Goal: Task Accomplishment & Management: Use online tool/utility

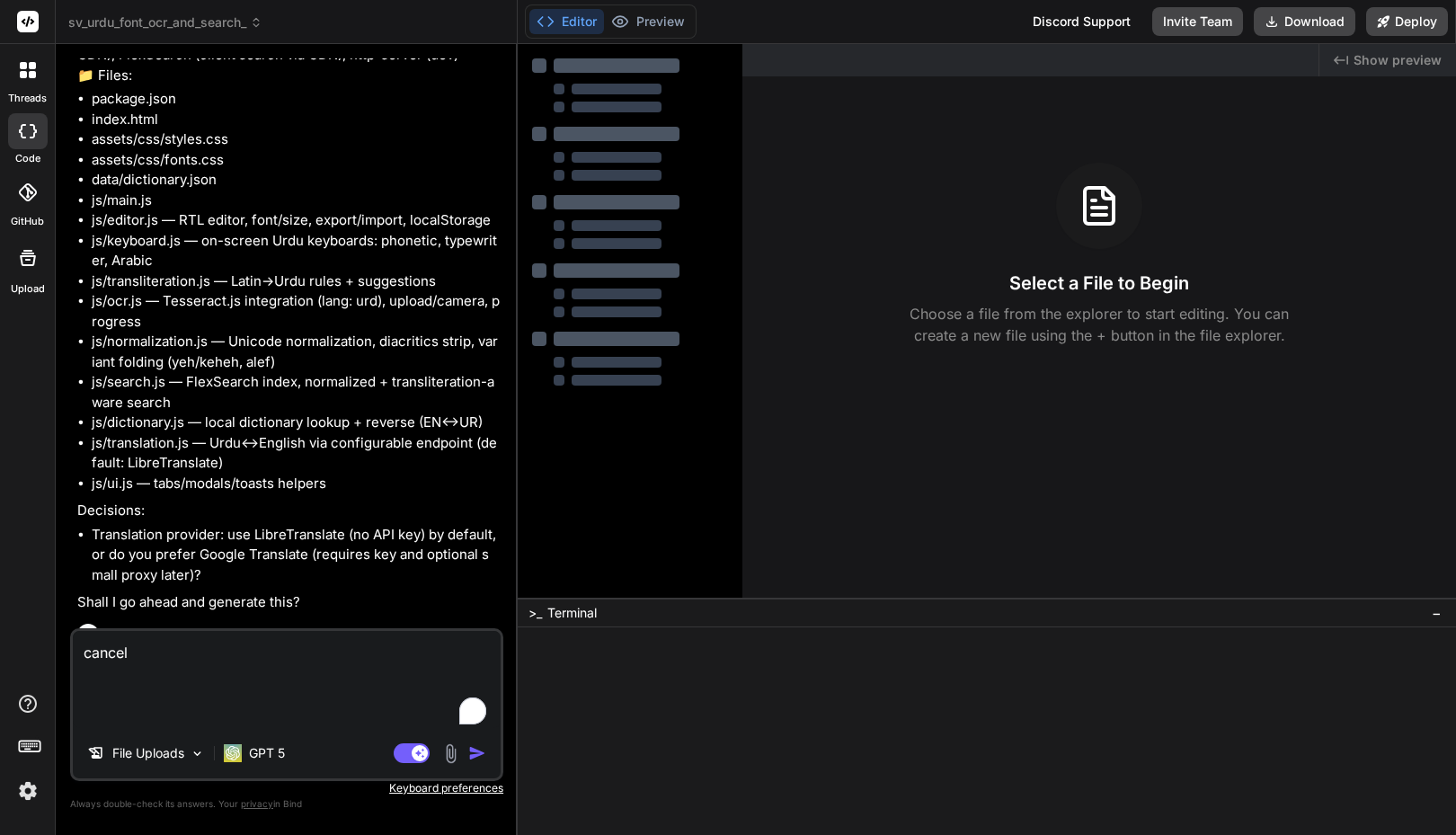
type textarea "x"
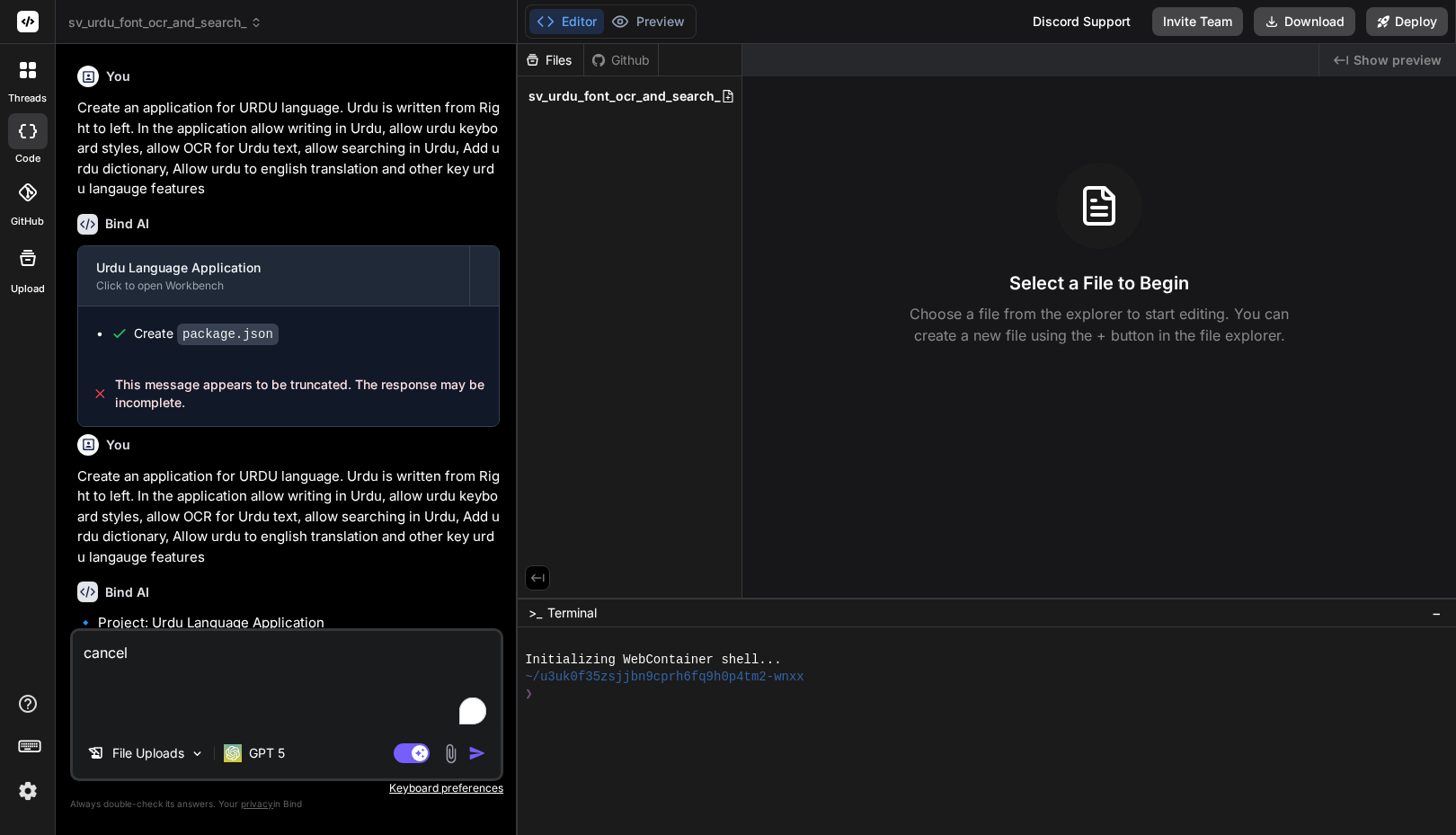
click at [623, 59] on div "Github" at bounding box center [621, 60] width 74 height 18
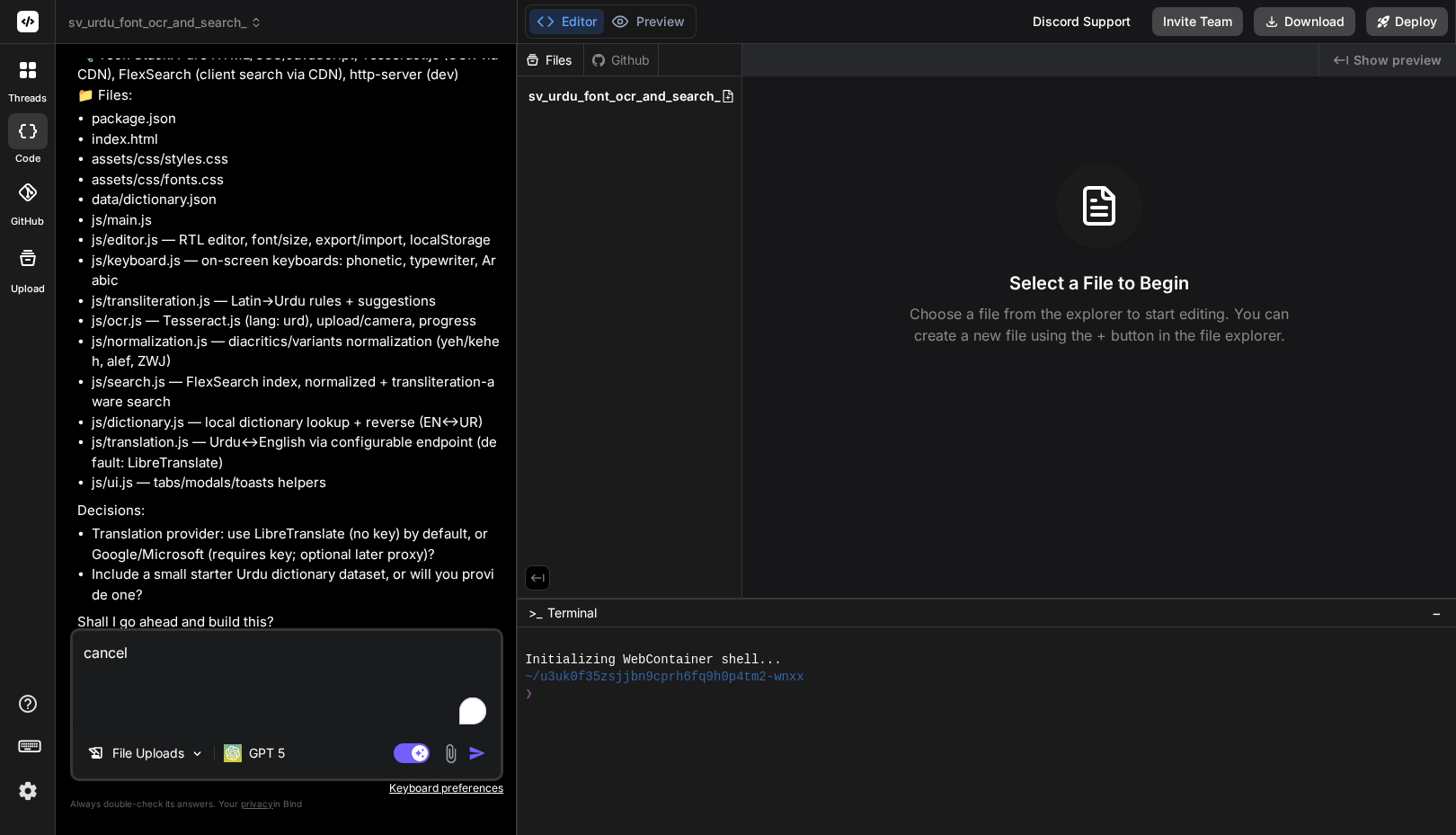
scroll to position [4816, 0]
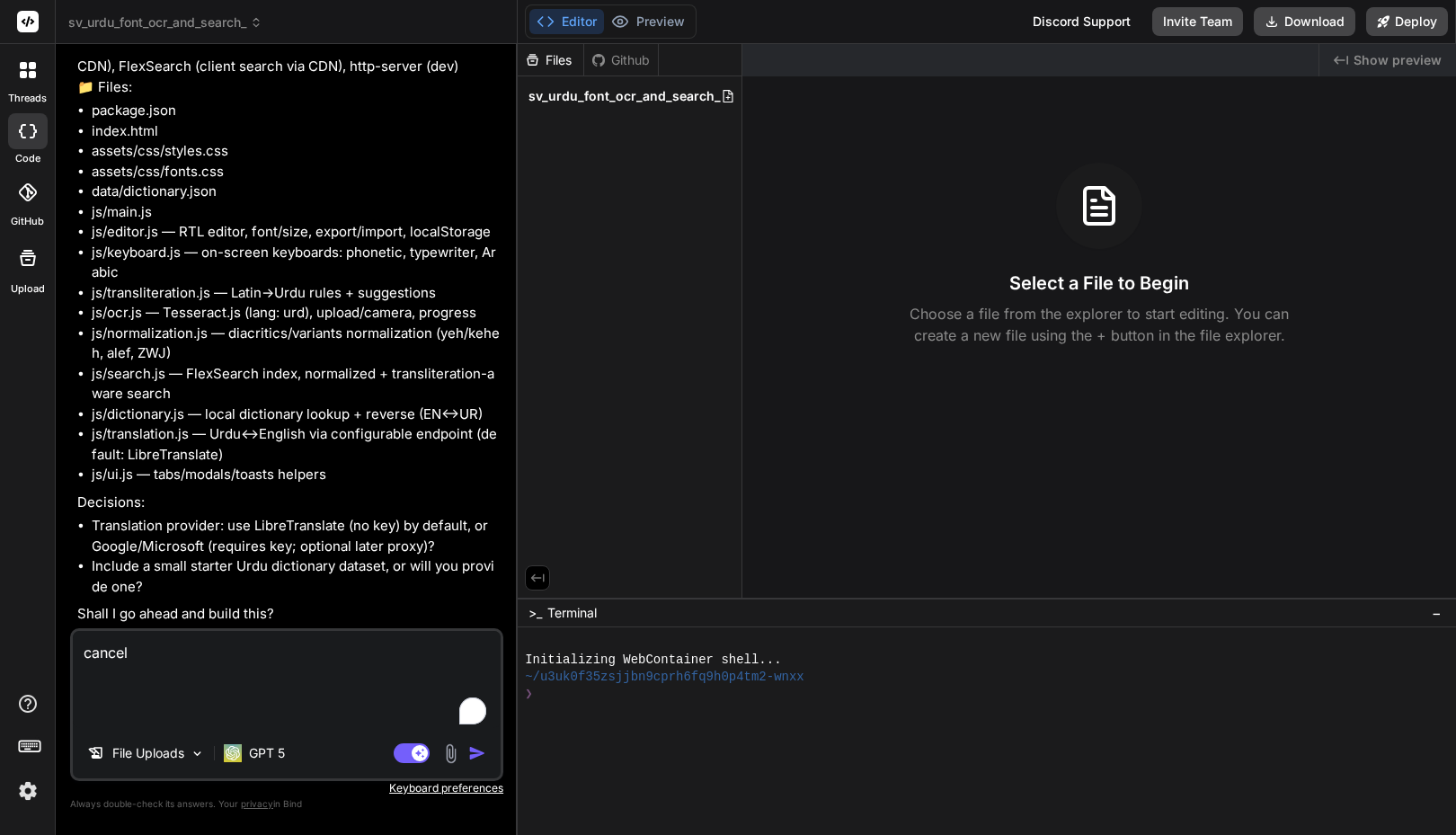
click at [204, 645] on textarea "cancel" at bounding box center [286, 679] width 428 height 97
type textarea "x"
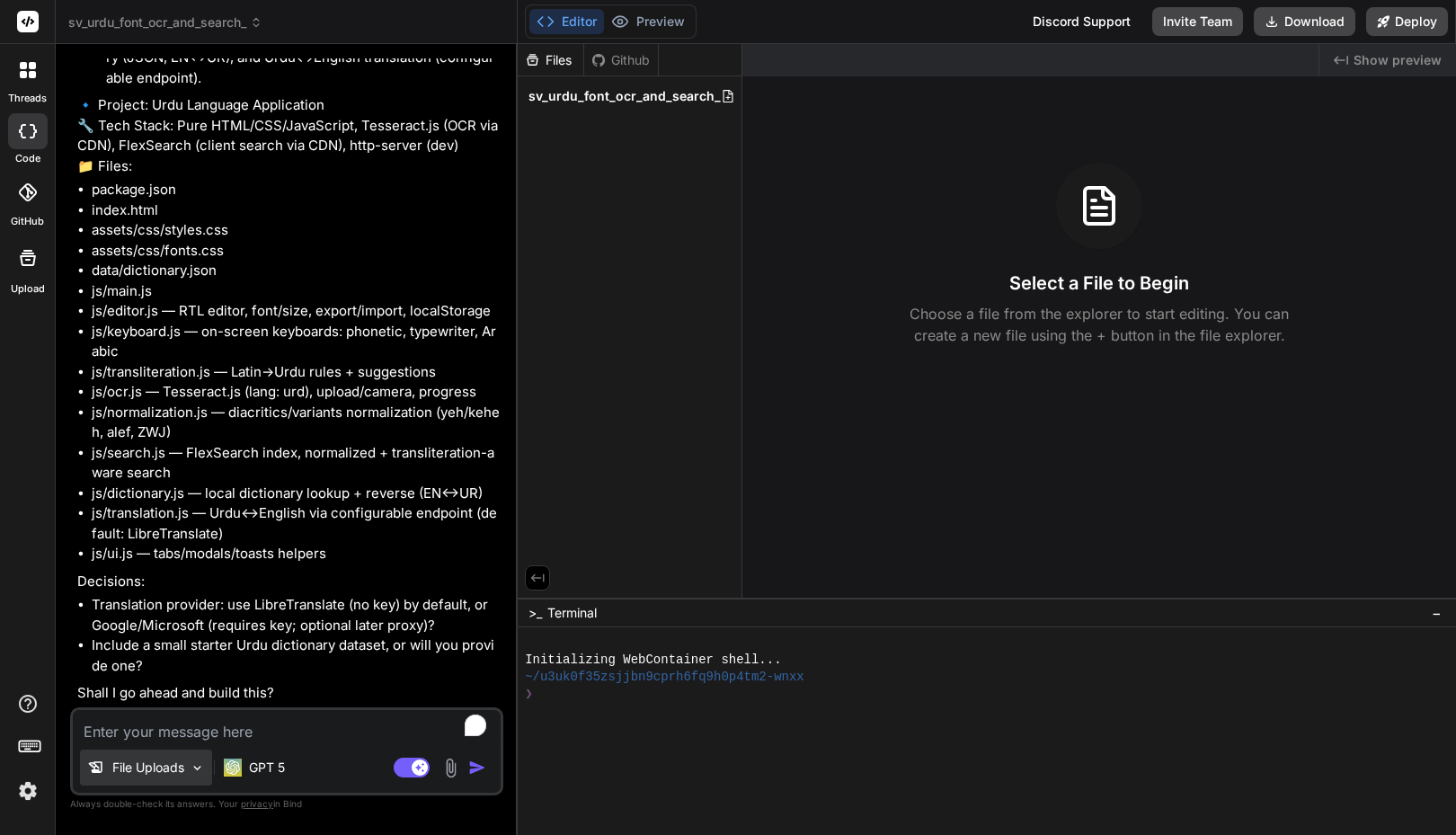
click at [199, 776] on div "File Uploads" at bounding box center [145, 768] width 132 height 36
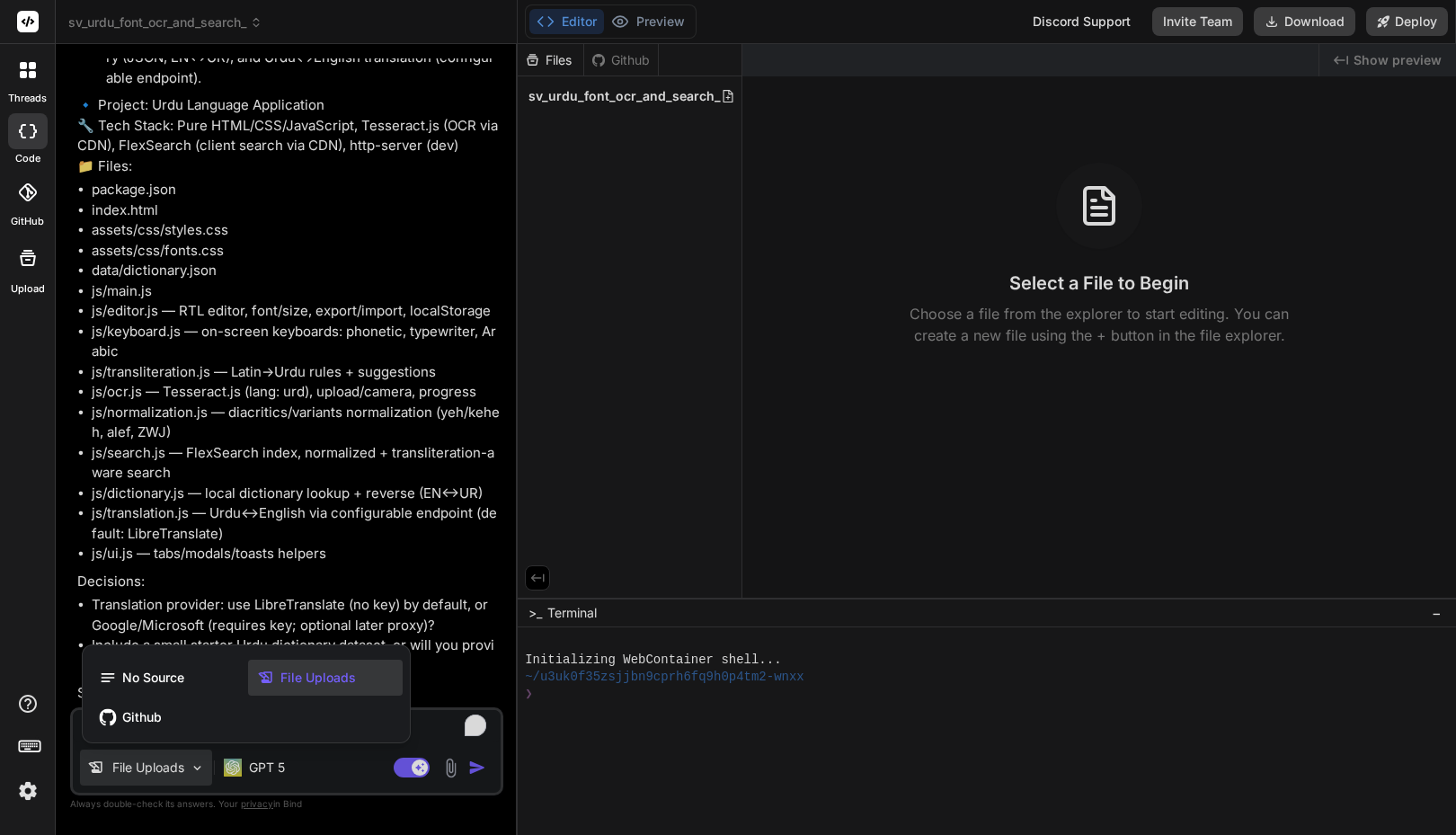
click at [264, 573] on div at bounding box center [728, 418] width 1456 height 835
type textarea "x"
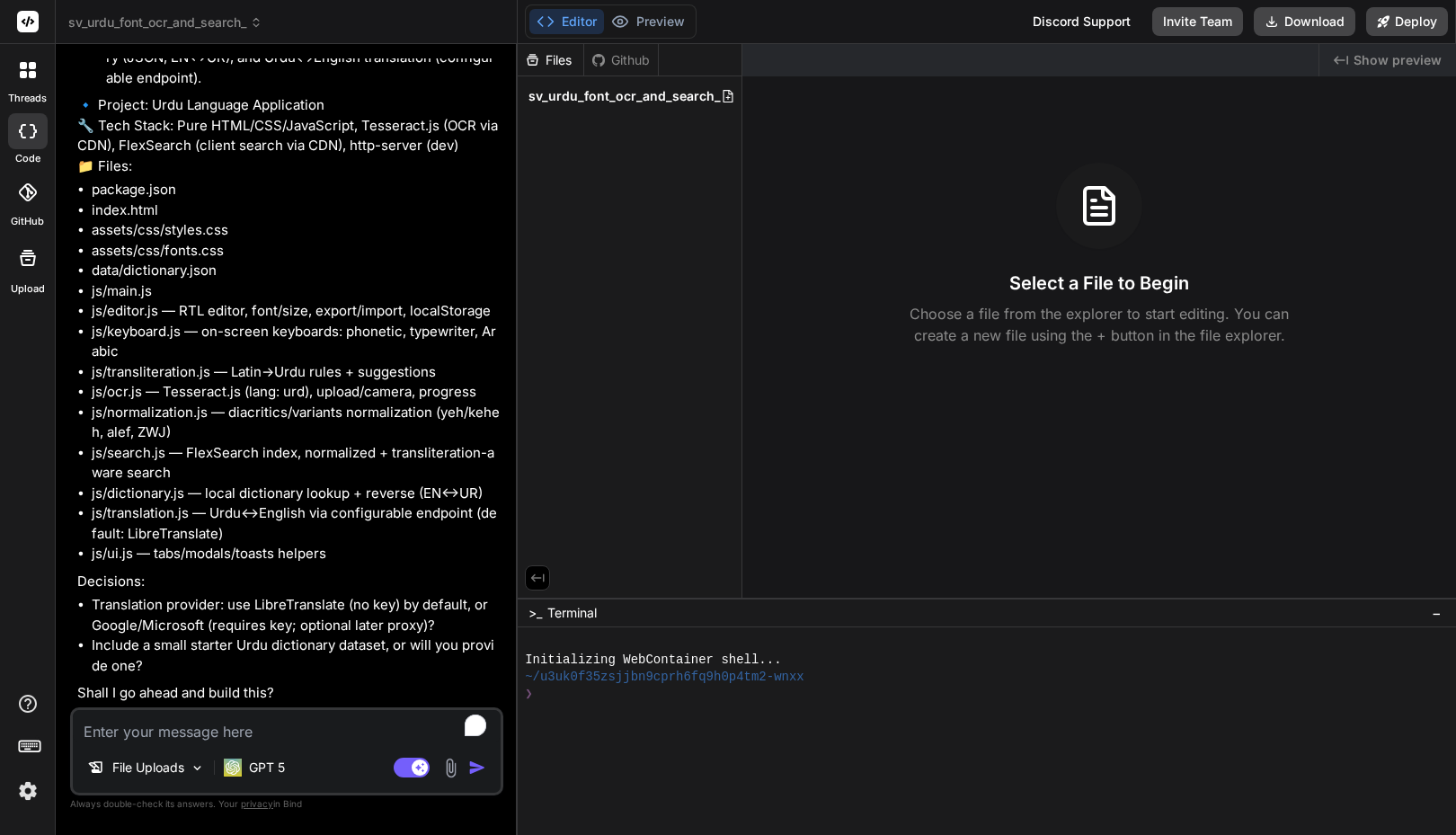
click at [168, 734] on textarea "To enrich screen reader interactions, please activate Accessibility in Grammarl…" at bounding box center [286, 726] width 428 height 32
type textarea "Y"
type textarea "x"
type textarea "Ye"
type textarea "x"
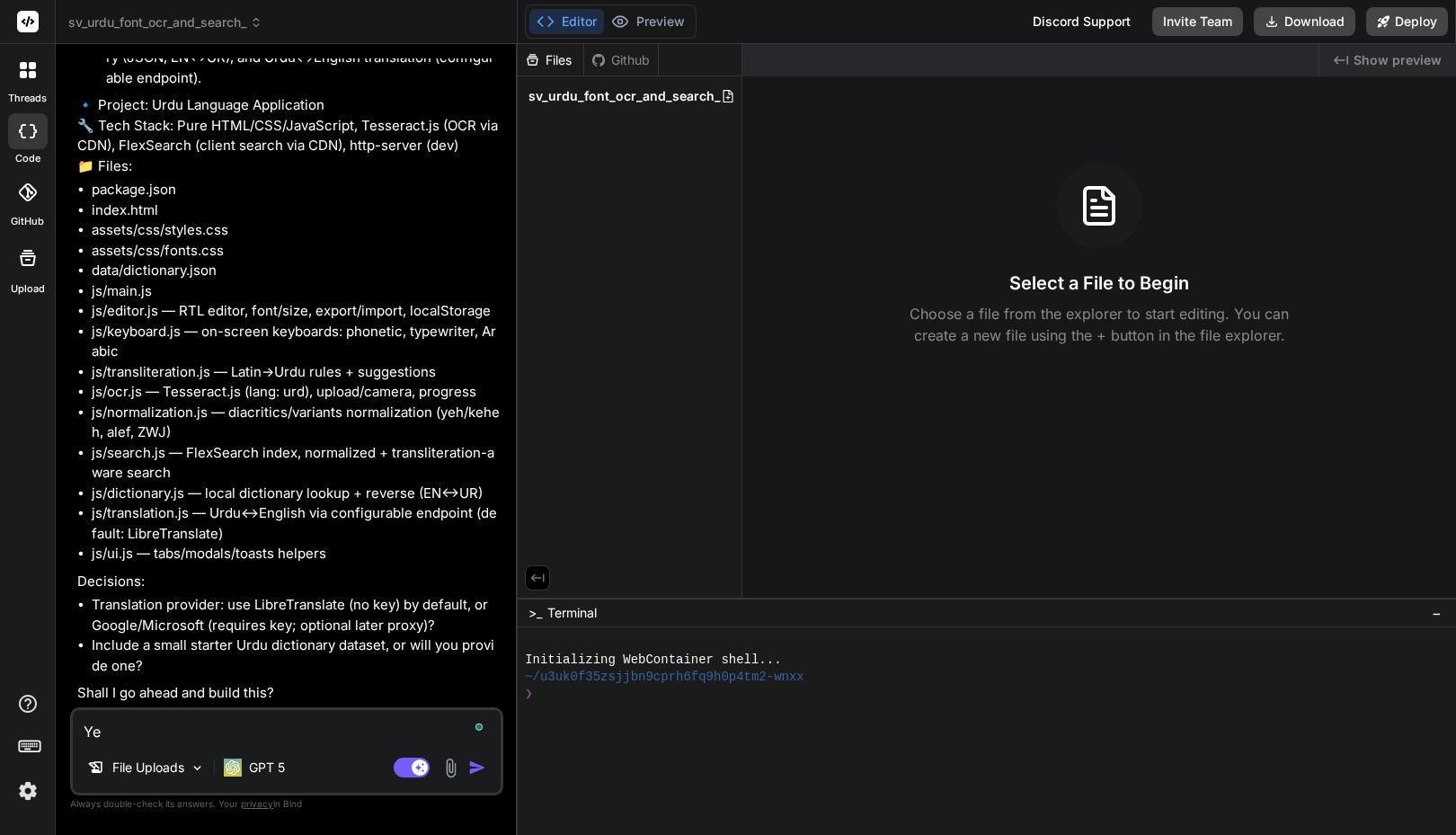
type textarea "Yes"
type textarea "x"
type textarea "Yes"
type textarea "x"
type textarea "Yes b"
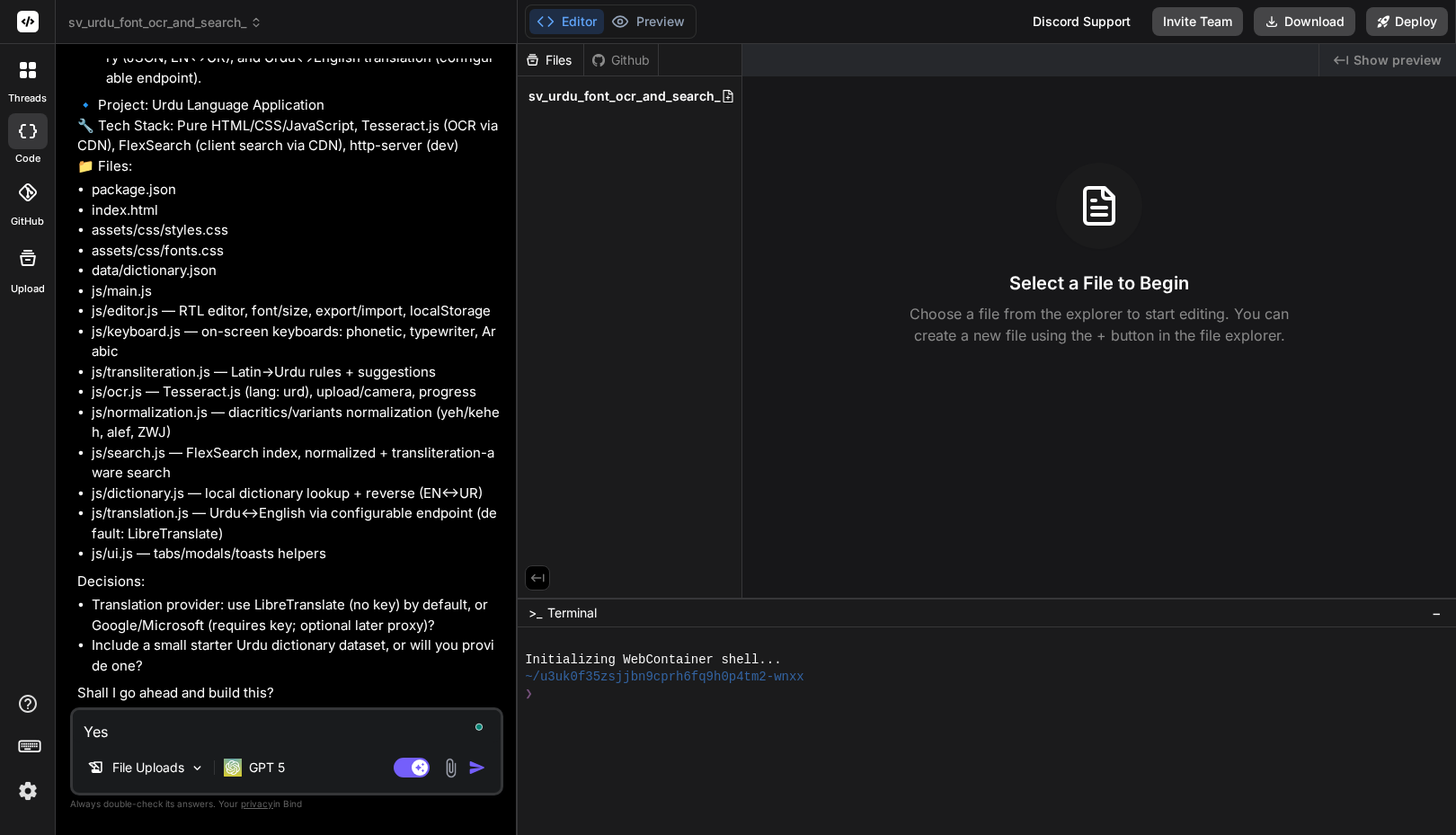
type textarea "x"
type textarea "Yes bu"
type textarea "x"
type textarea "Yes bui"
type textarea "x"
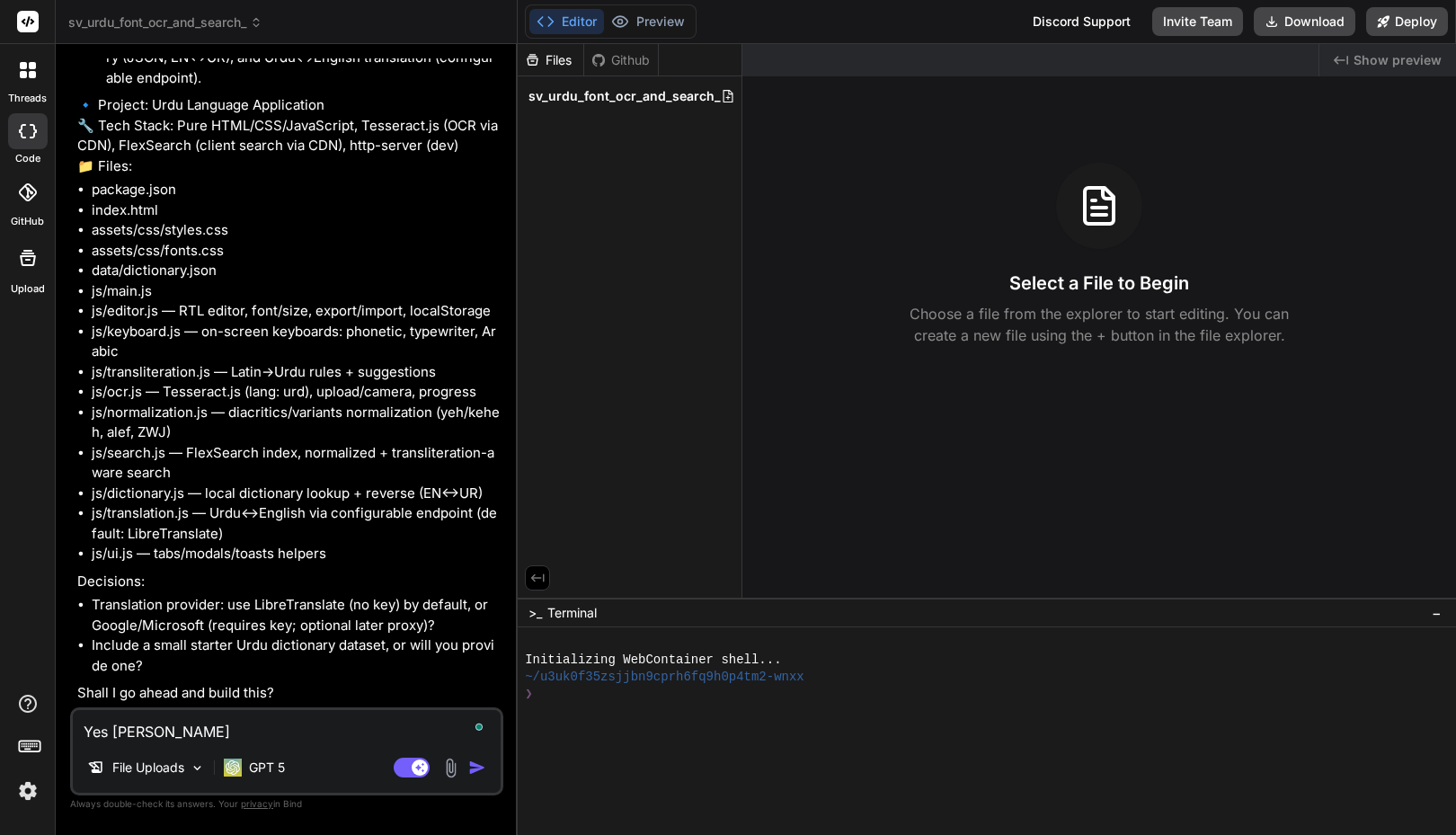
type textarea "Yes buil"
type textarea "x"
type textarea "Yes build"
type textarea "x"
type textarea "Yes build"
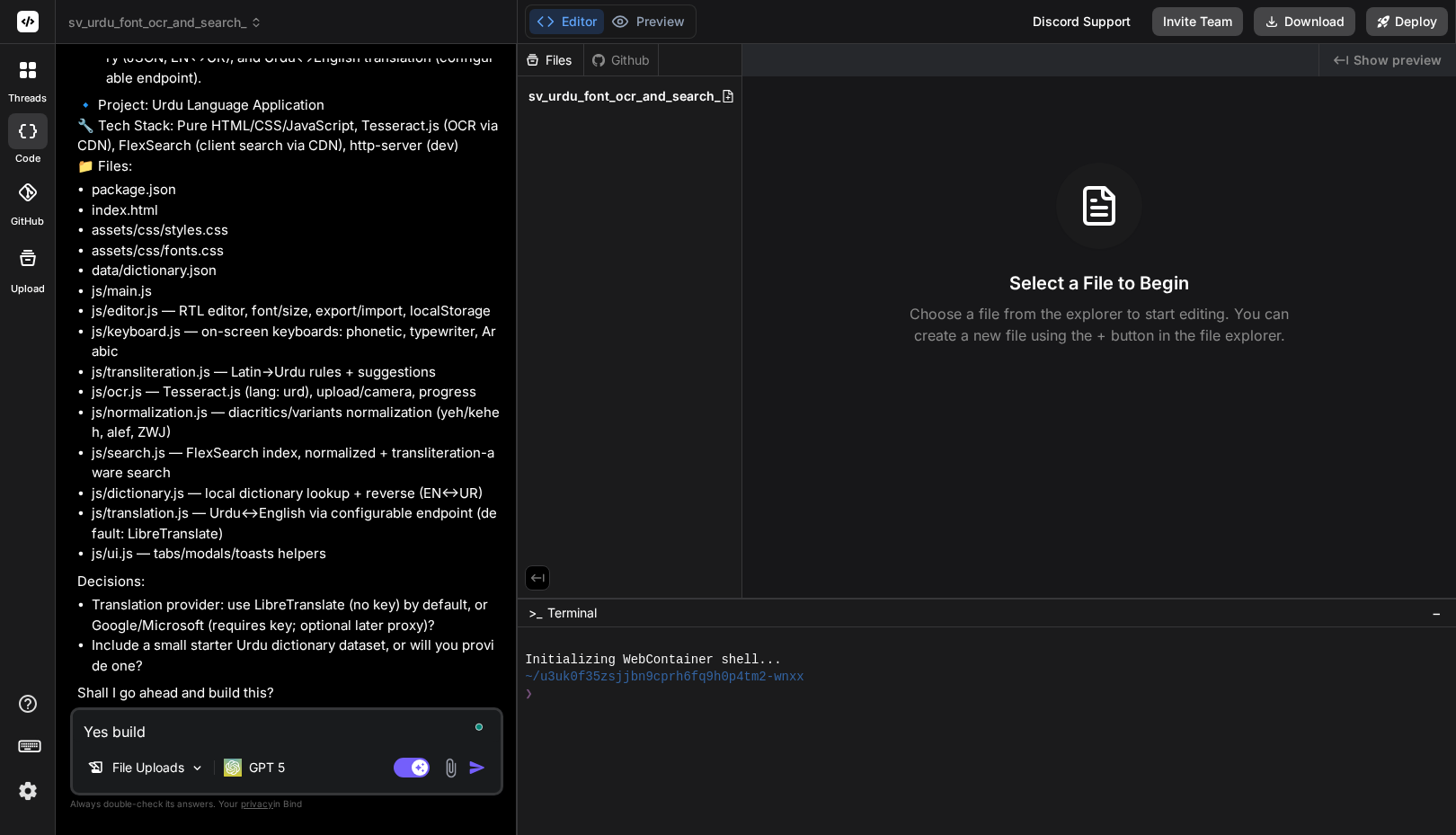
type textarea "x"
type textarea "Yes build t"
type textarea "x"
type textarea "Yes build th"
type textarea "x"
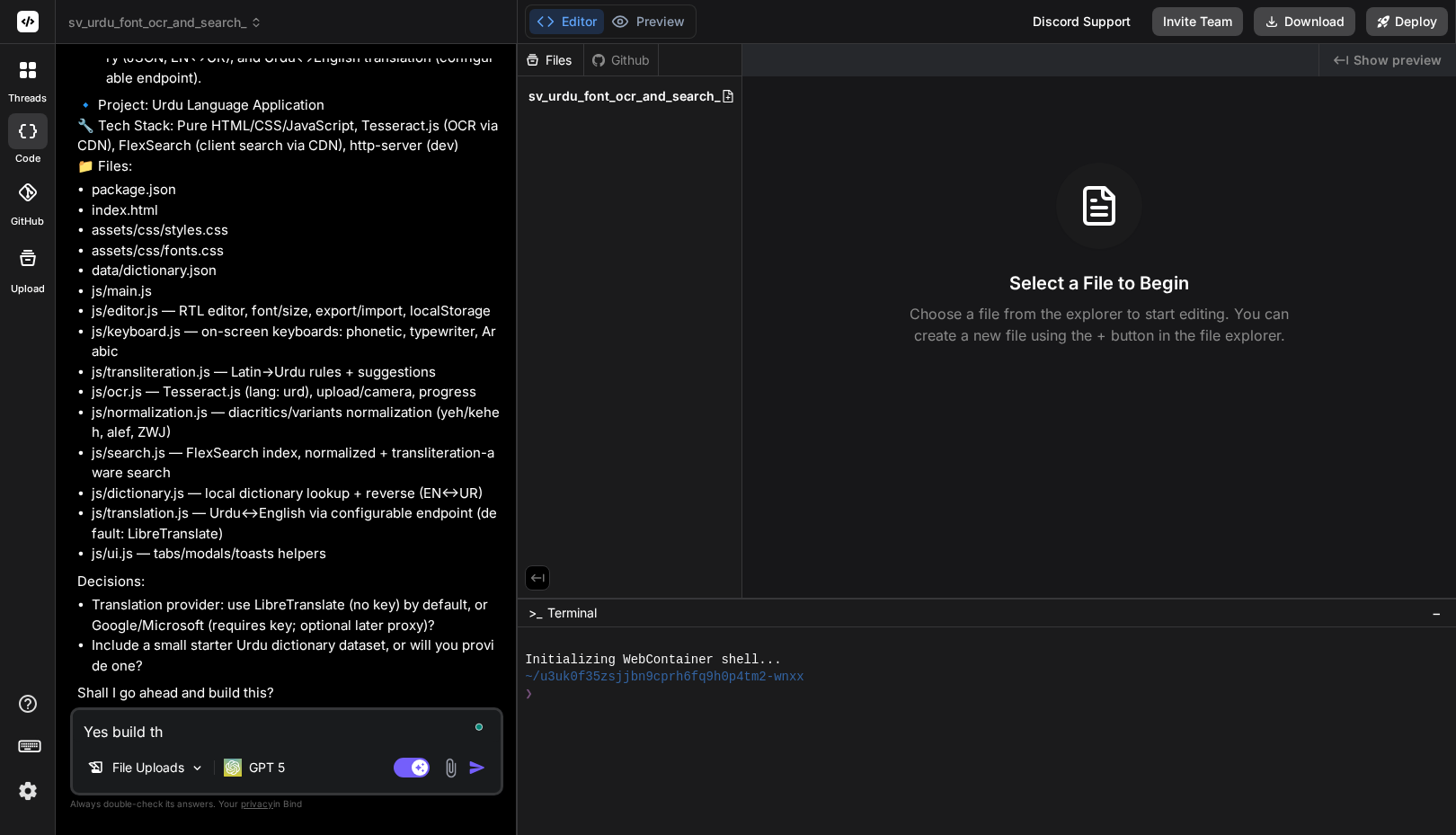
type textarea "Yes build the"
type textarea "x"
type textarea "Yes build the"
type textarea "x"
type textarea "Yes build the a"
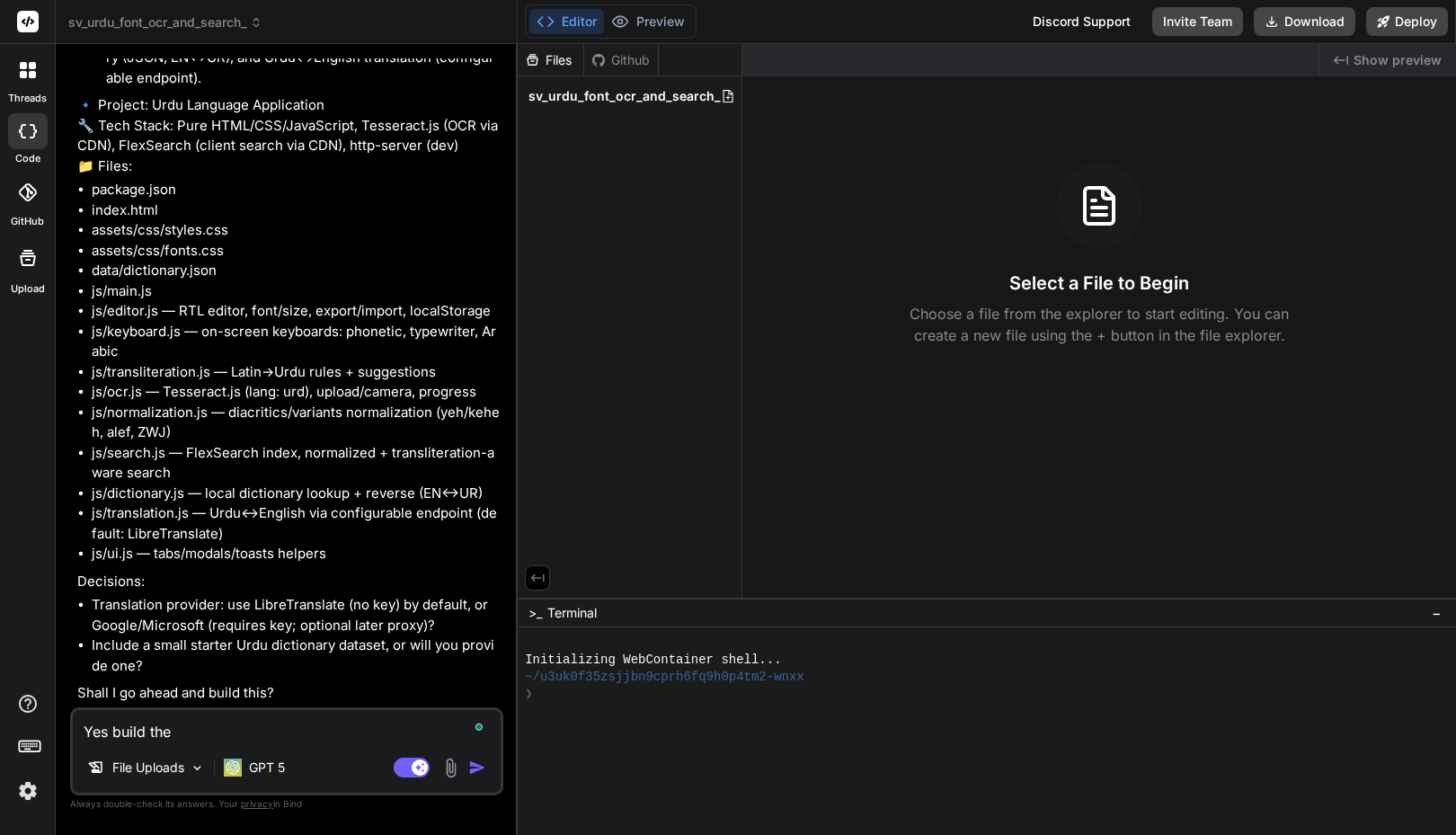
type textarea "x"
type textarea "Yes build the"
type textarea "x"
type textarea "Yes build the a"
type textarea "x"
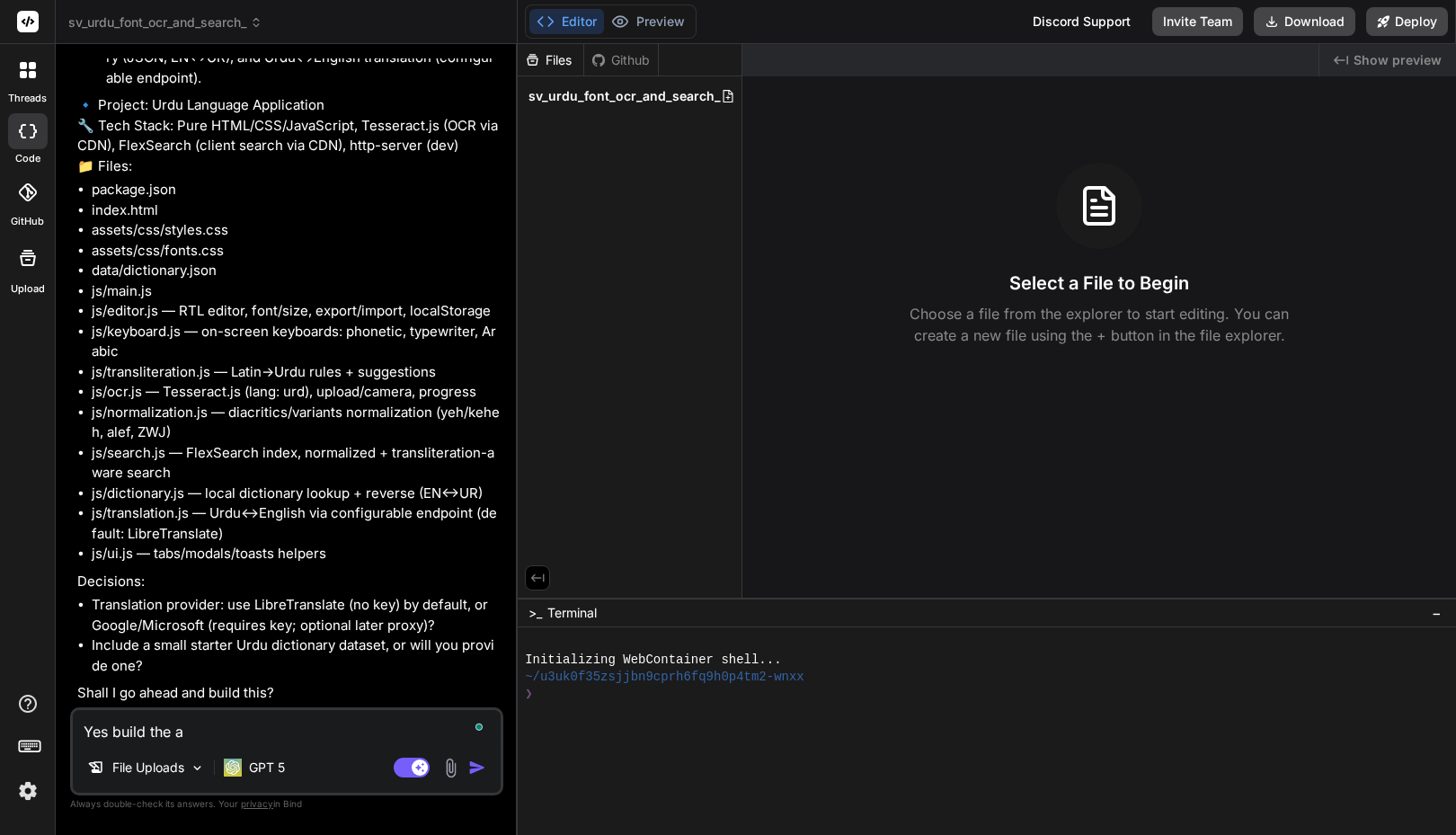
type textarea "Yes build the ap"
type textarea "x"
type textarea "Yes build the app"
type textarea "x"
type textarea "Yes build the app."
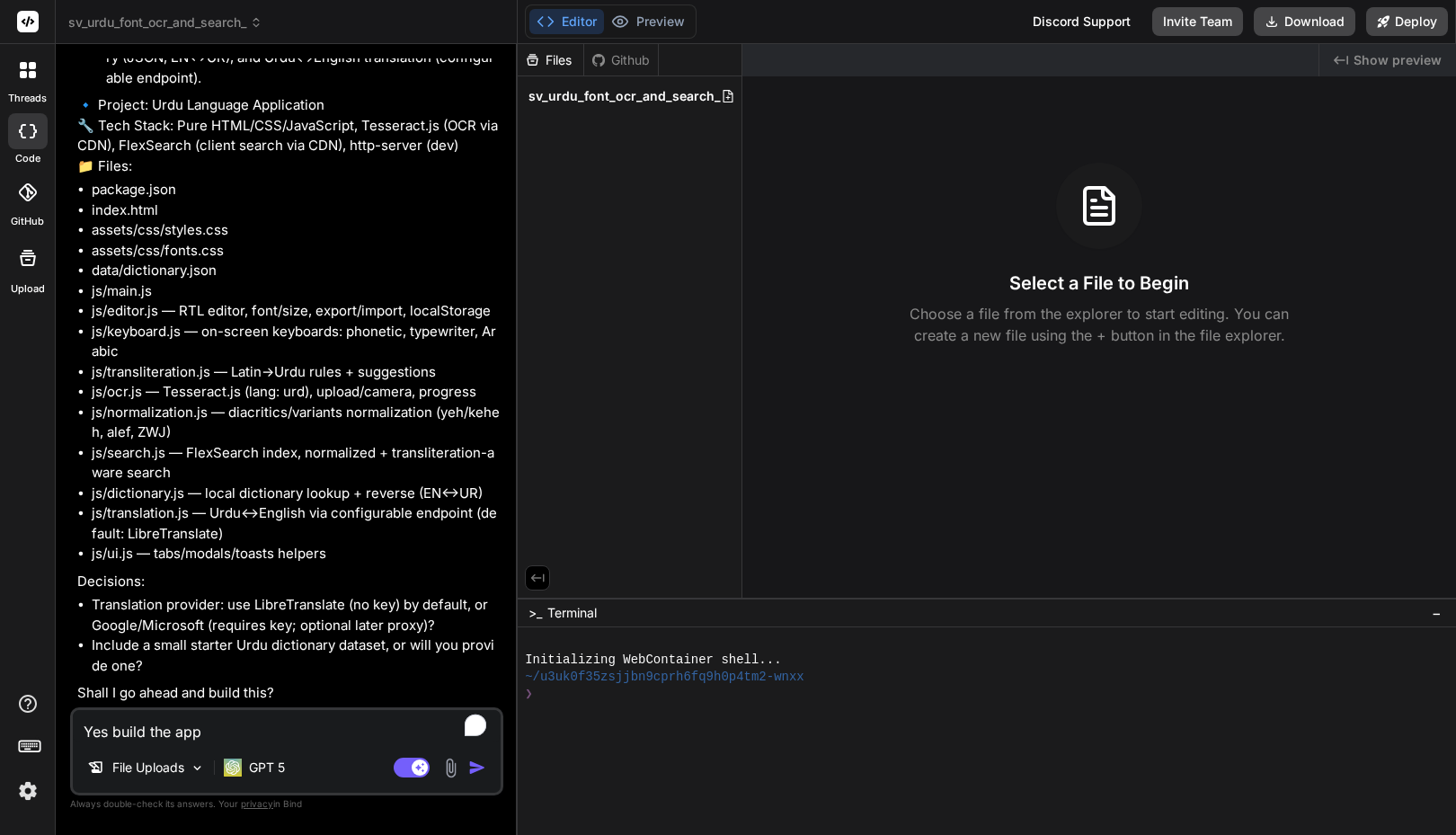
type textarea "x"
type textarea "Yes build the app."
type textarea "x"
click at [238, 730] on textarea "Yes build the app." at bounding box center [286, 726] width 428 height 32
type textarea "Yes build the app."
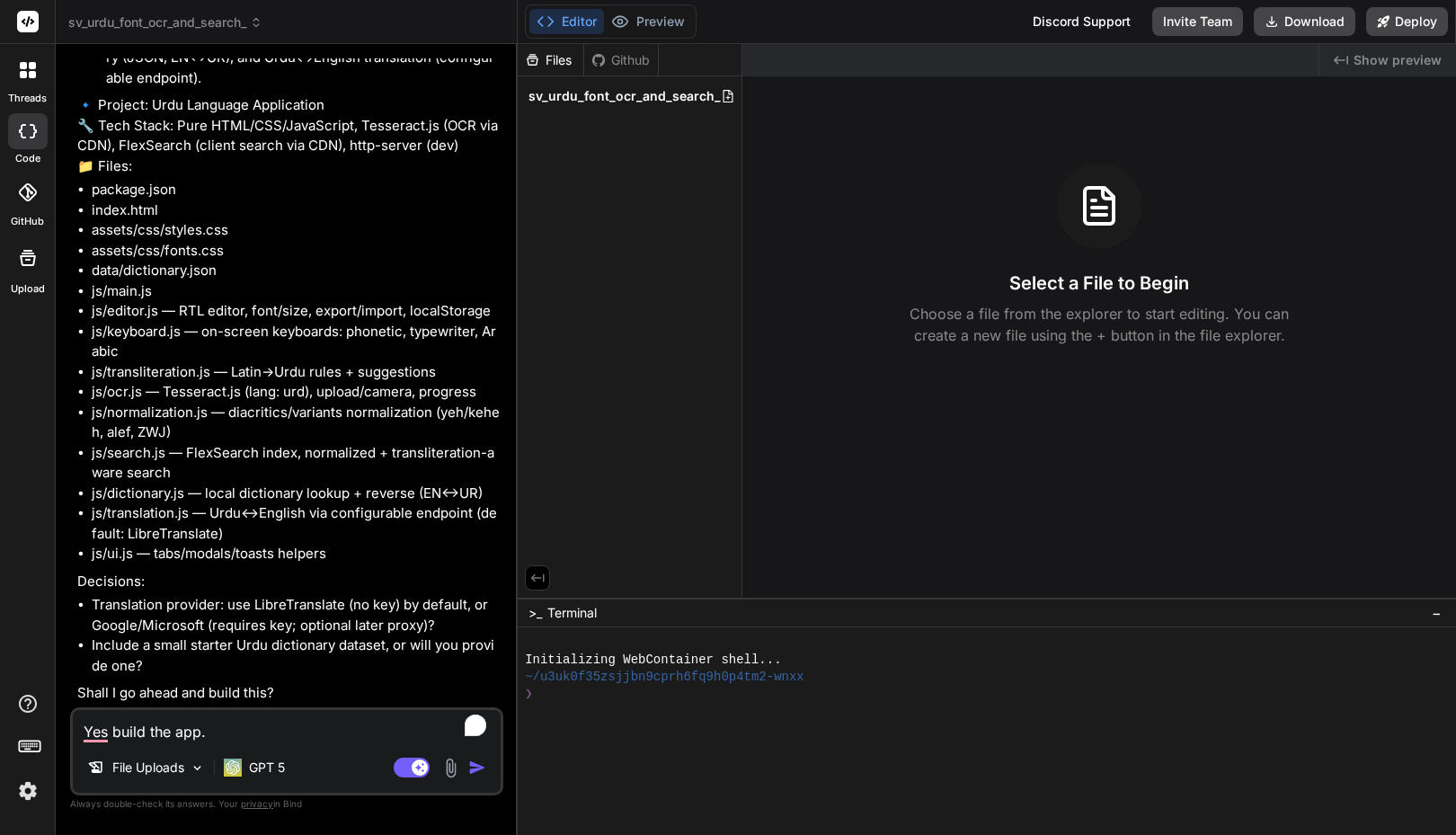
type textarea "x"
type textarea "Yes build the app"
type textarea "x"
type textarea "Yes build the app"
type textarea "x"
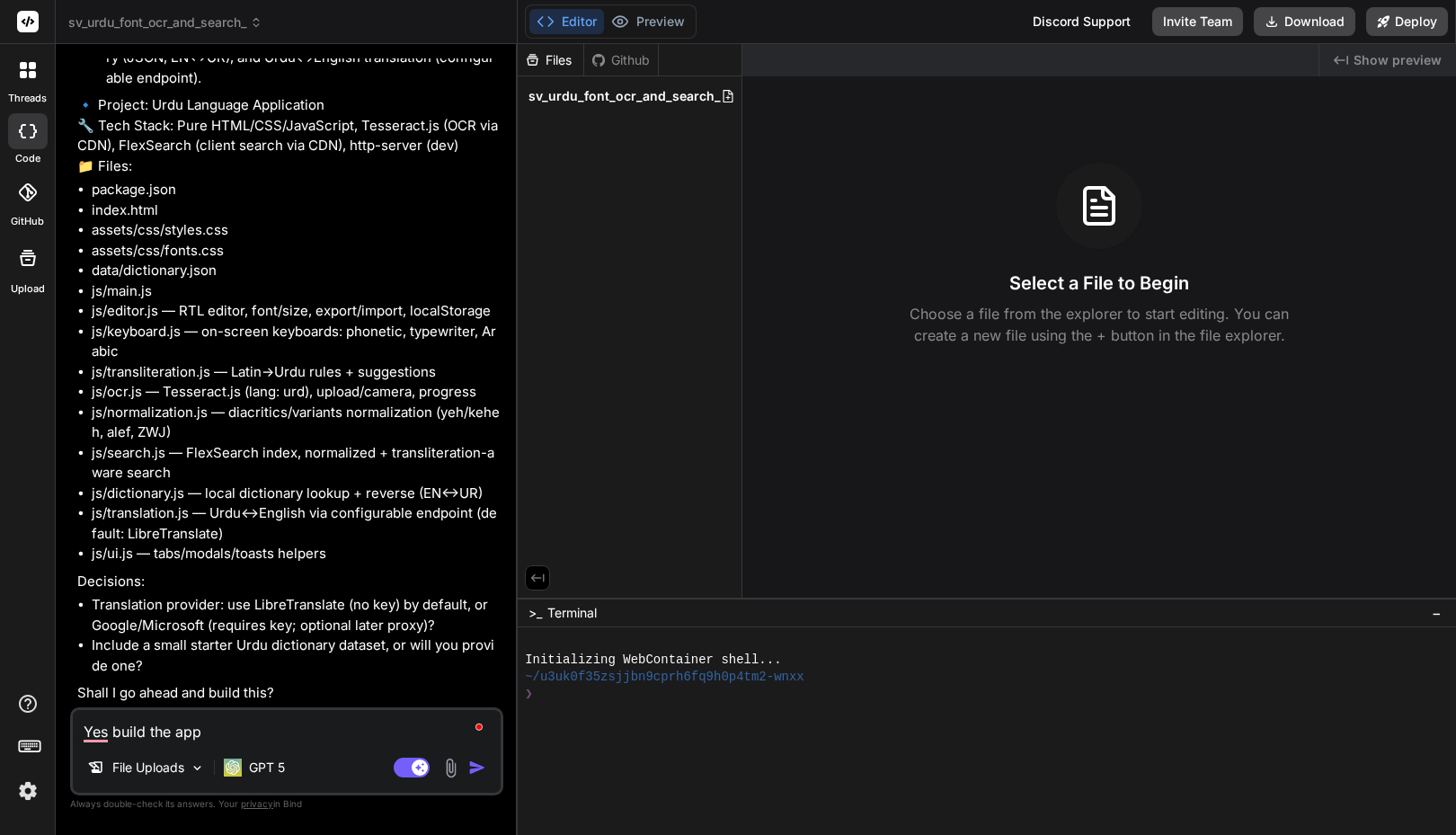
type textarea "Yes build the app a"
type textarea "x"
type textarea "Yes build the app an"
type textarea "x"
type textarea "Yes build the app and"
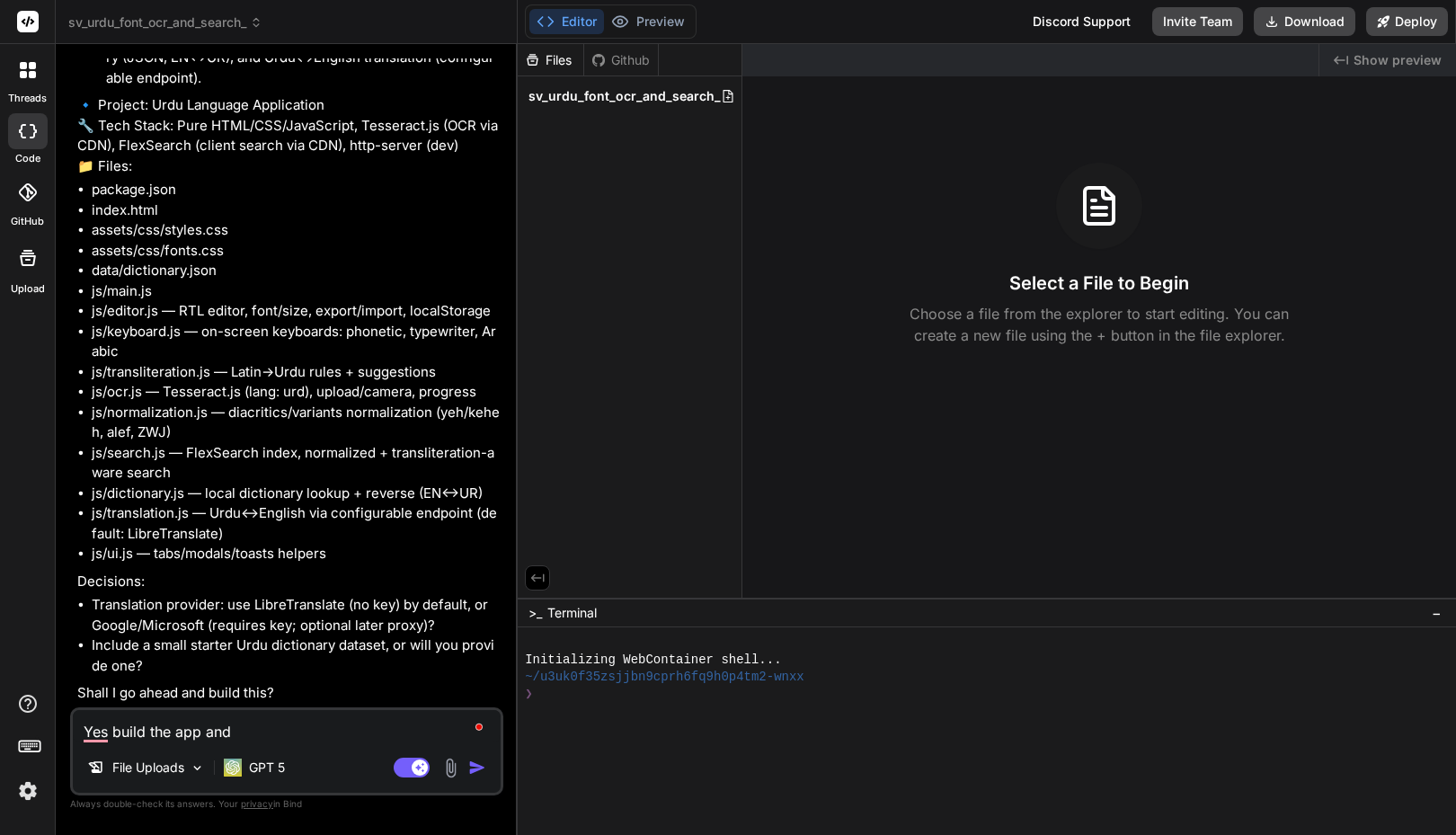
type textarea "x"
type textarea "Yes build the app and"
type textarea "x"
type textarea "Yes build the app and u"
type textarea "x"
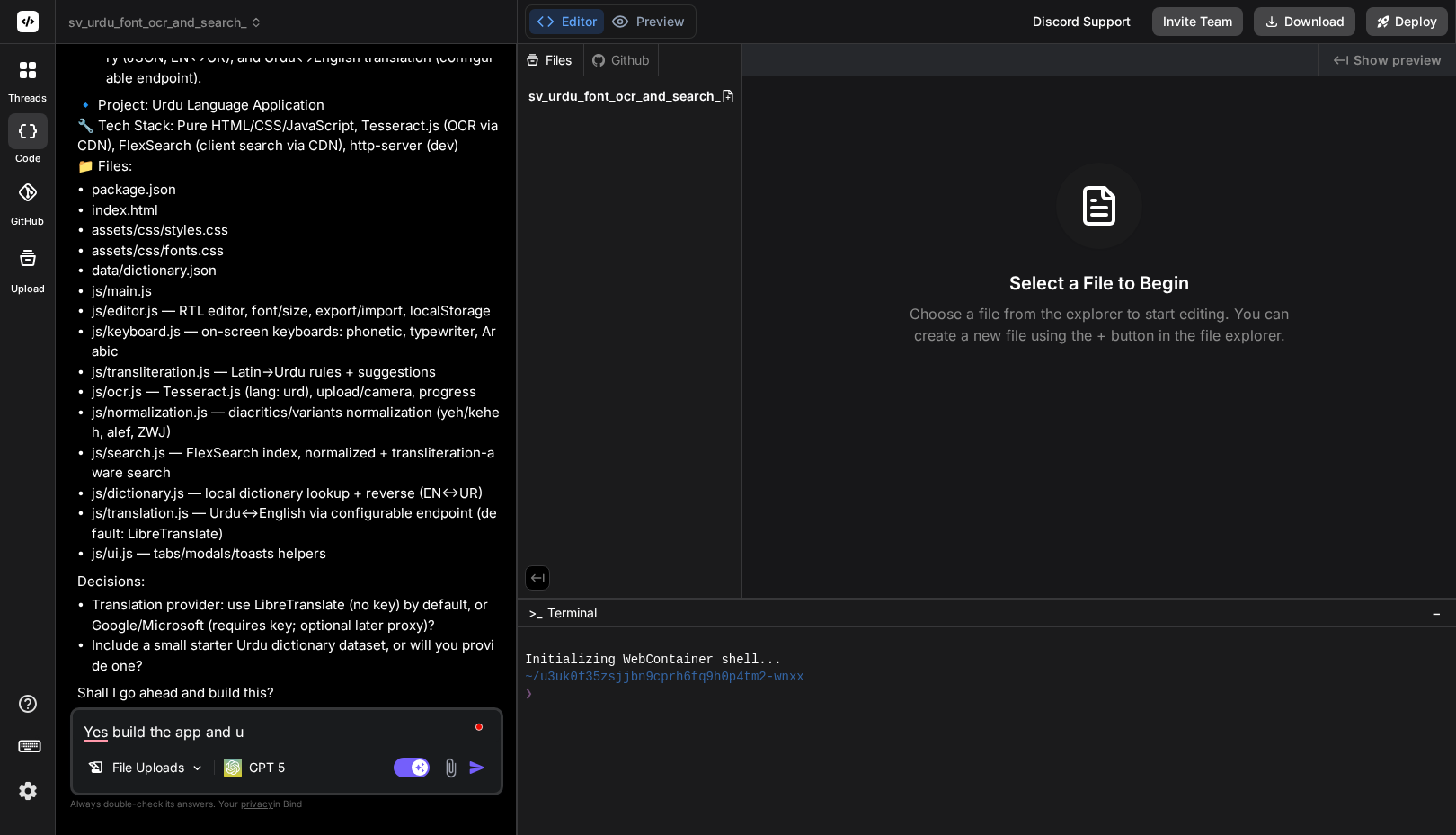
type textarea "Yes build the app and us"
type textarea "x"
type textarea "Yes build the app and use"
type textarea "x"
type textarea "Yes build the app and use"
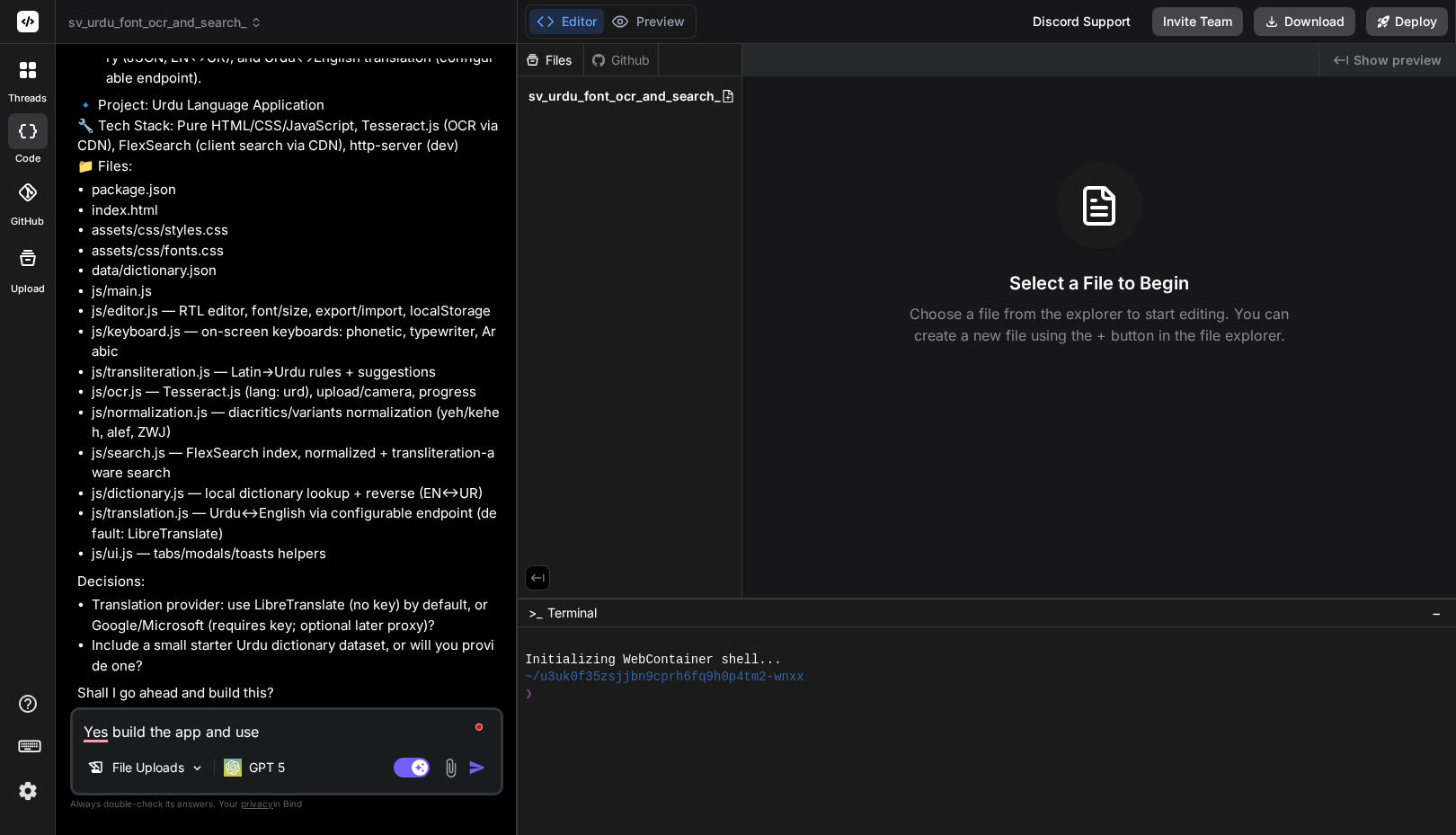
type textarea "x"
type textarea "Yes build the app and use t"
type textarea "x"
type textarea "Yes build the app and use t"
type textarea "x"
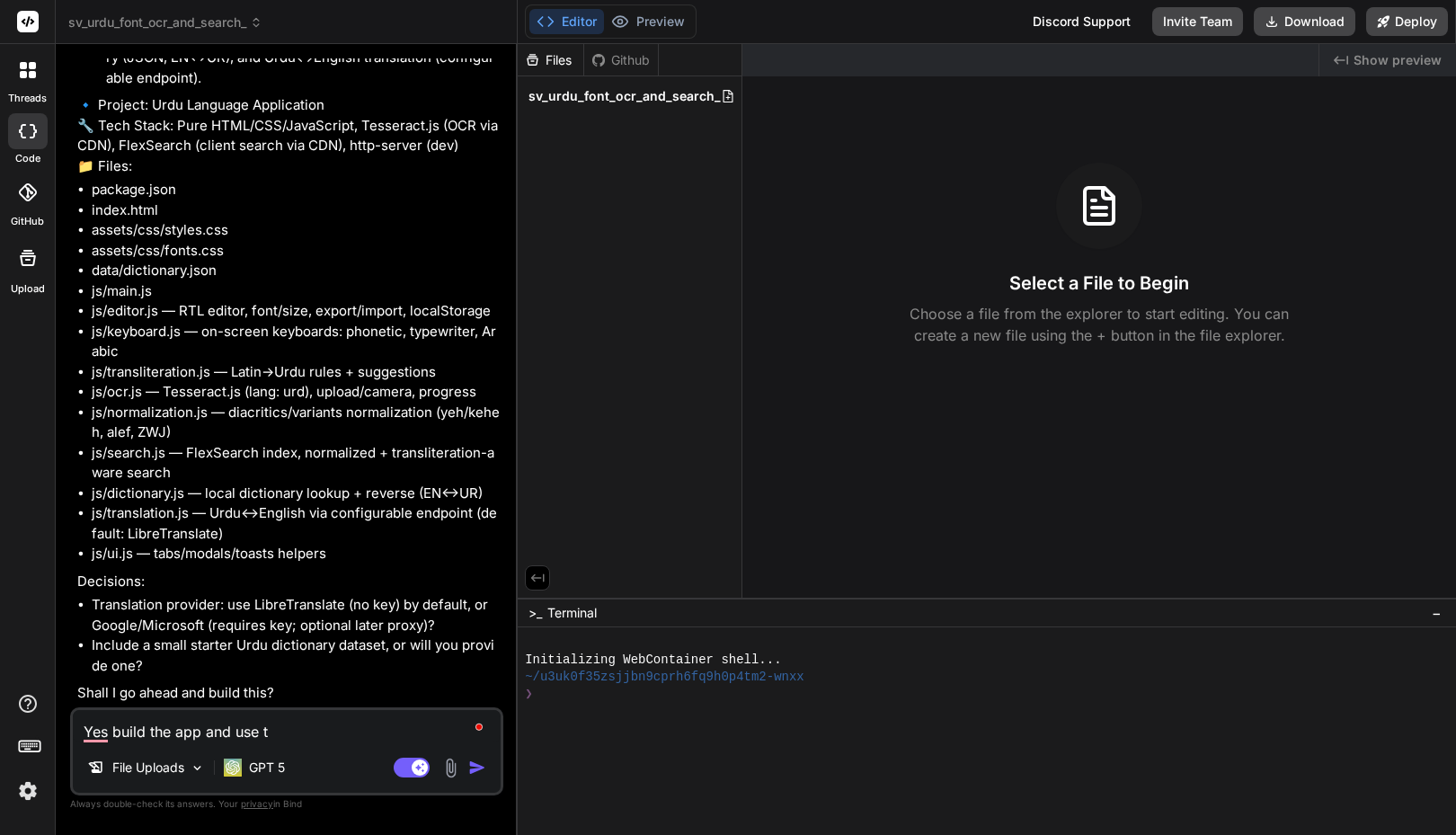
type textarea "Yes build the app and use t h"
type textarea "x"
type textarea "Yes build the app and use t he"
type textarea "x"
type textarea "Yes build the app and use t he"
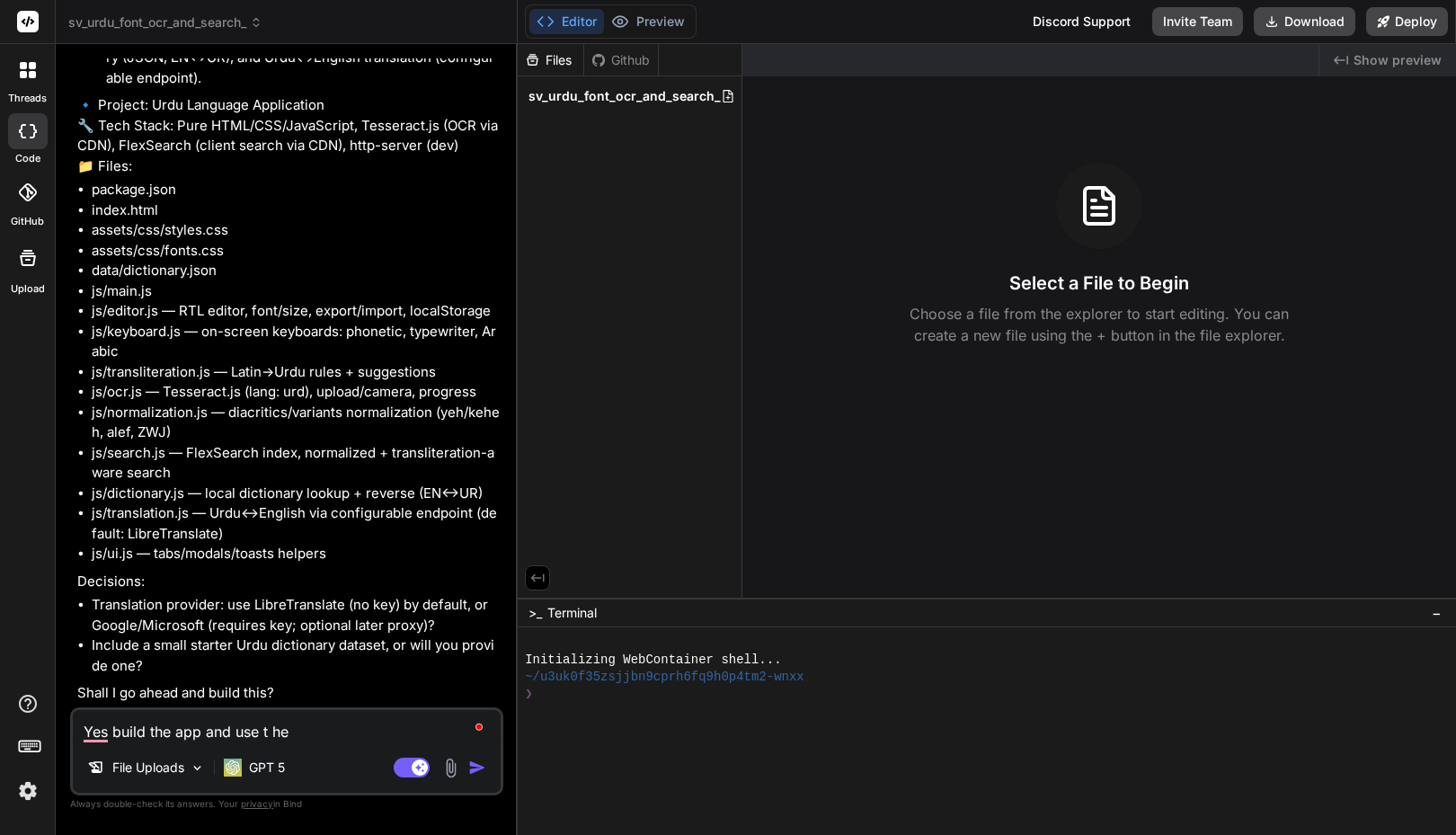
type textarea "x"
type textarea "Yes build the app and use t"
type textarea "x"
type textarea "Yes build the app and use th"
type textarea "x"
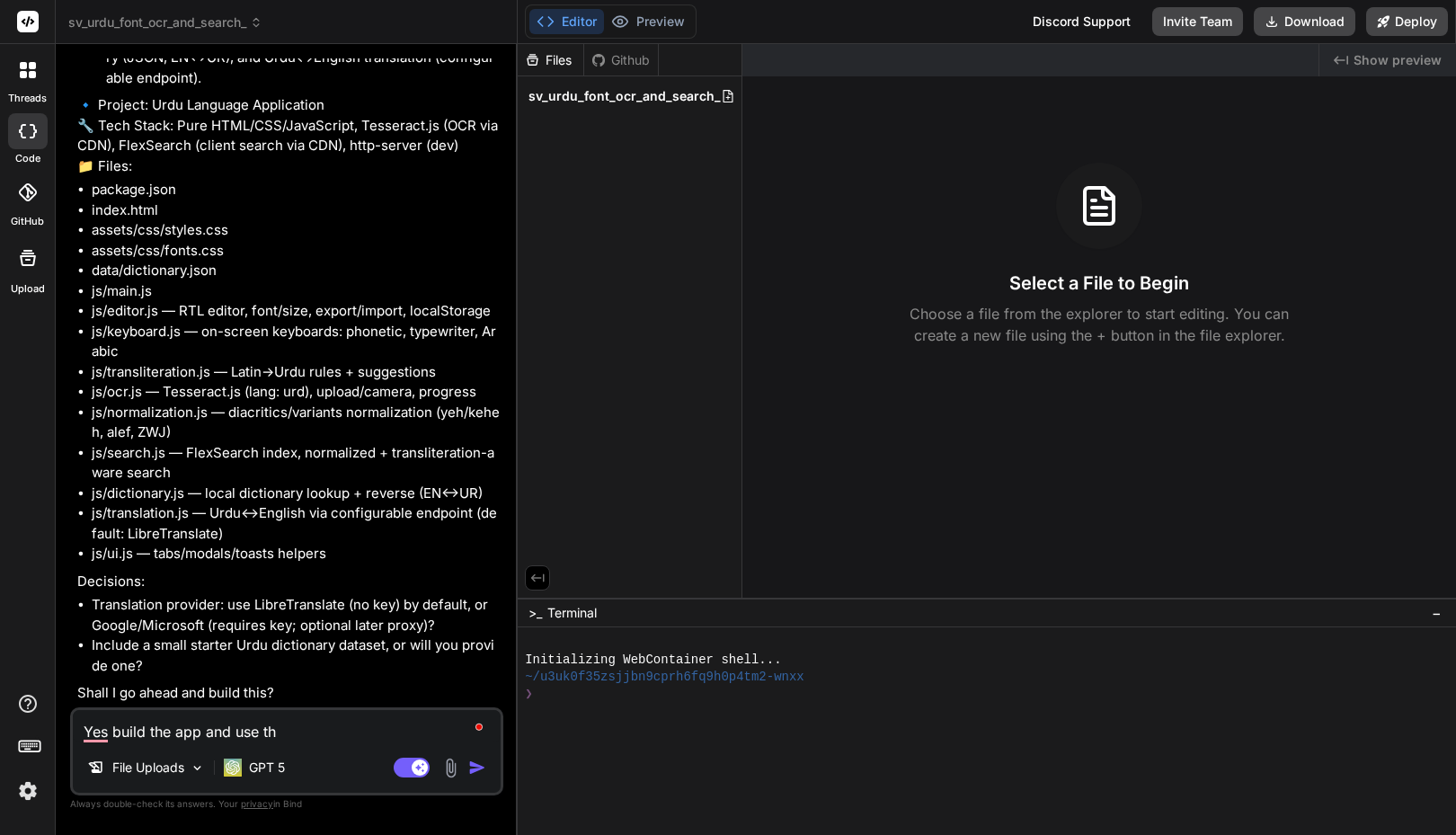
type textarea "Yes build the app and use the"
type textarea "x"
type textarea "Yes build the app and use the"
type textarea "x"
type textarea "Yes build the app and use the o"
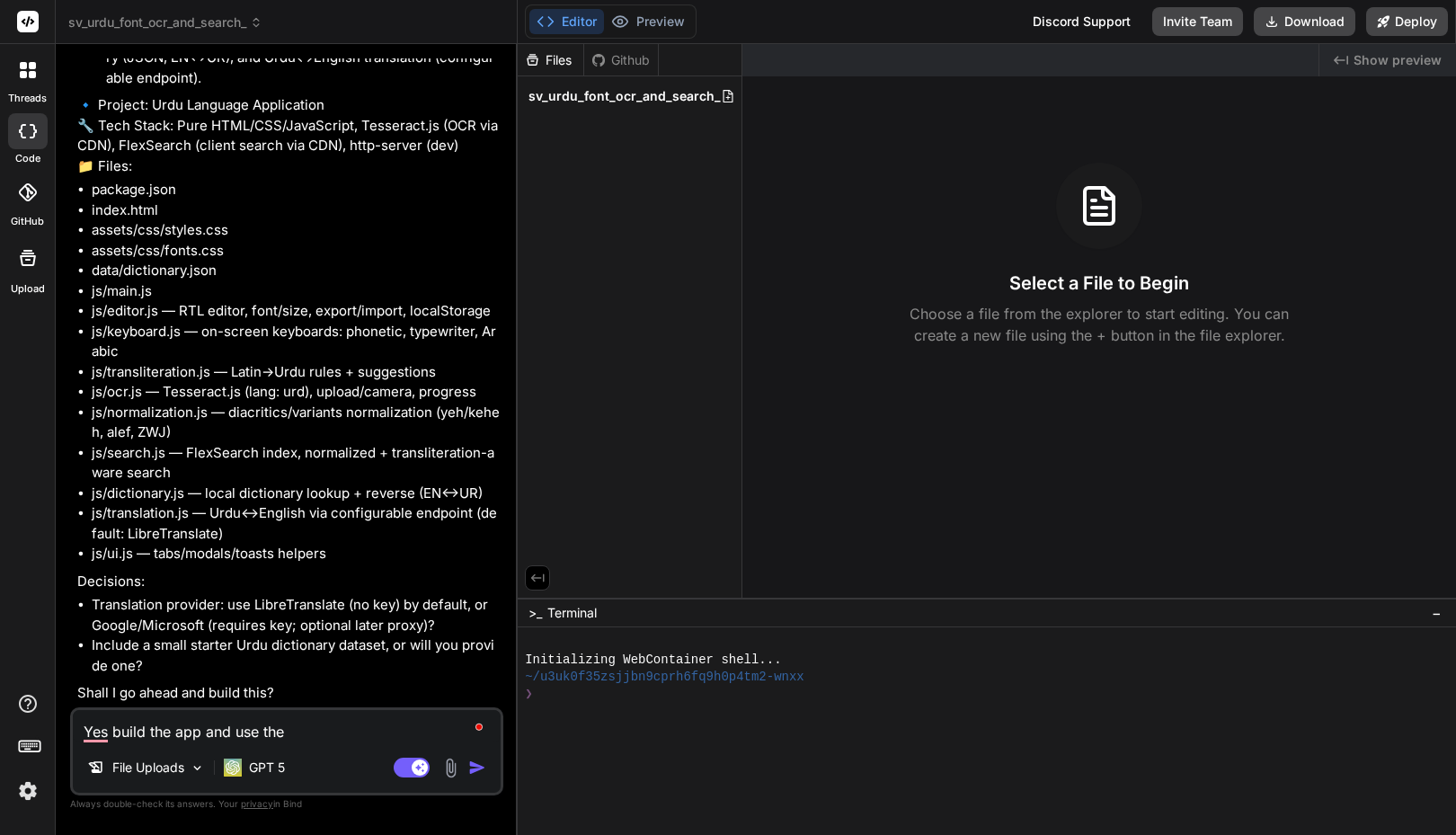
type textarea "x"
type textarea "Yes build the app and use the op"
type textarea "x"
type textarea "Yes build the app and use the ope"
type textarea "x"
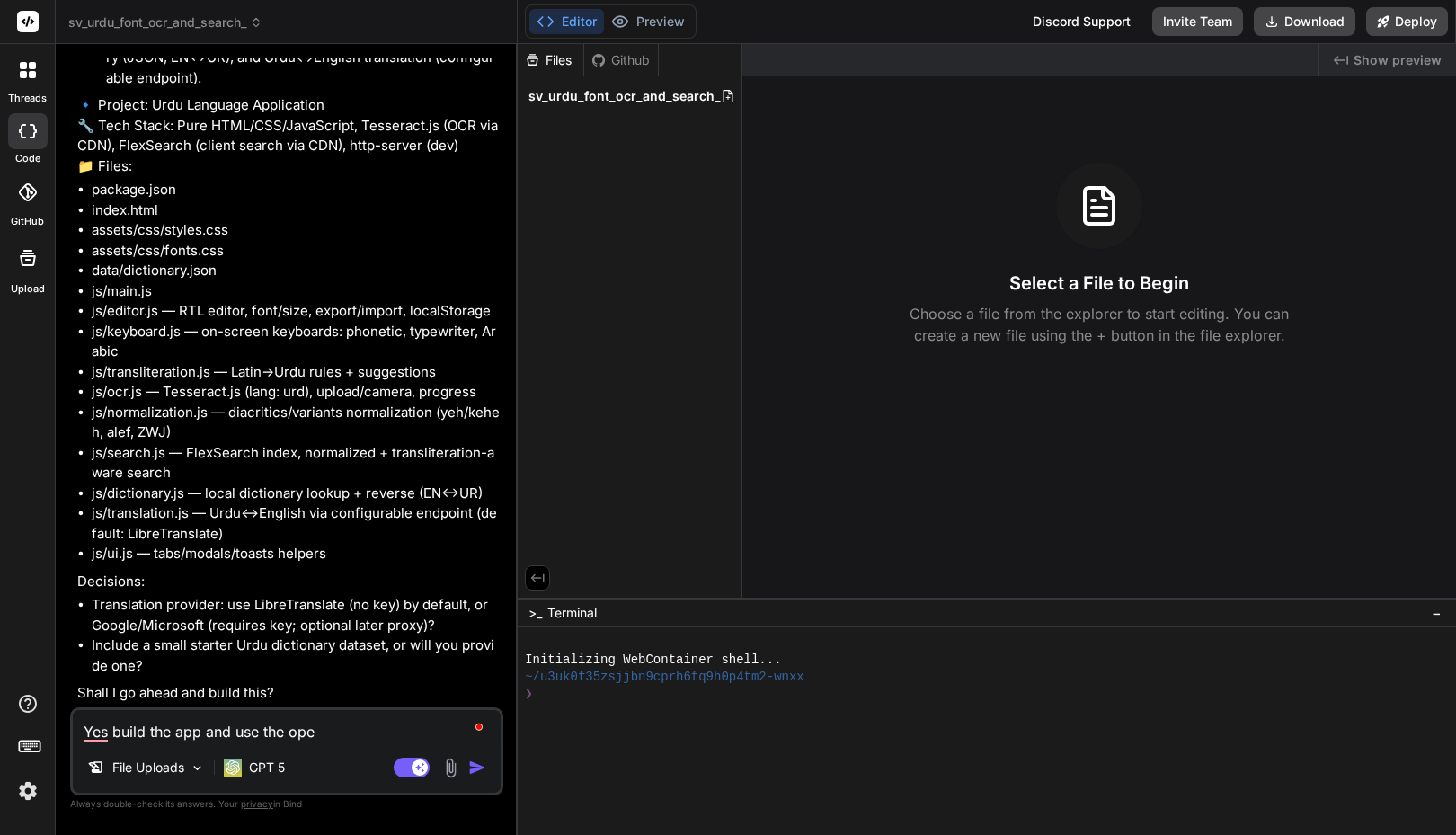
type textarea "Yes build the app and use the open"
type textarea "x"
type textarea "Yes build the app and use the G"
type textarea "x"
type textarea "Yes build the app and use the Gi"
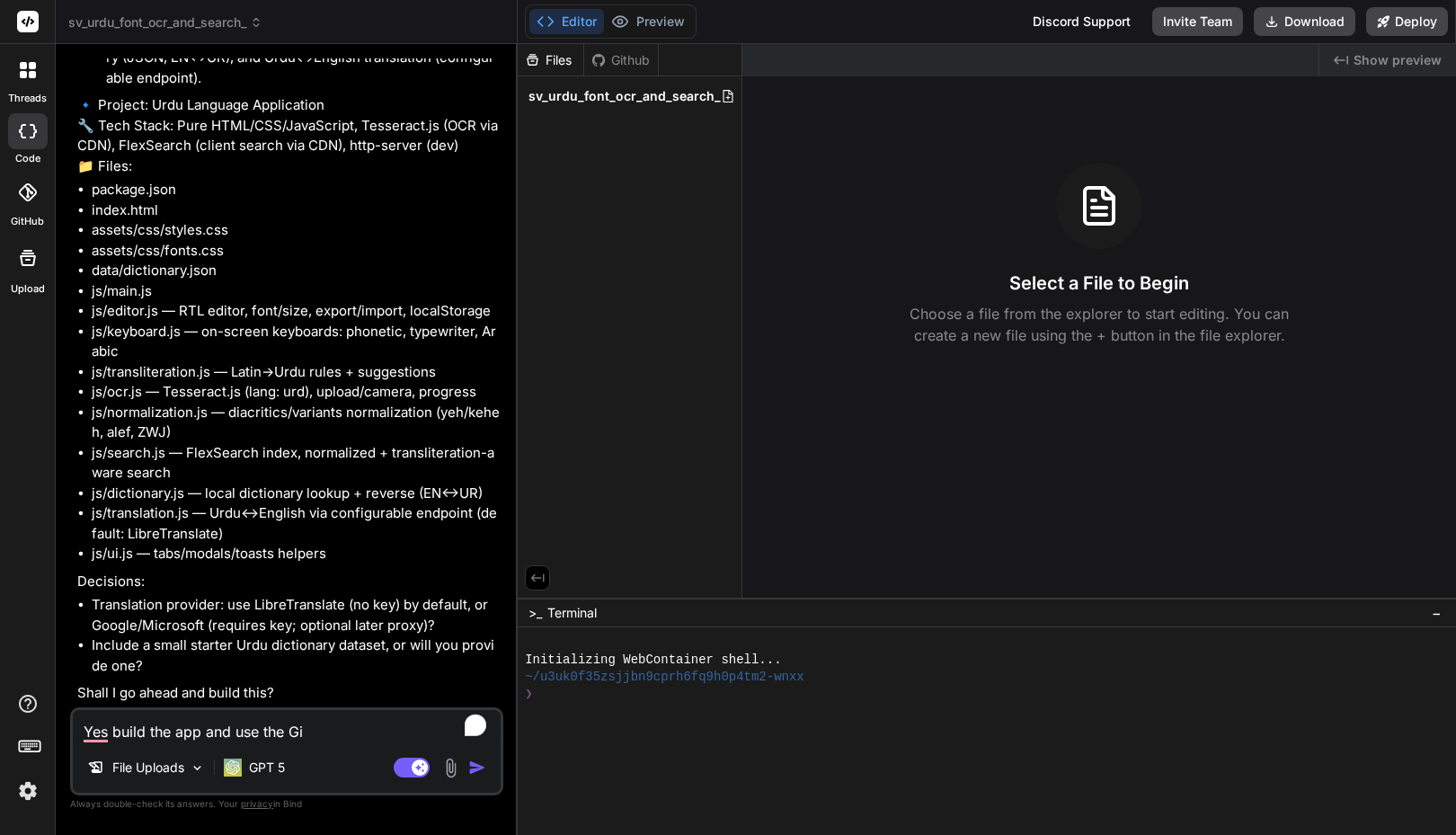
type textarea "x"
type textarea "Yes build the app and use the Git"
type textarea "x"
type textarea "Yes build the app and use the Gith"
type textarea "x"
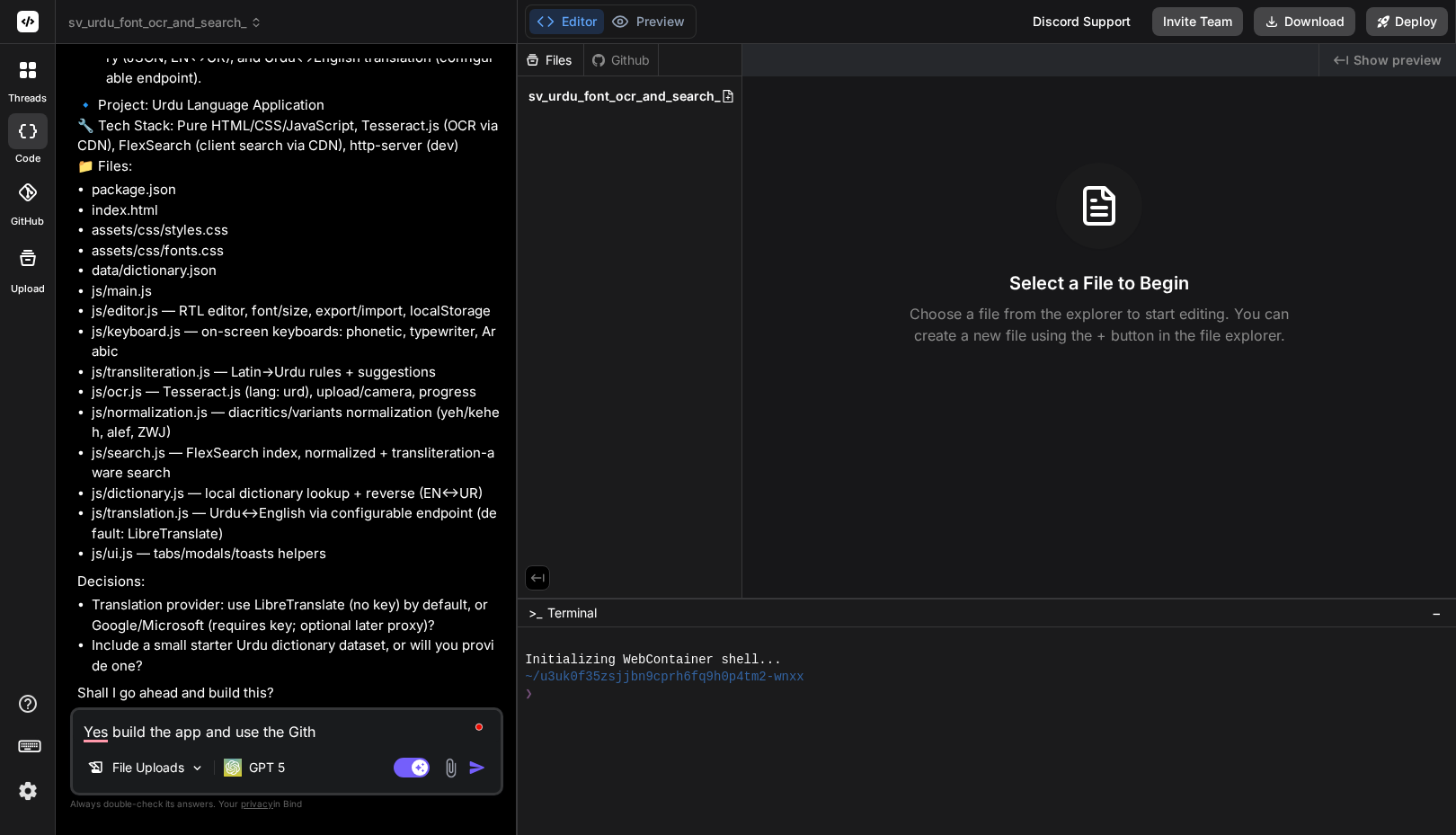
type textarea "Yes build the app and use the Githu"
type textarea "x"
type textarea "Yes build the app and use the Github"
type textarea "x"
type textarea "Yes build the app and use the Github"
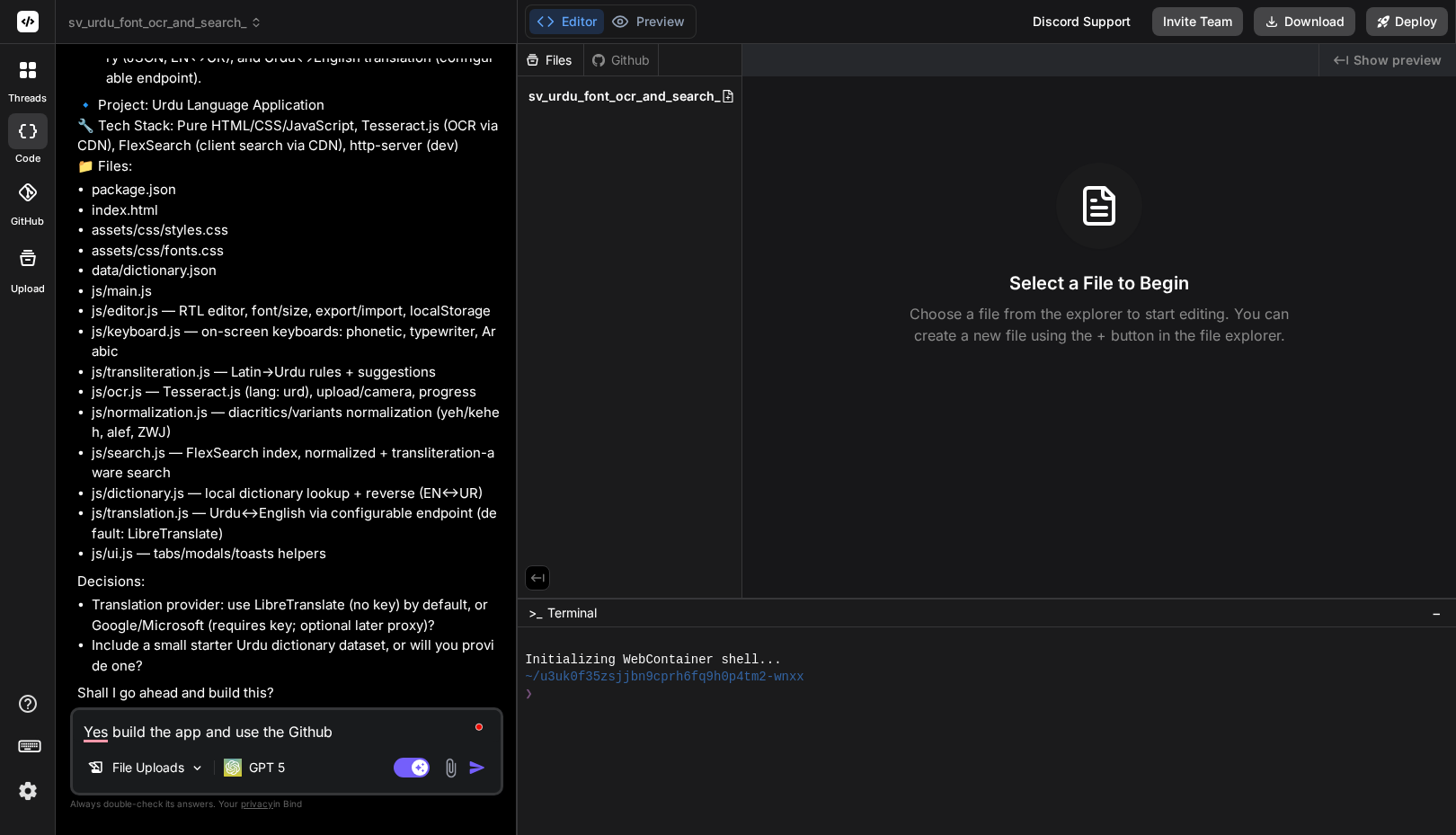
type textarea "x"
type textarea "Yes build the app and use the Github o"
type textarea "x"
type textarea "Yes build the app and use the Github op"
type textarea "x"
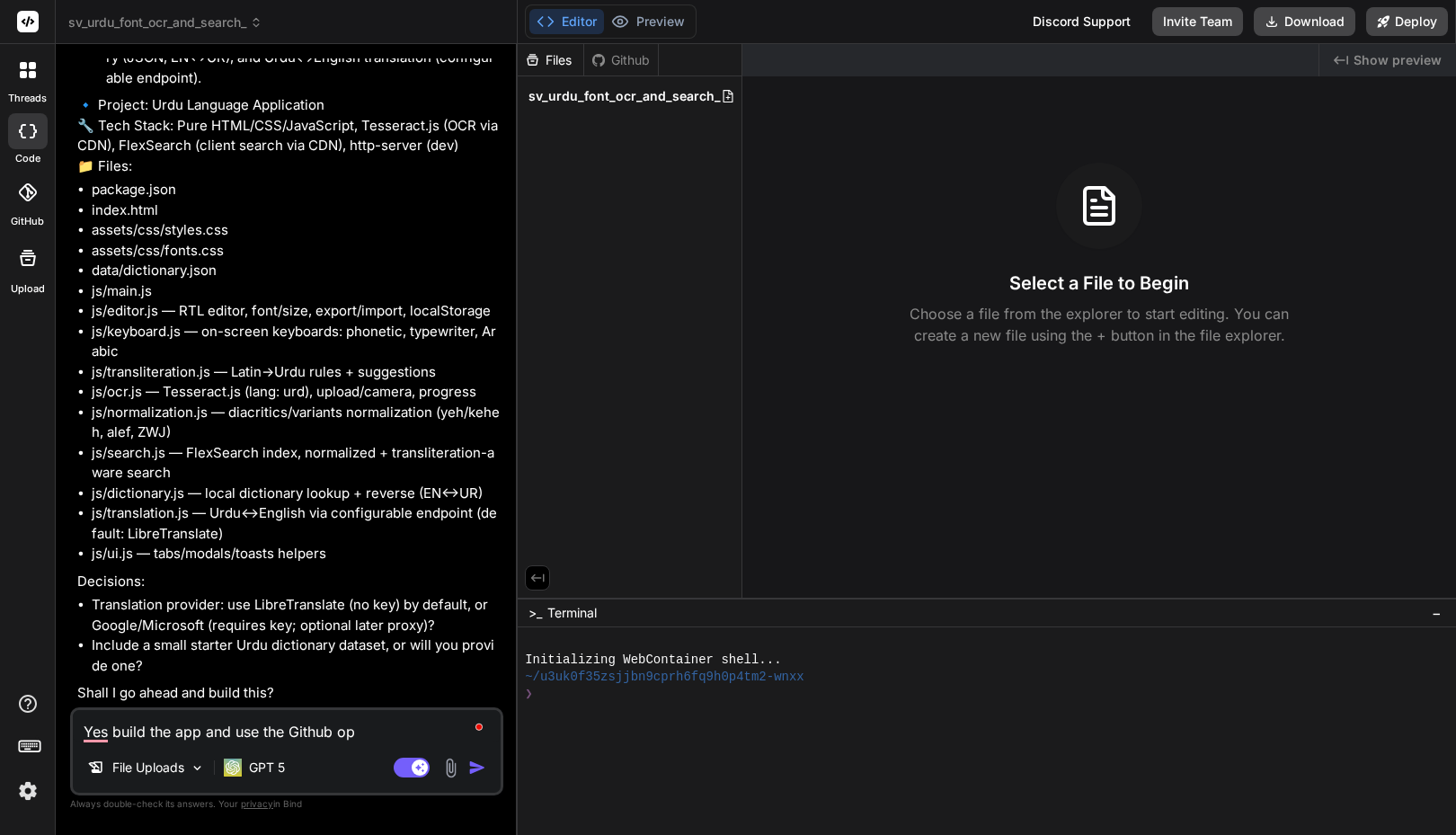
type textarea "Yes build the app and use the Github ope"
type textarea "x"
type textarea "Yes build the app and use the Github open"
type textarea "x"
type textarea "Yes build the app and use the Github open"
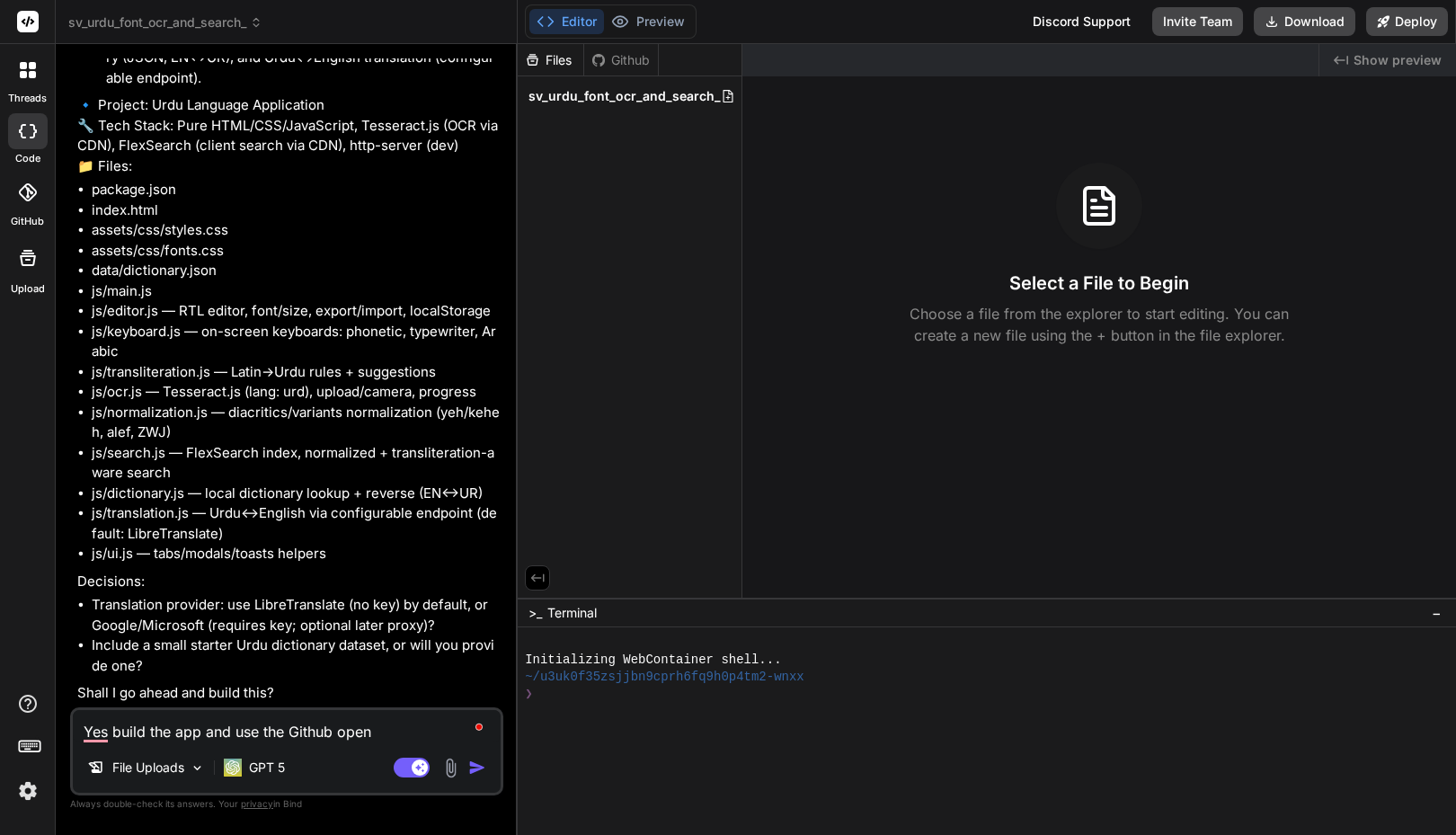
type textarea "x"
type textarea "Yes build the app and use the Github open s"
type textarea "x"
type textarea "Yes build the app and use the Github open so"
type textarea "x"
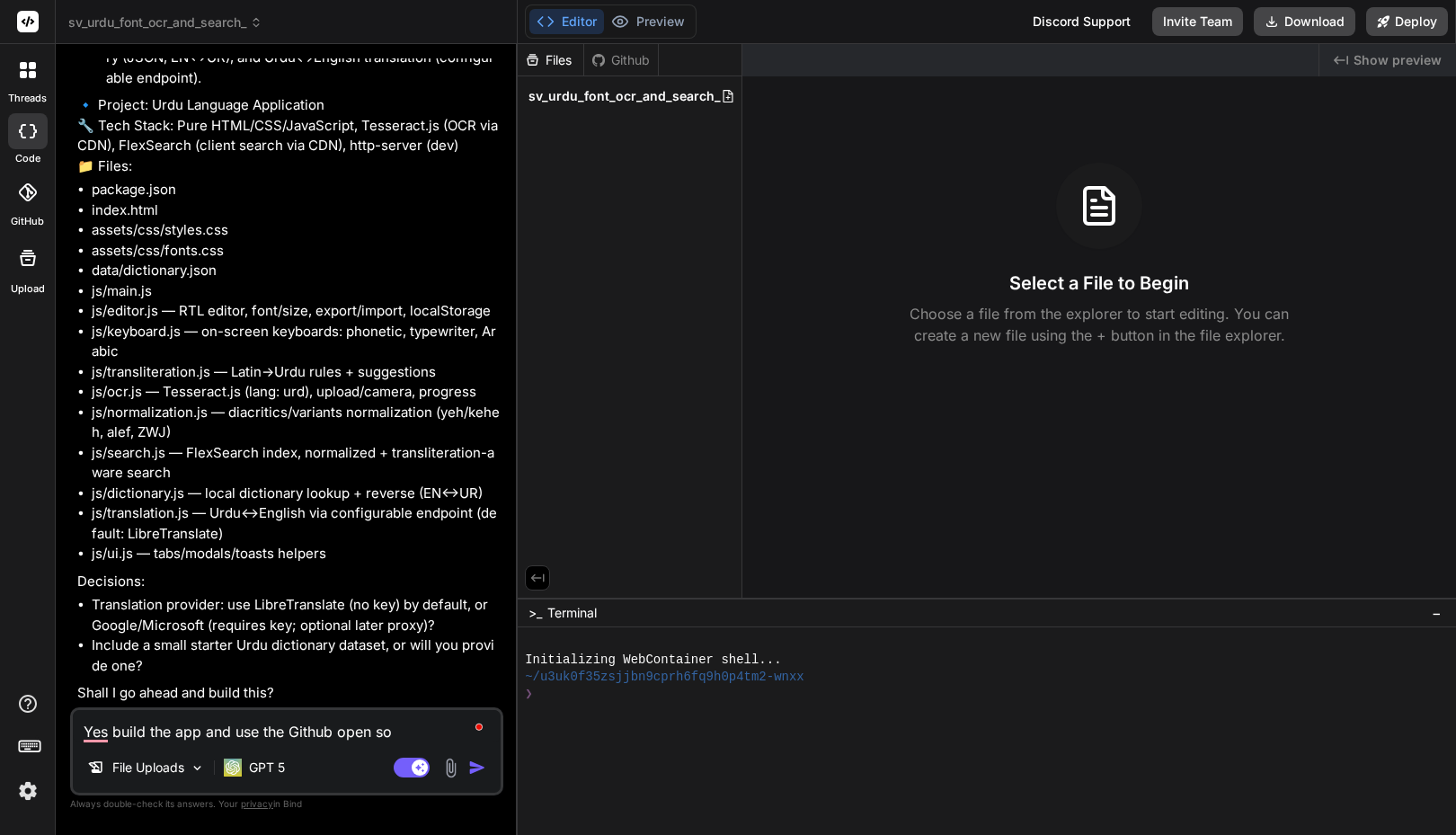
type textarea "Yes build the app and use the Github open sou"
type textarea "x"
type textarea "Yes build the app and use the Github open sour"
type textarea "x"
type textarea "Yes build the app and use the Github open sourc"
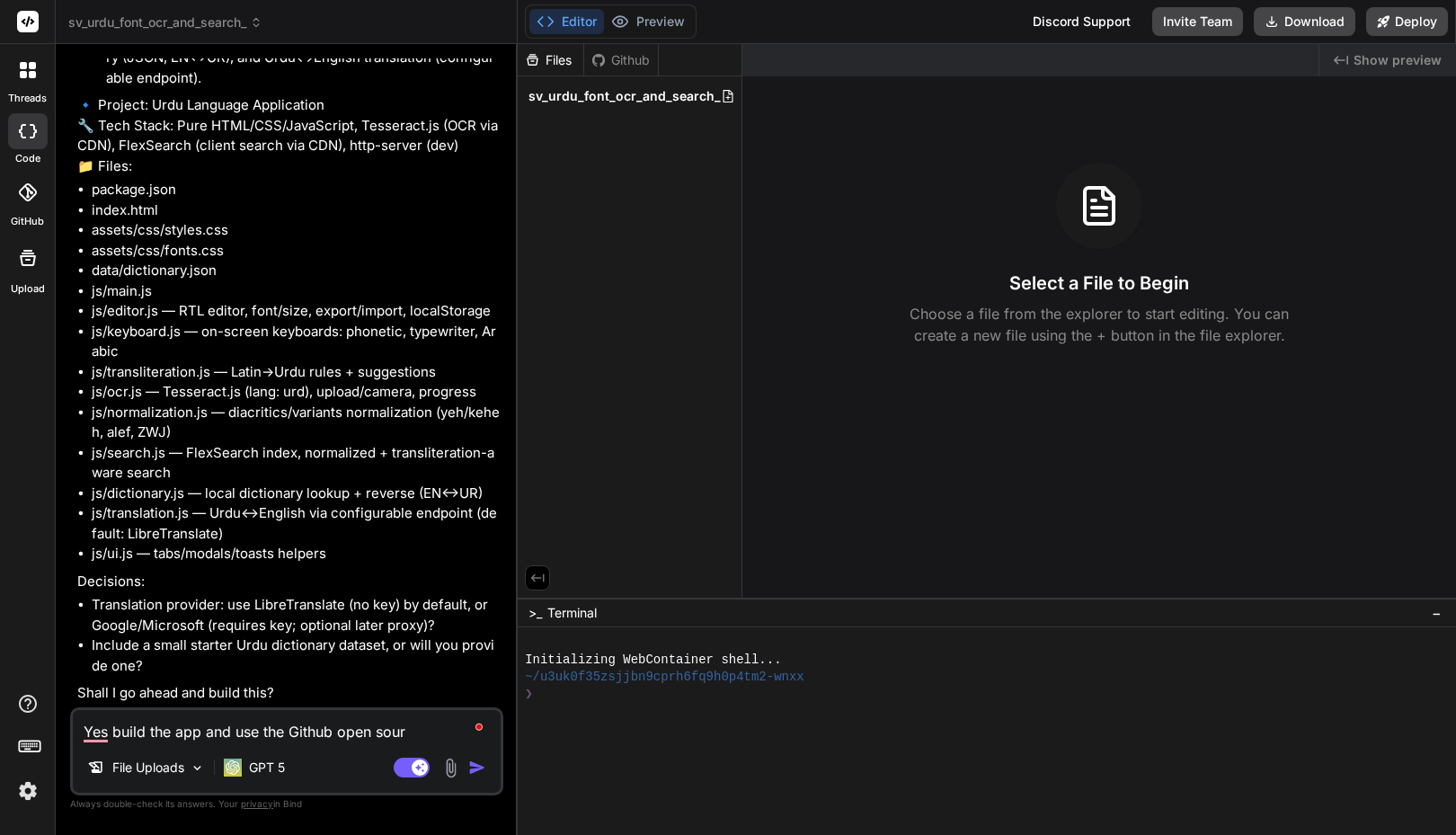
type textarea "x"
type textarea "Yes build the app and use the Github open source"
type textarea "x"
type textarea "Yes build the app and use the Github open source"
type textarea "x"
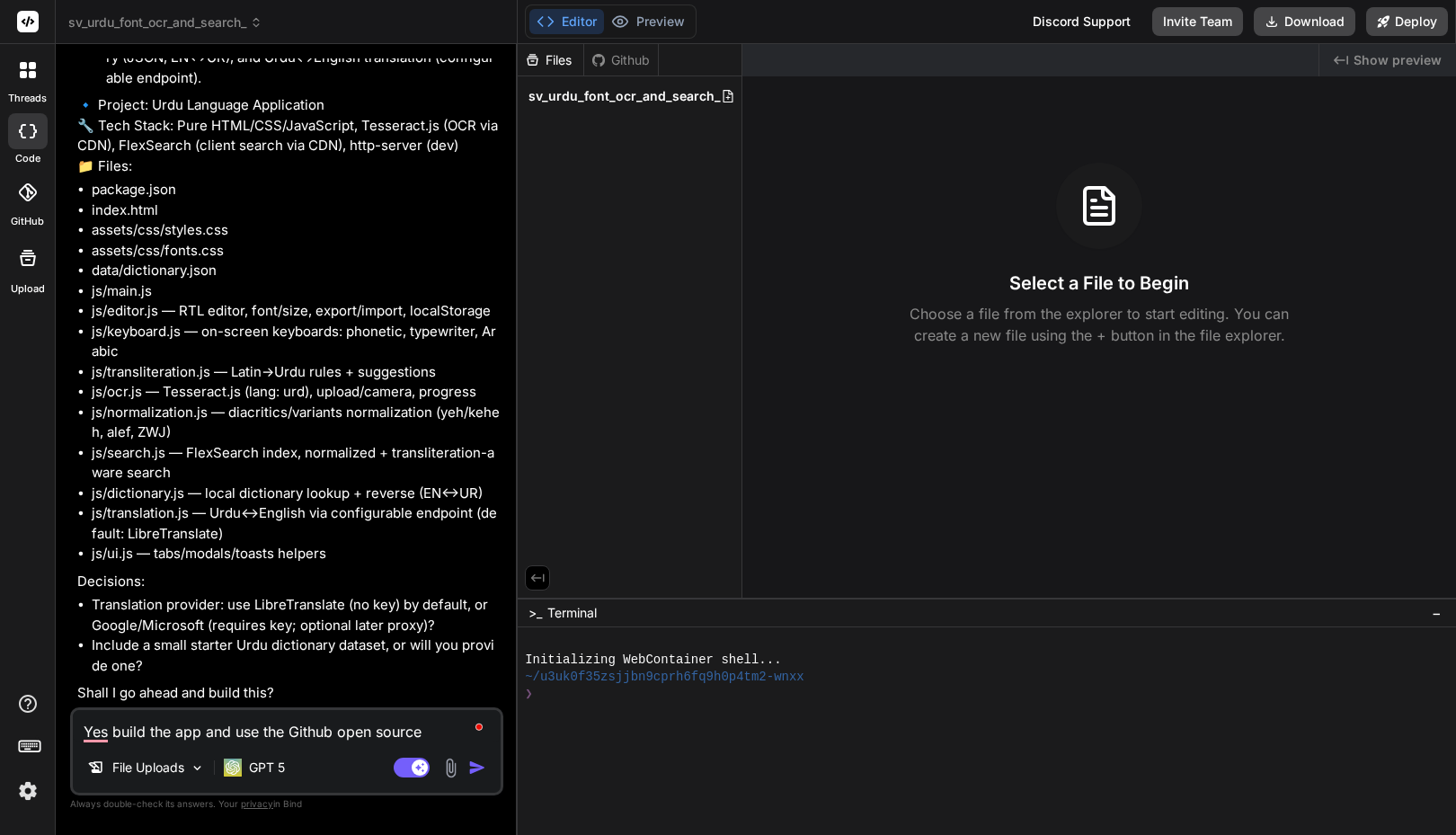
type textarea "Yes build the app and use the Github open source p"
type textarea "x"
type textarea "Yes build the app and use the Github open source pa"
type textarea "x"
type textarea "Yes build the app and use the Github open source pac"
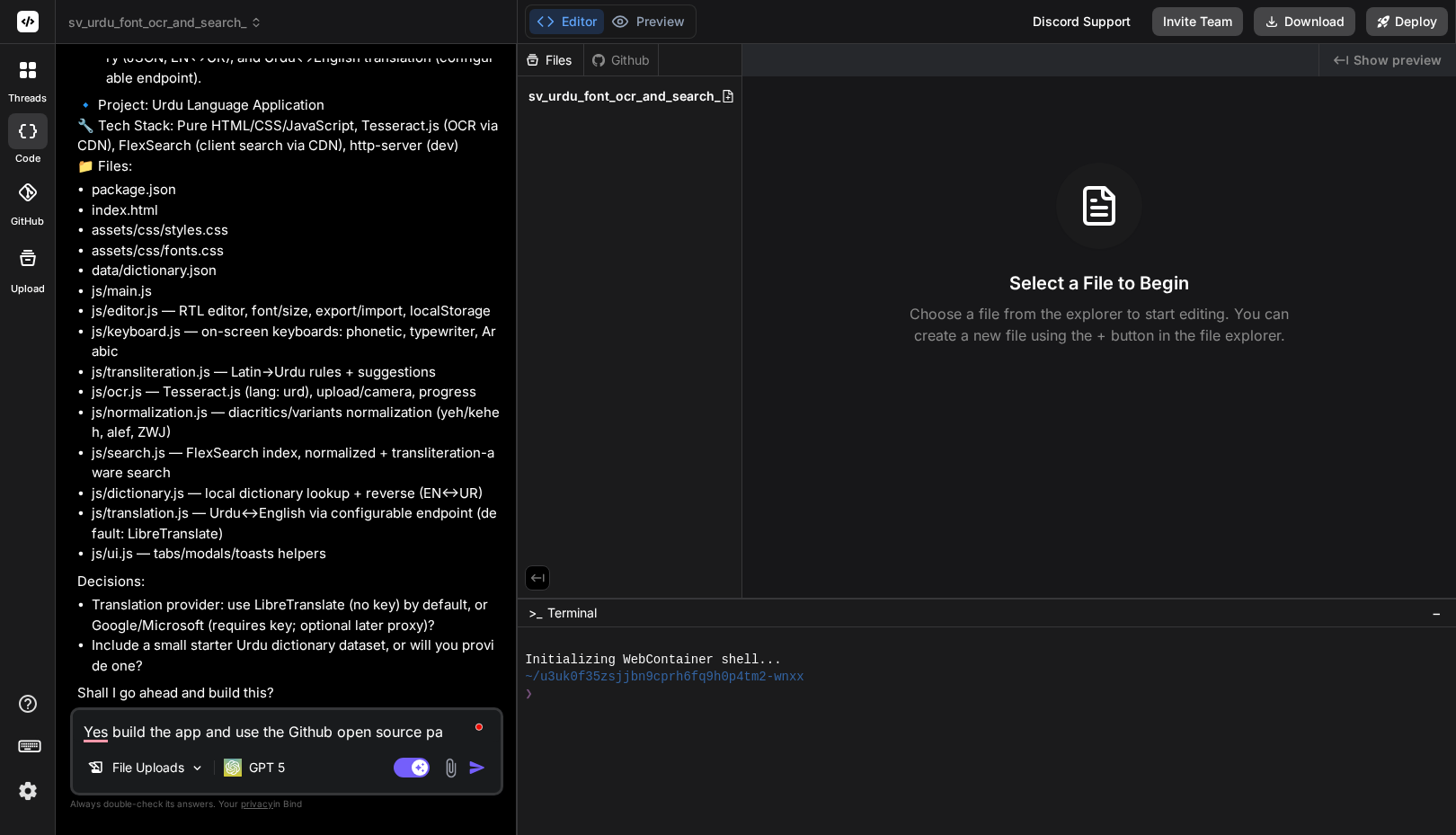
type textarea "x"
type textarea "Yes build the app and use the Github open source pack"
type textarea "x"
type textarea "Yes build the app and use the Github open source packa"
type textarea "x"
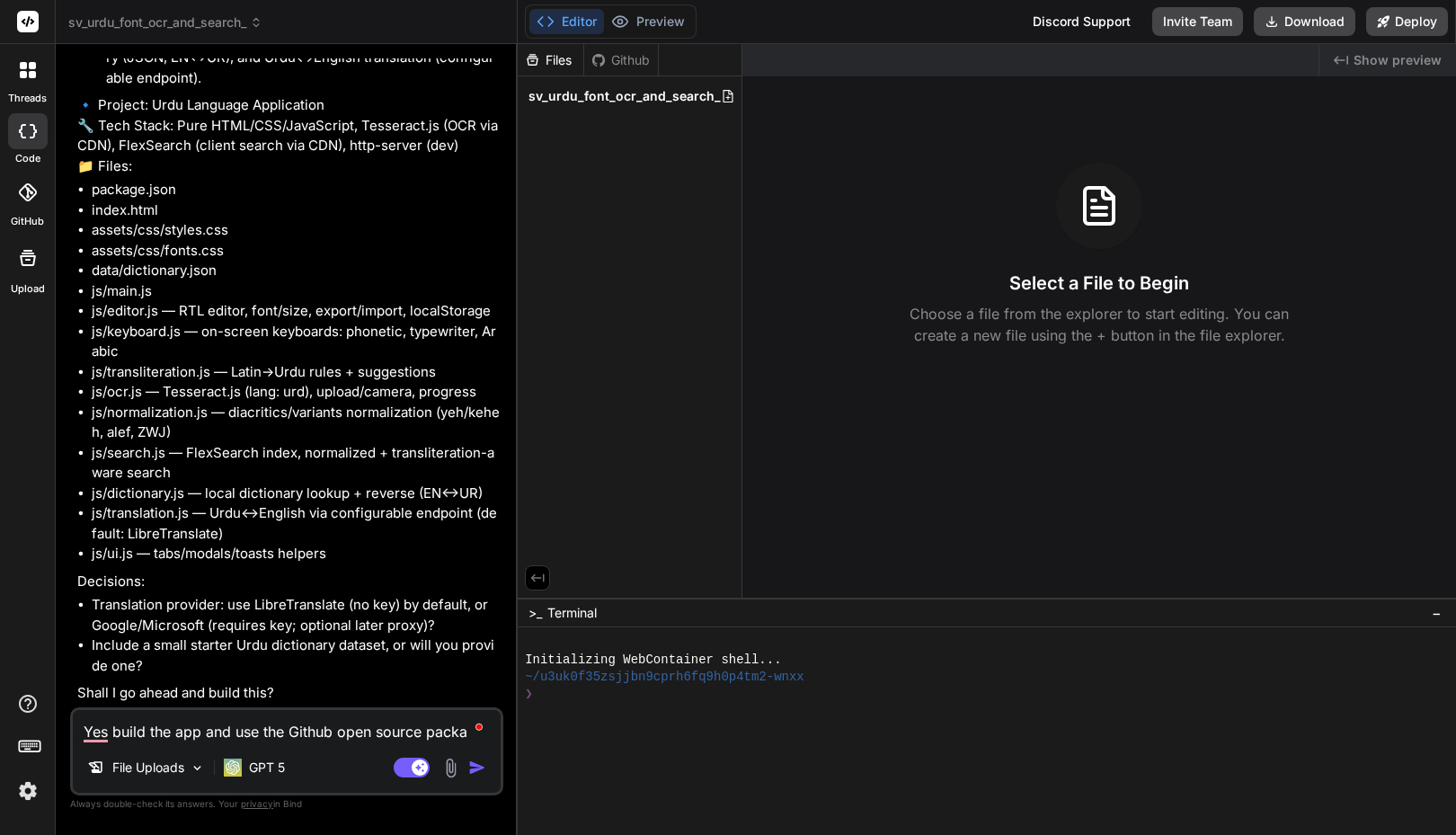
type textarea "Yes build the app and use the Github open source packag"
type textarea "x"
type textarea "Yes build the app and use the Github open source package"
type textarea "x"
type textarea "Yes build the app and use the Github open source packages"
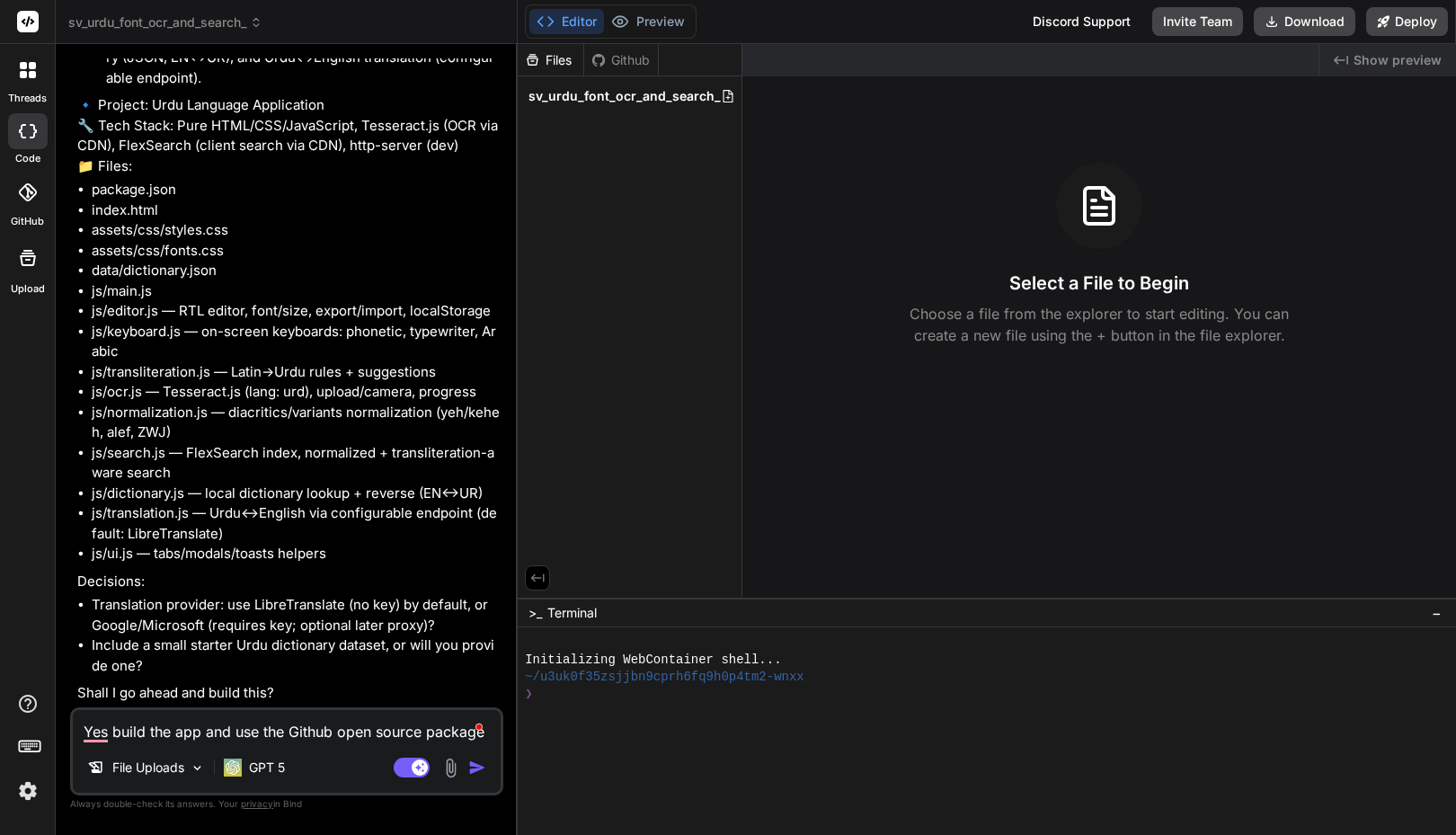
type textarea "x"
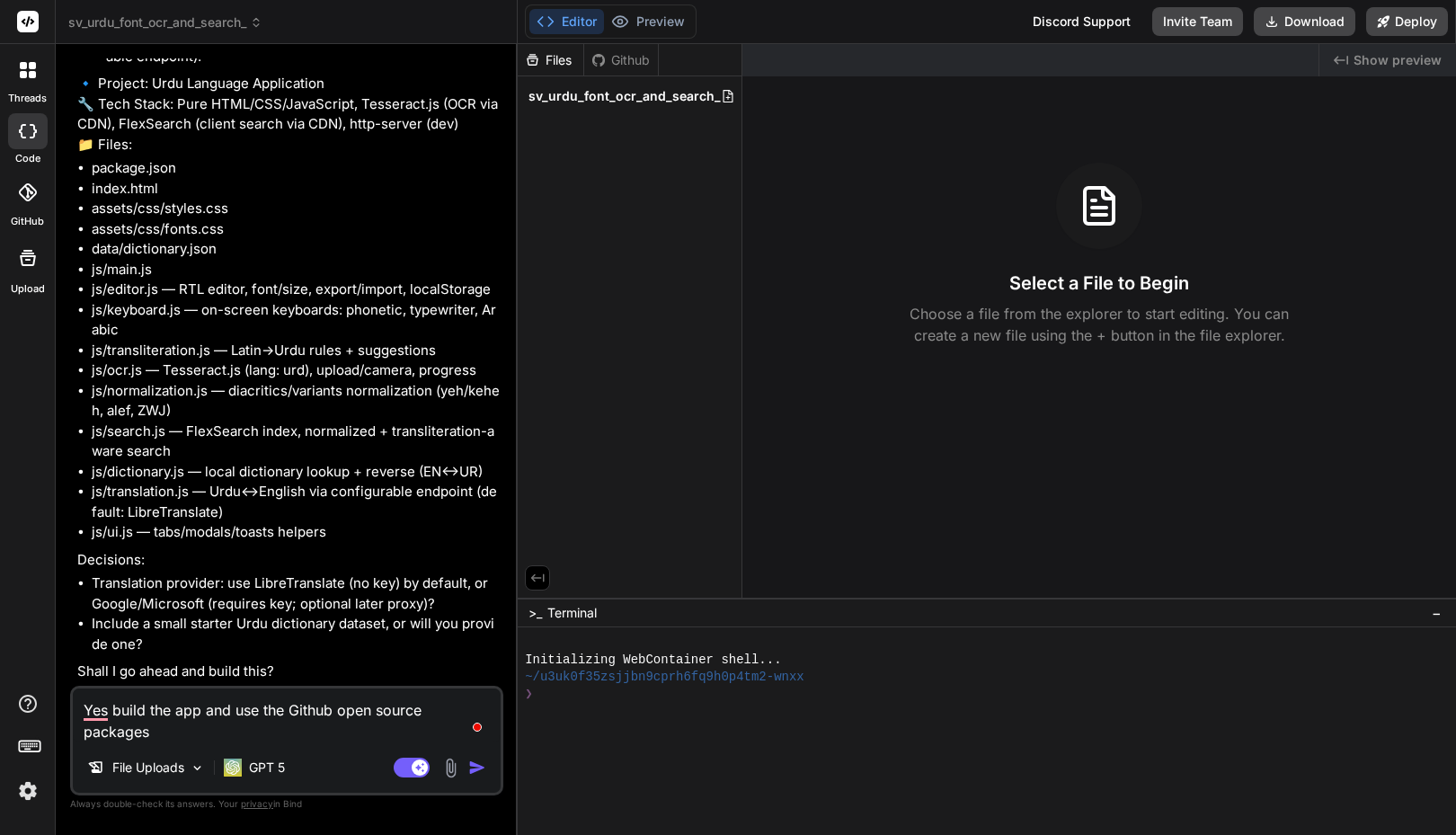
scroll to position [4760, 0]
type textarea "Yes build the app and use the Github open source packages"
type textarea "x"
type textarea "Yes build the app and use the Github open source packages w"
type textarea "x"
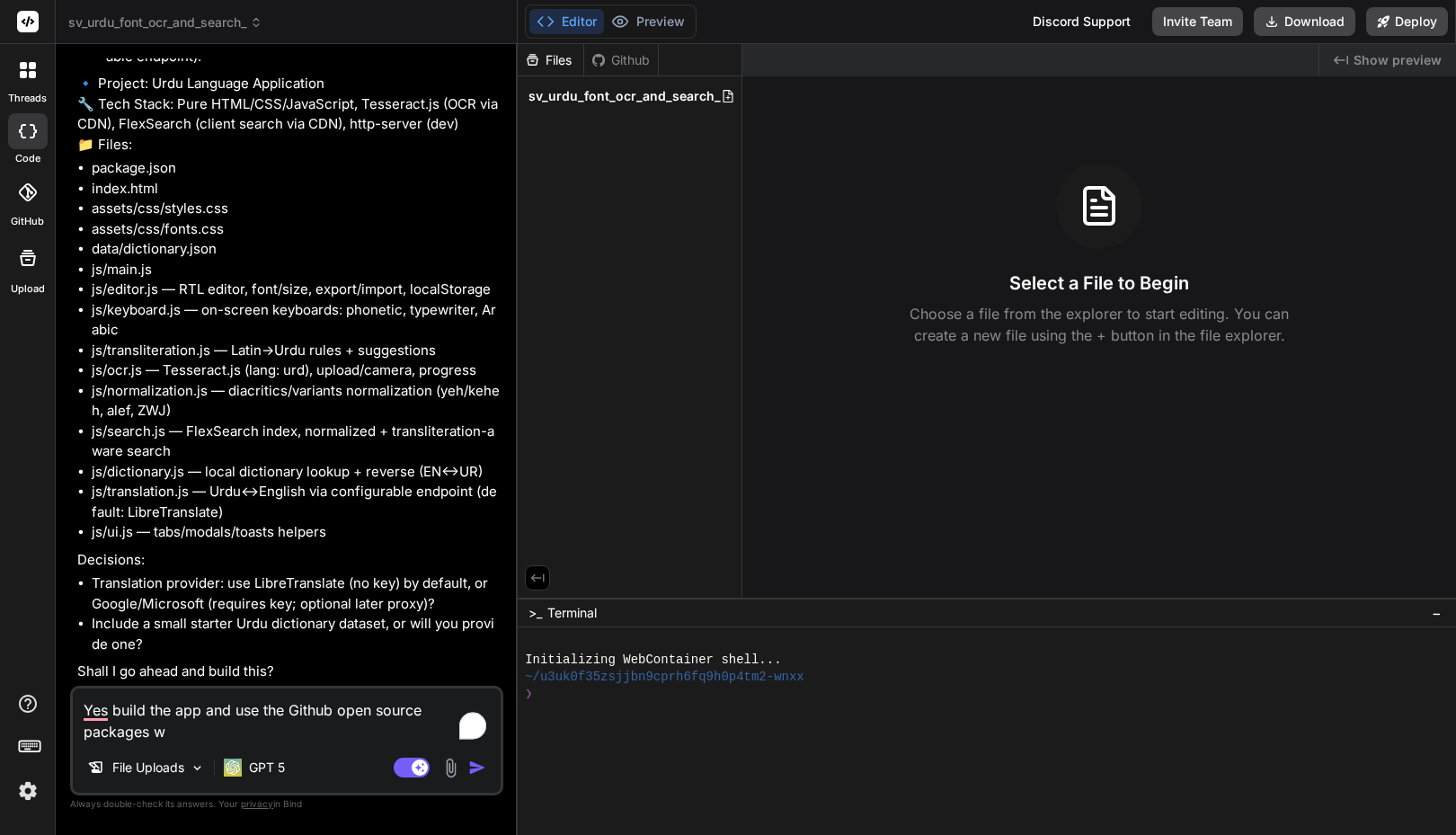
type textarea "Yes build the app and use the Github open source packages wh"
type textarea "x"
type textarea "Yes build the app and use the Github open source packages whe"
type textarea "x"
type textarea "Yes build the app and use the Github open source packages wher"
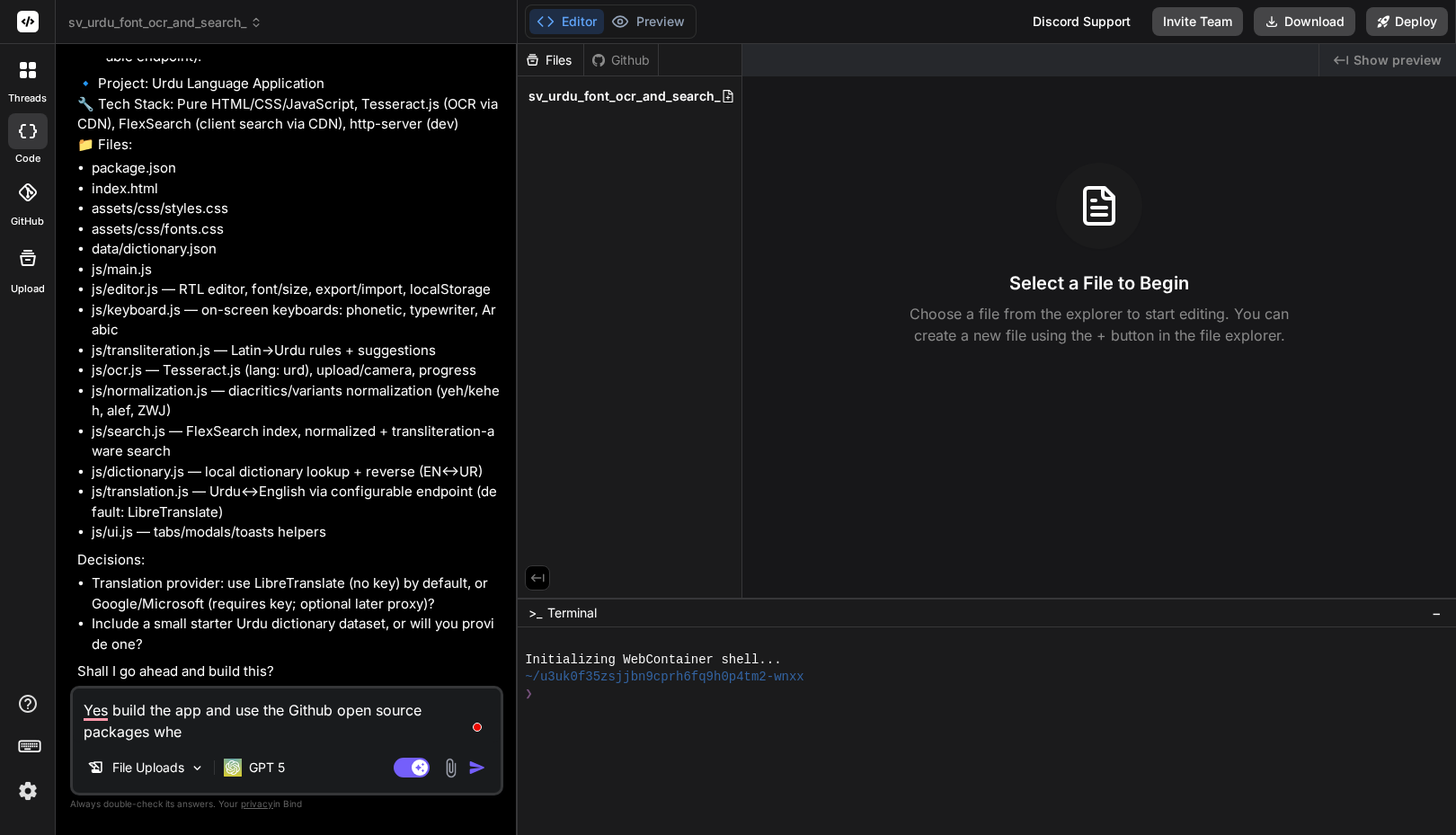
type textarea "x"
type textarea "Yes build the app and use the Github open source packages where"
type textarea "x"
type textarea "Yes build the app and use the Github open source packages wherer"
type textarea "x"
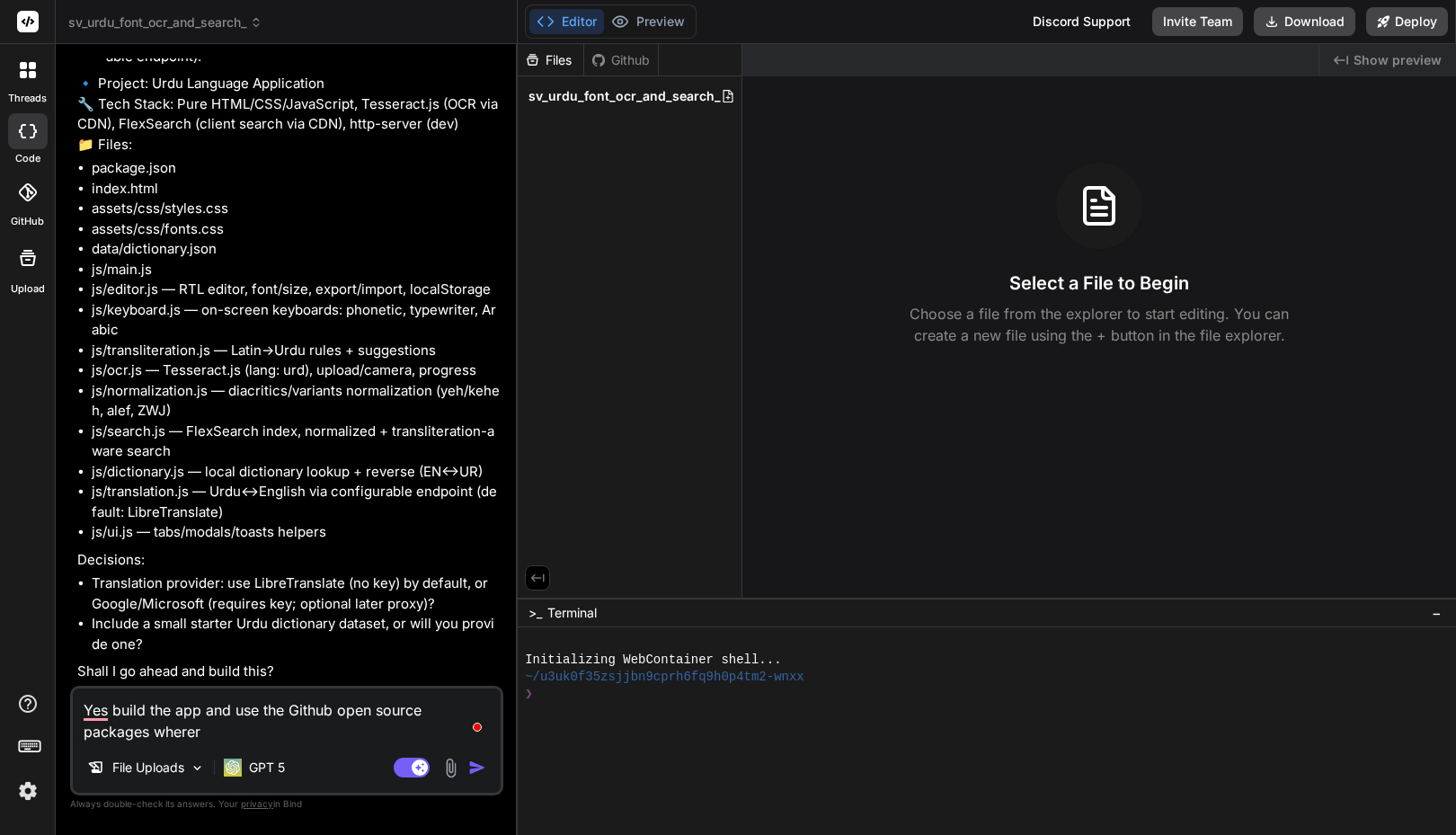
type textarea "Yes build the app and use the Github open source packages wherer n"
type textarea "x"
type textarea "Yes build the app and use the Github open source packages wherer ne"
type textarea "x"
type textarea "Yes build the app and use the Github open source packages wherer nec"
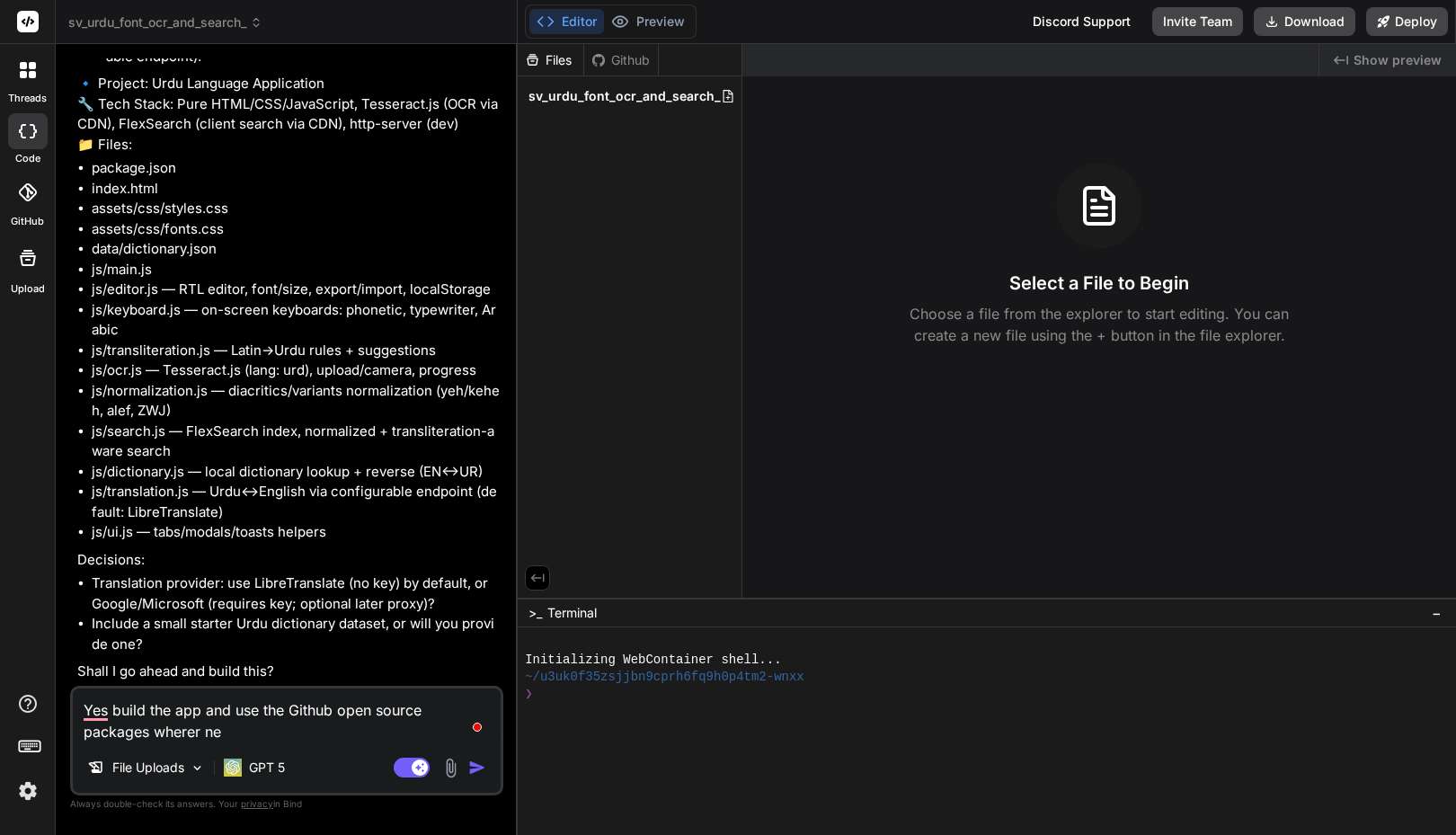
type textarea "x"
type textarea "Yes build the app and use the Github open source packages wherer nece"
type textarea "x"
type textarea "Yes build the app and use the Github open source packages wherer neces"
type textarea "x"
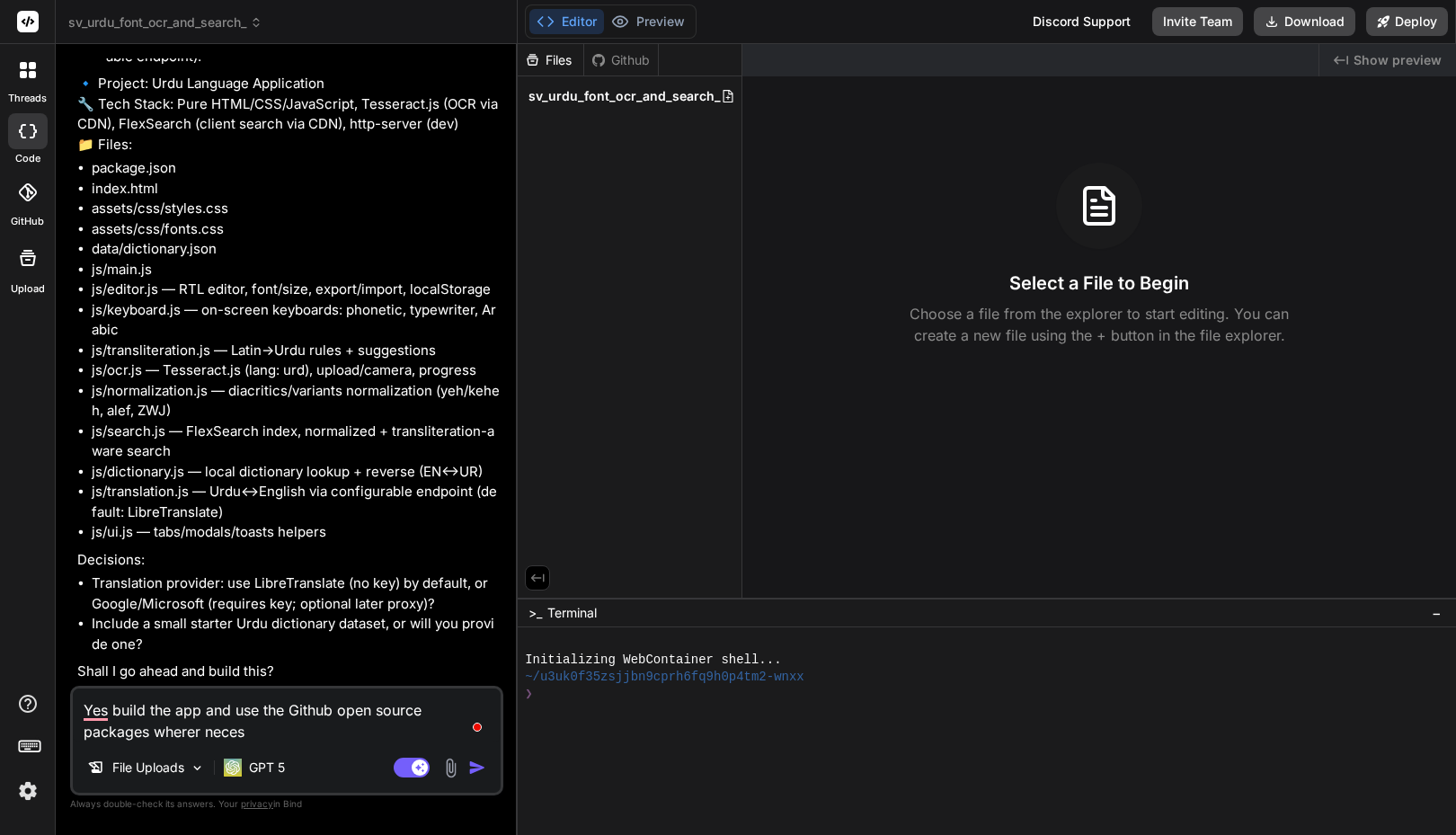
type textarea "Yes build the app and use the Github open source packages wherer necess"
type textarea "x"
type textarea "Yes build the app and use the Github open source packages wherer necessa"
type textarea "x"
type textarea "Yes build the app and use the Github open source packages wherer necessar"
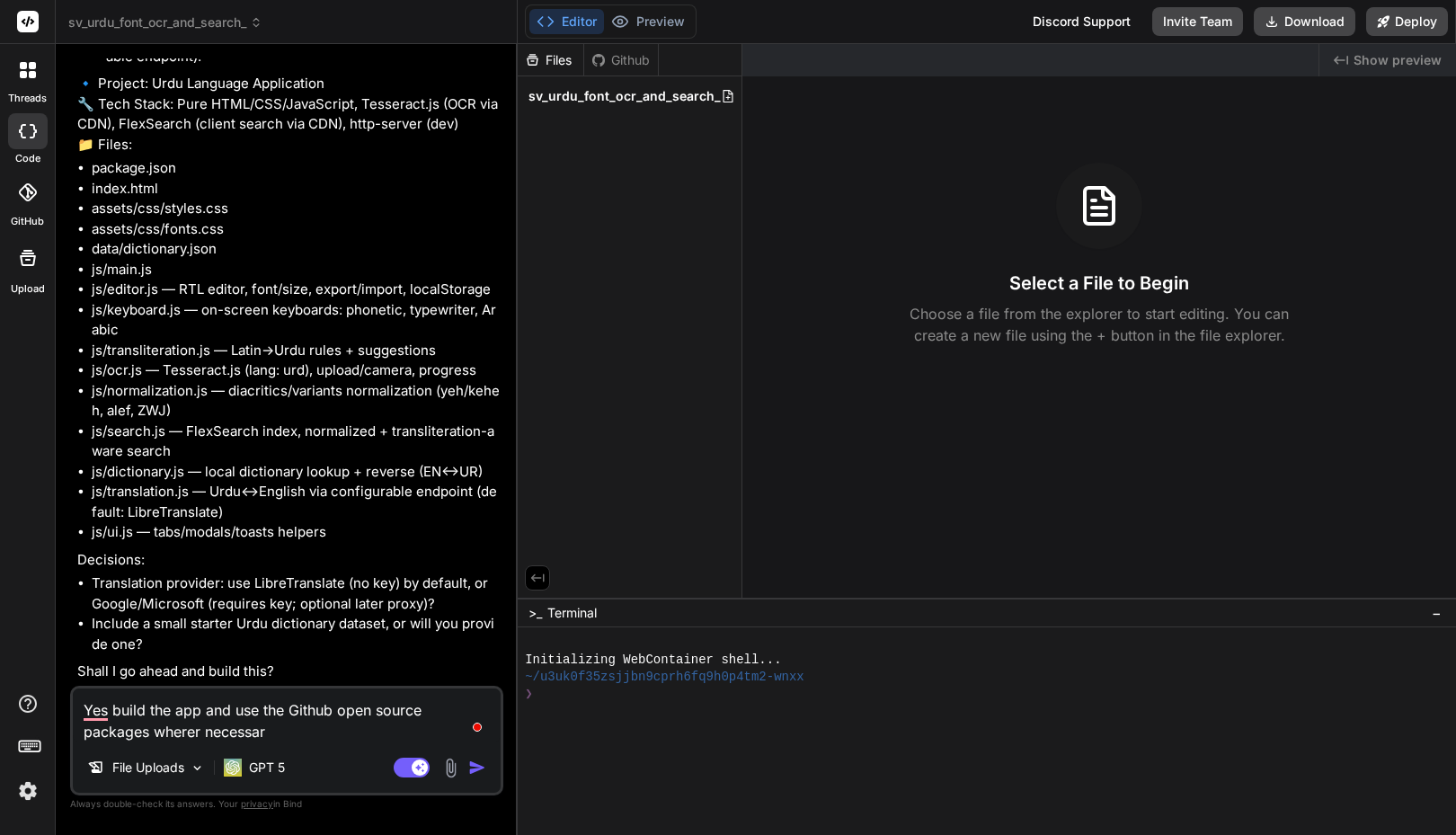
type textarea "x"
type textarea "Yes build the app and use the Github open source packages wherer necessary"
type textarea "x"
type textarea "Yes build the app and use the Github open source packages wherer necessary"
click at [481, 769] on img "button" at bounding box center [477, 768] width 18 height 18
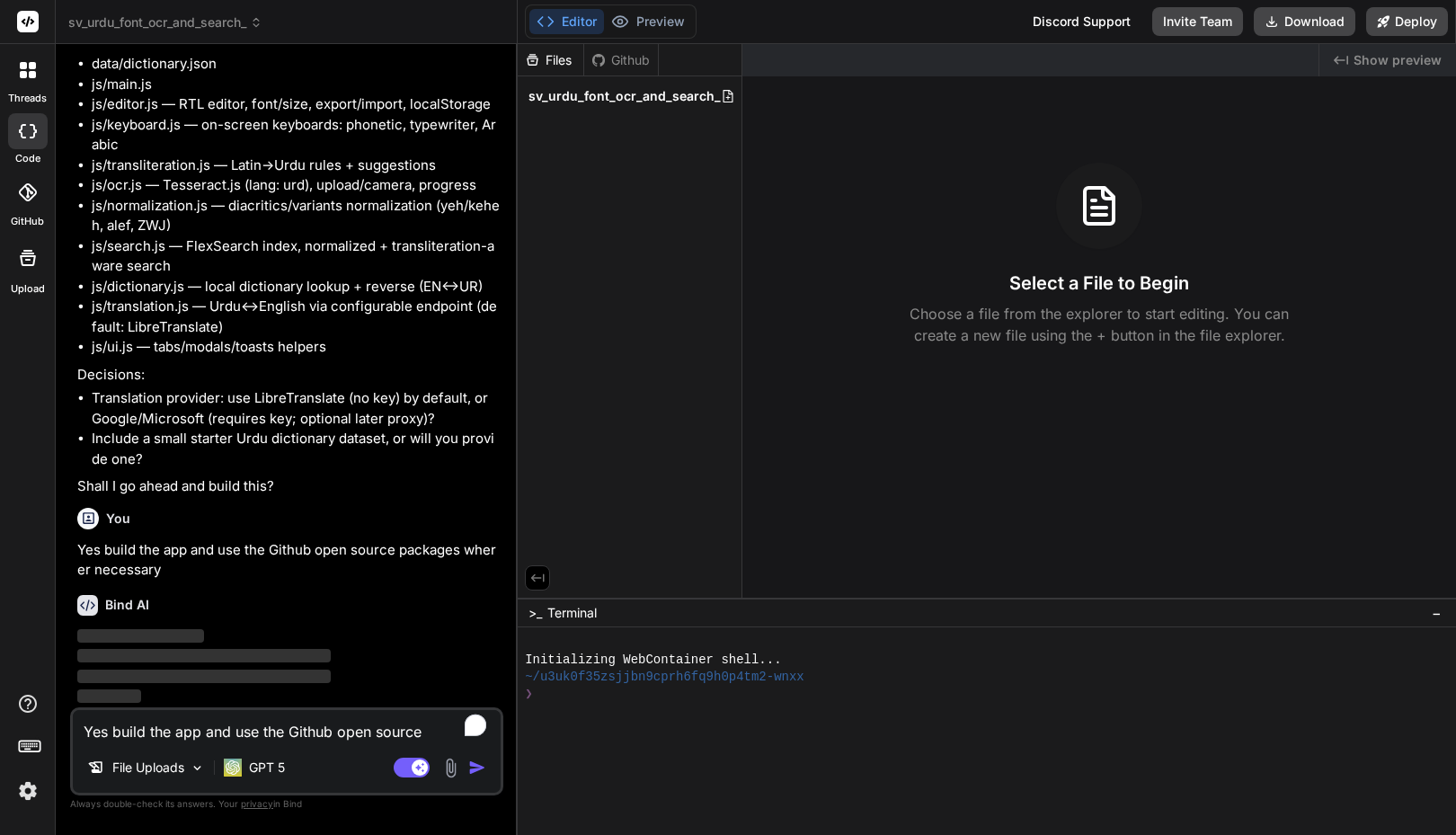
scroll to position [4945, 0]
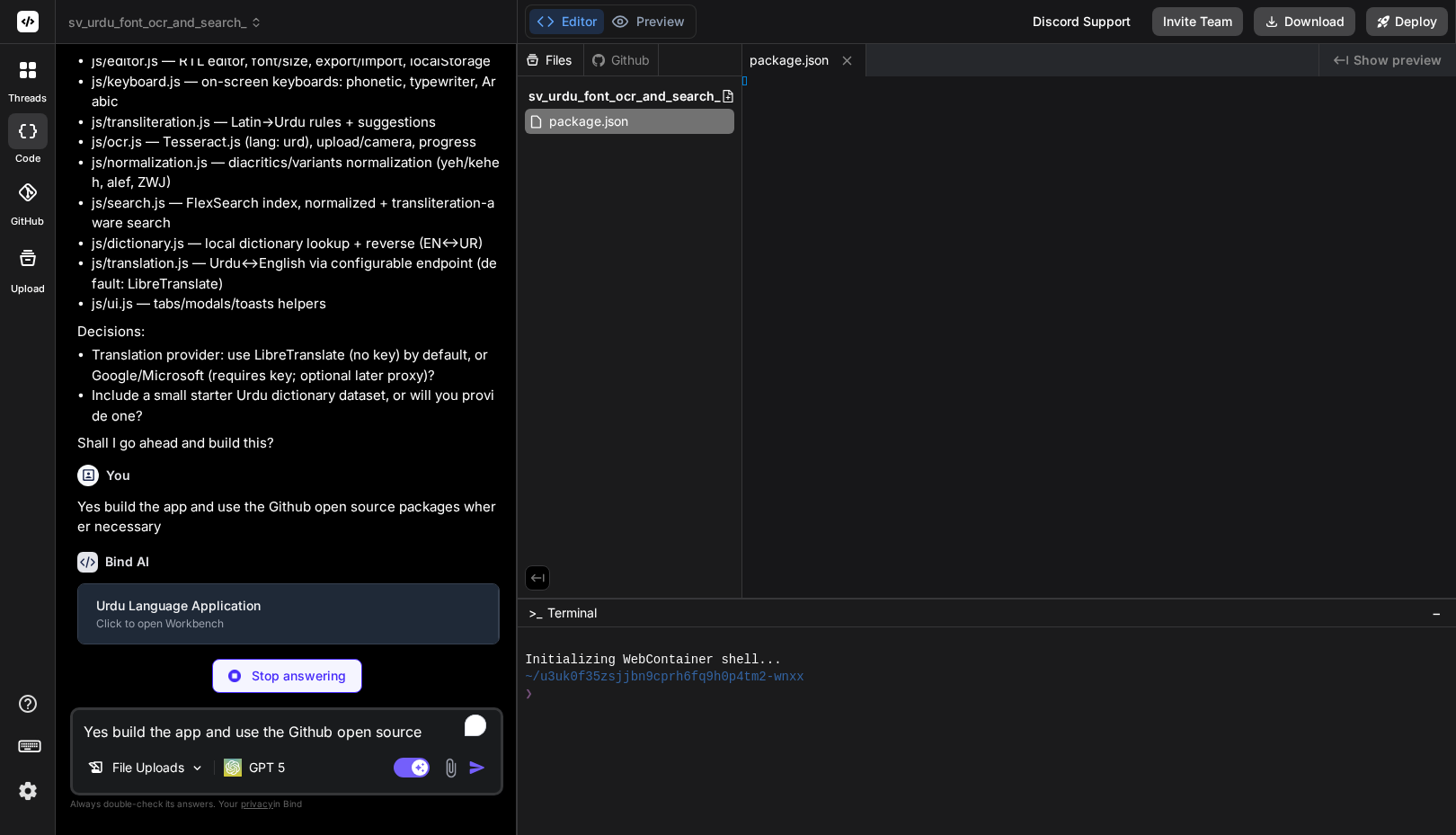
type textarea "x"
type textarea ">"
type textarea "x"
type textarea "}"
type textarea "x"
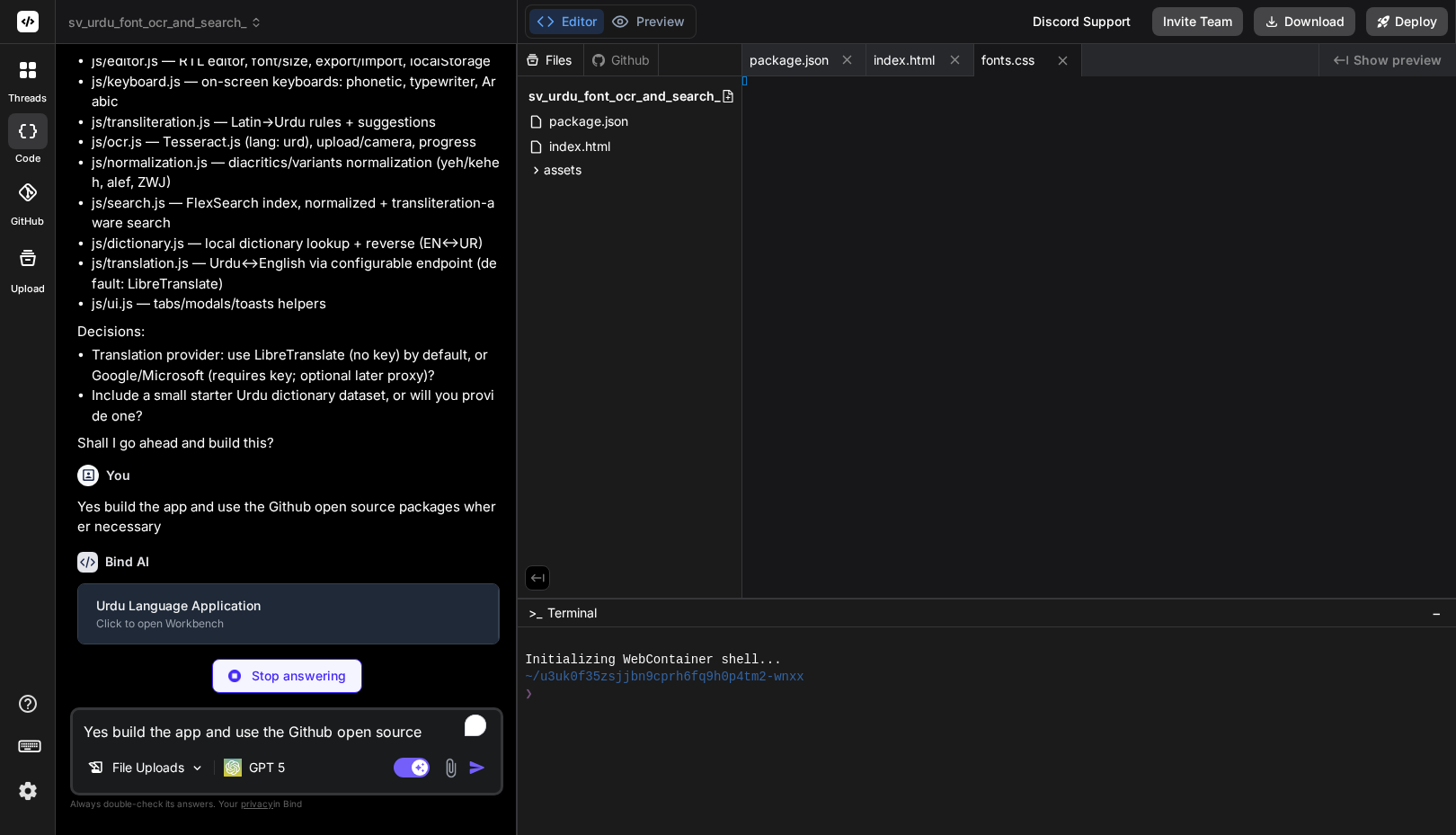
type textarea "}"
type textarea "x"
type textarea "ریں۔" } ]"
type textarea "x"
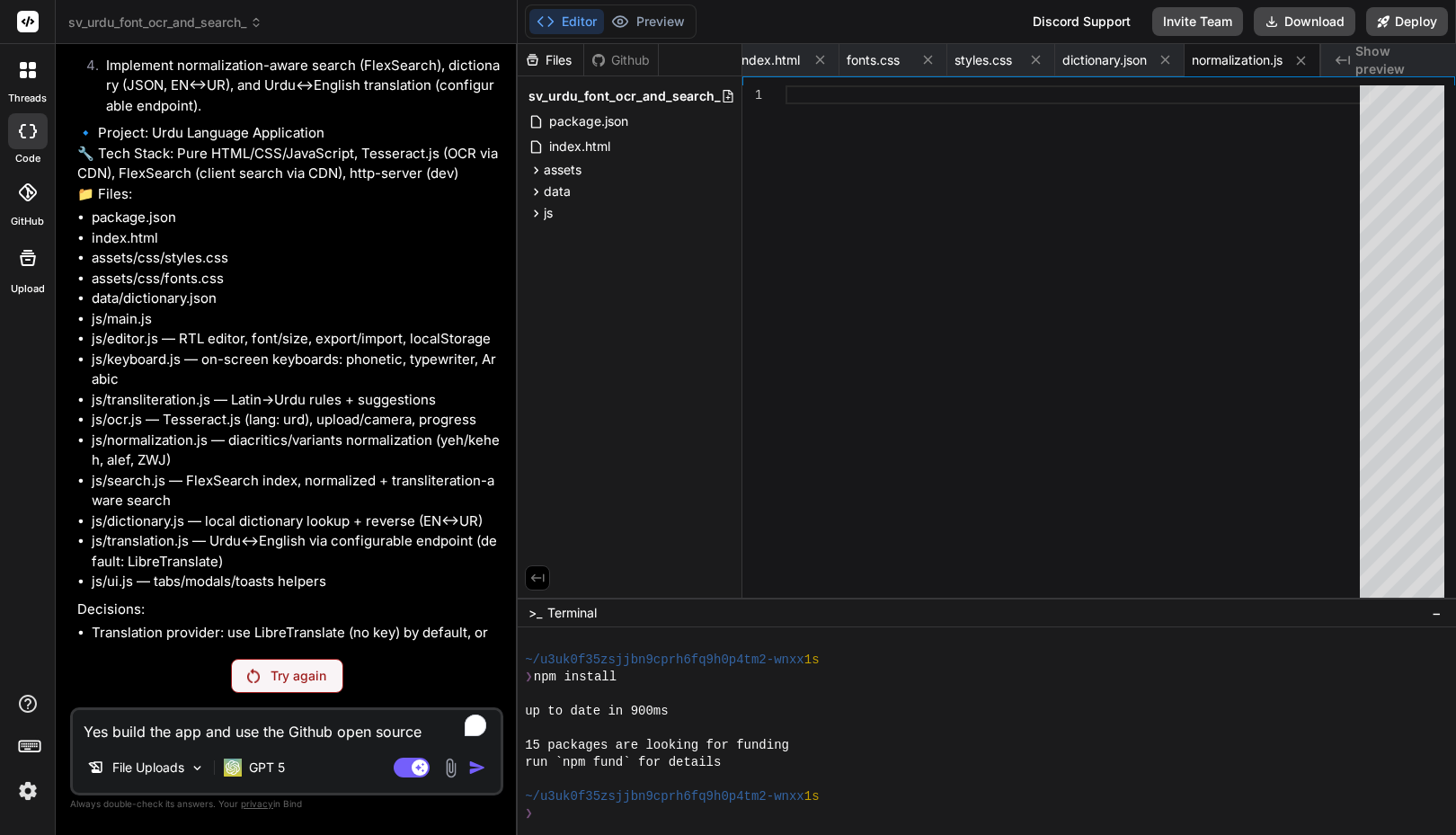
scroll to position [4880, 0]
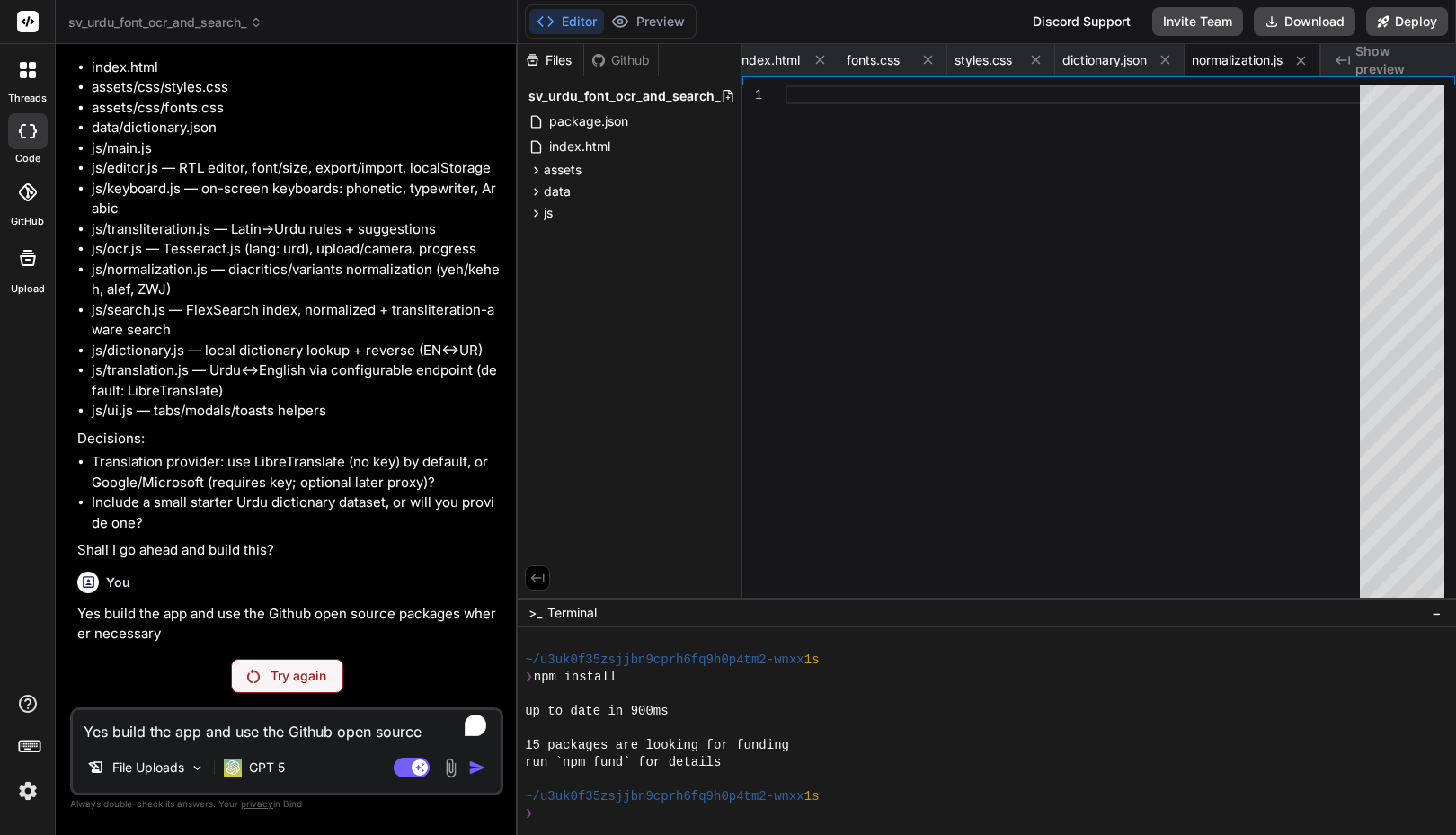
click at [270, 676] on p "Try again" at bounding box center [298, 676] width 56 height 18
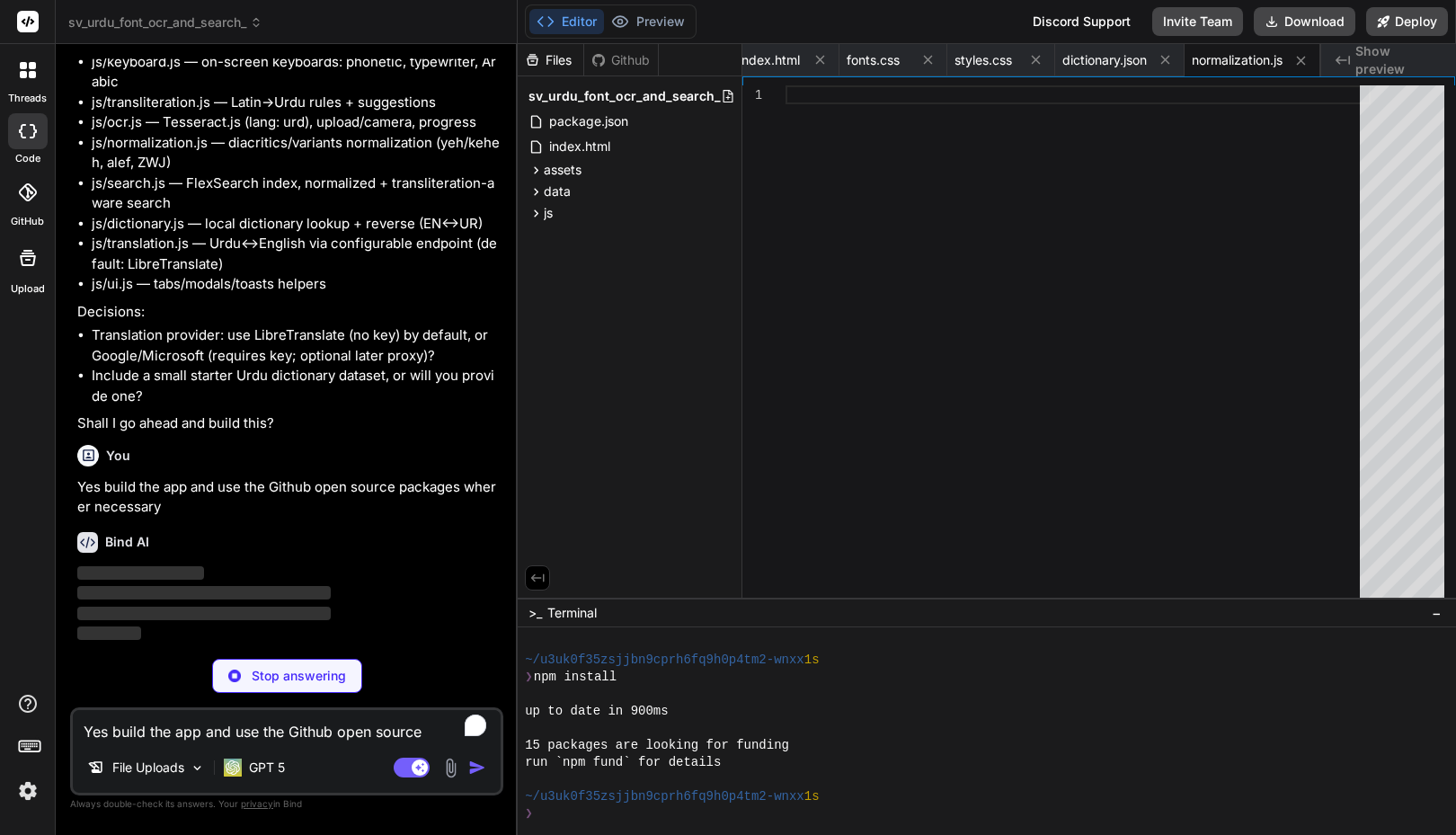
scroll to position [5007, 0]
click at [29, 798] on img at bounding box center [28, 791] width 30 height 30
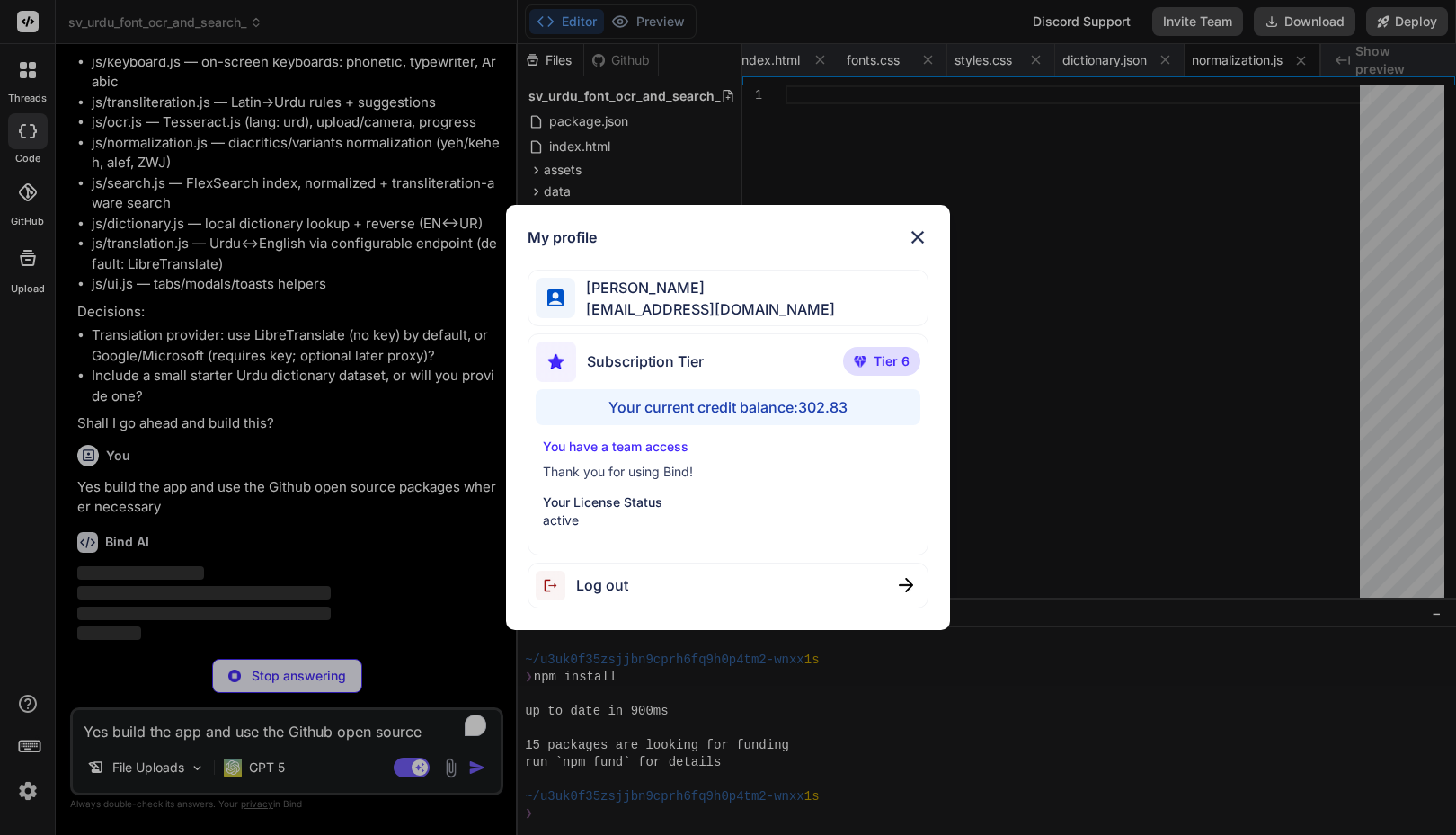
click at [29, 798] on div "My profile Faisal M faisal@softvative.com Subscription Tier Tier 6 Your current…" at bounding box center [728, 418] width 1456 height 835
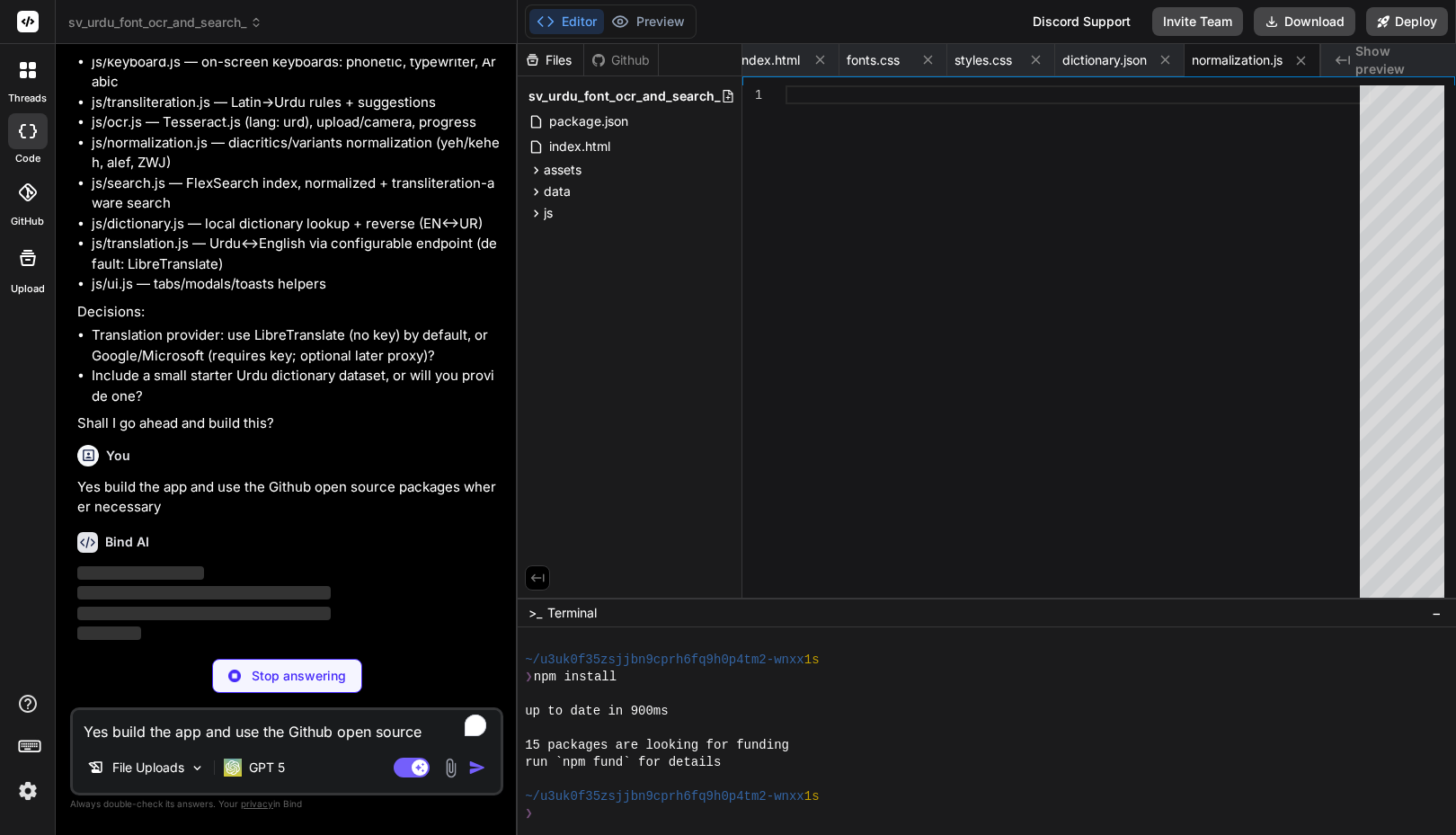
type textarea "x"
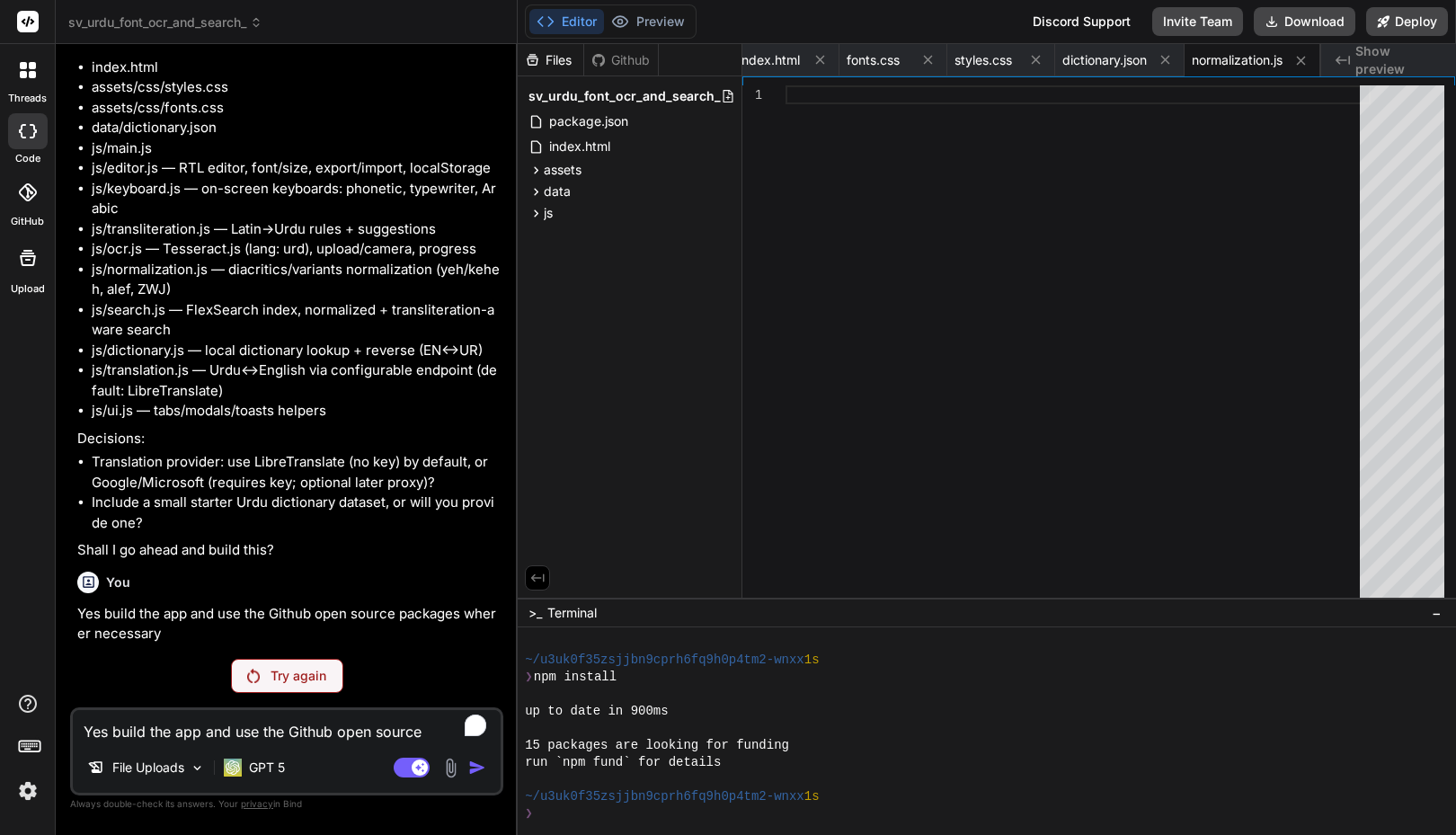
scroll to position [4880, 0]
click at [175, 728] on textarea "Yes build the app and use the Github open source packages wherer necessary" at bounding box center [286, 726] width 428 height 32
type textarea "c"
type textarea "x"
click at [175, 728] on textarea "c" at bounding box center [286, 726] width 428 height 32
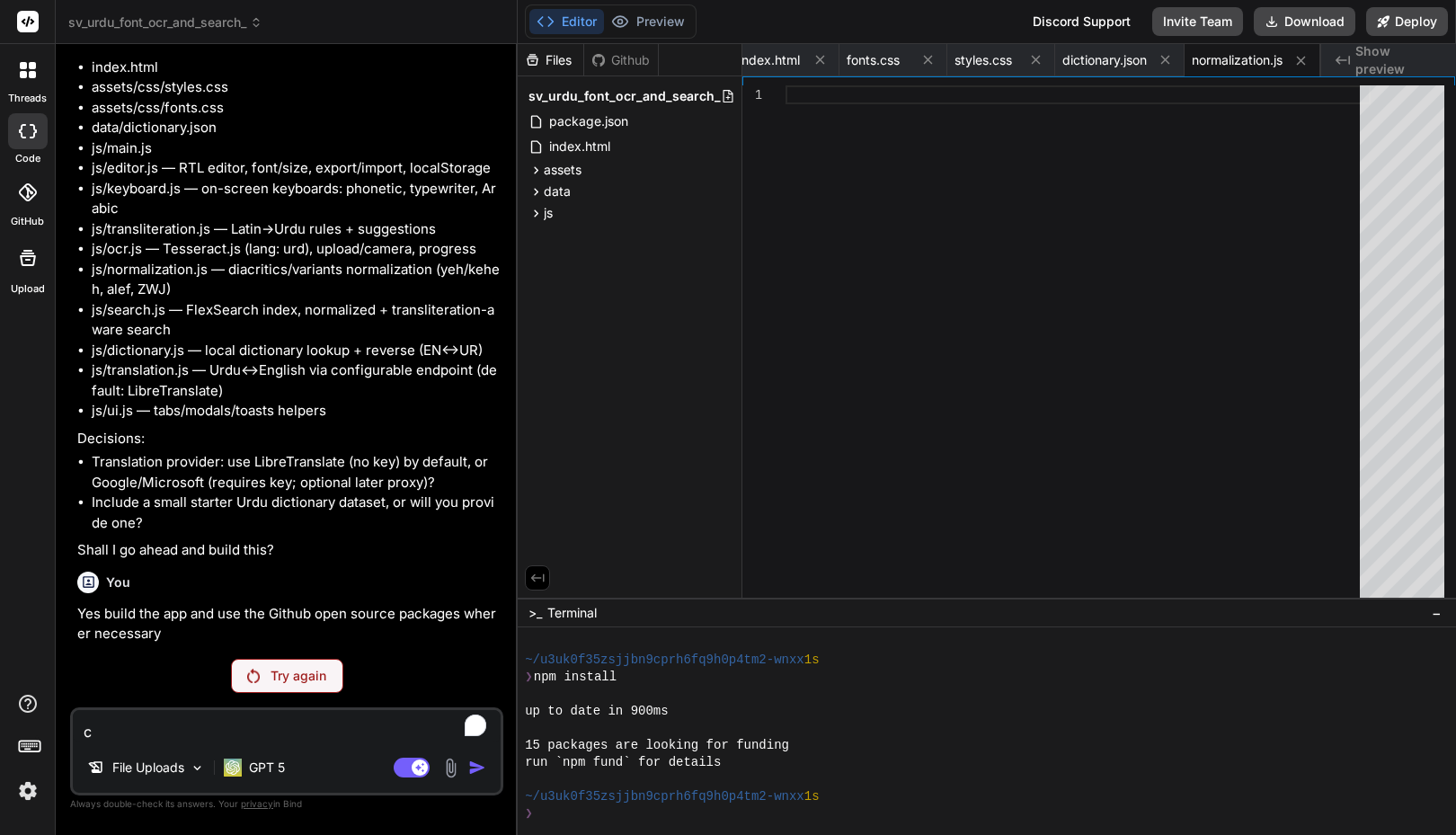
type textarea "co"
type textarea "x"
type textarea "con"
type textarea "x"
type textarea "cont"
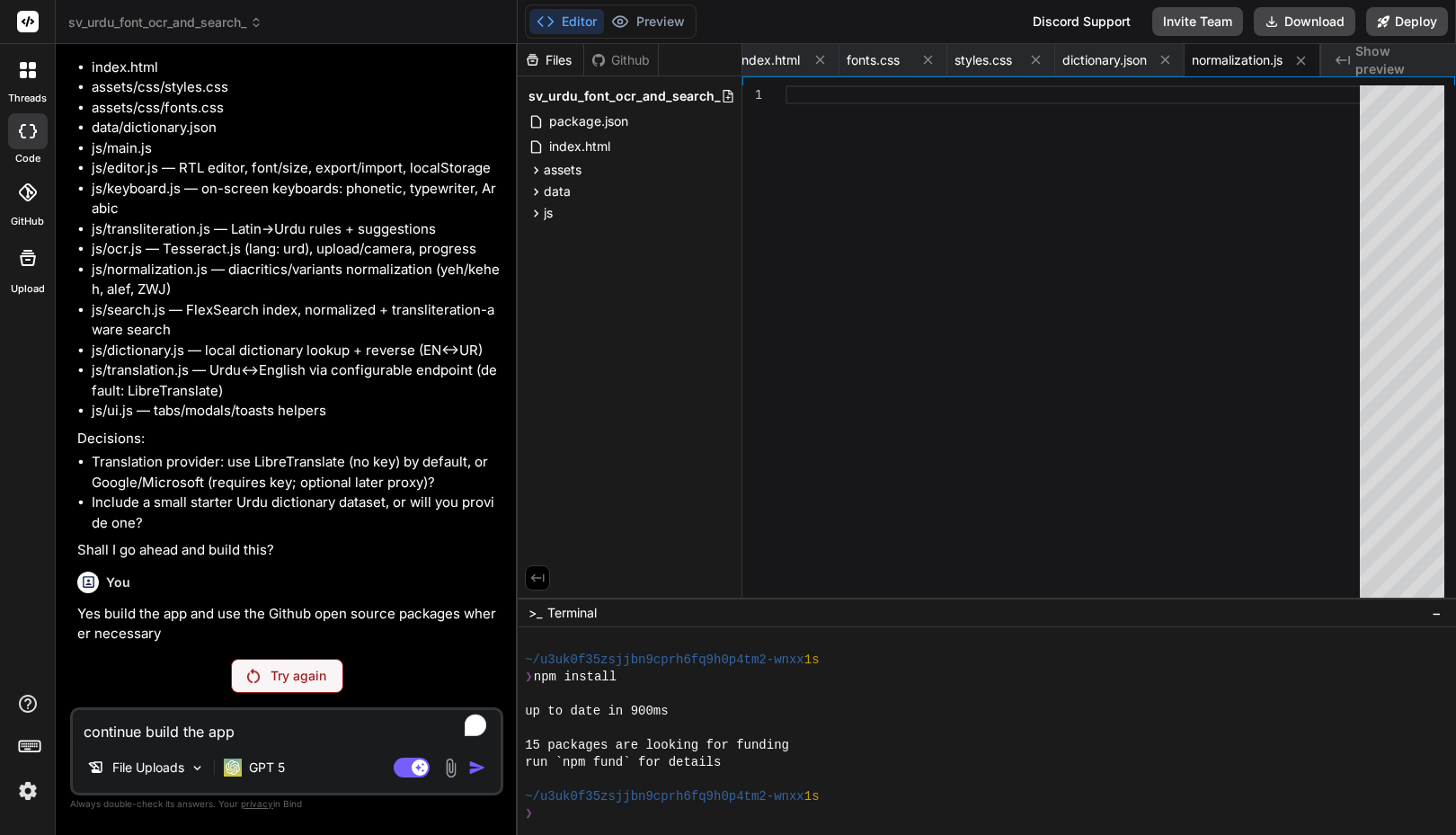
click at [321, 721] on textarea "continue build the app" at bounding box center [286, 726] width 428 height 32
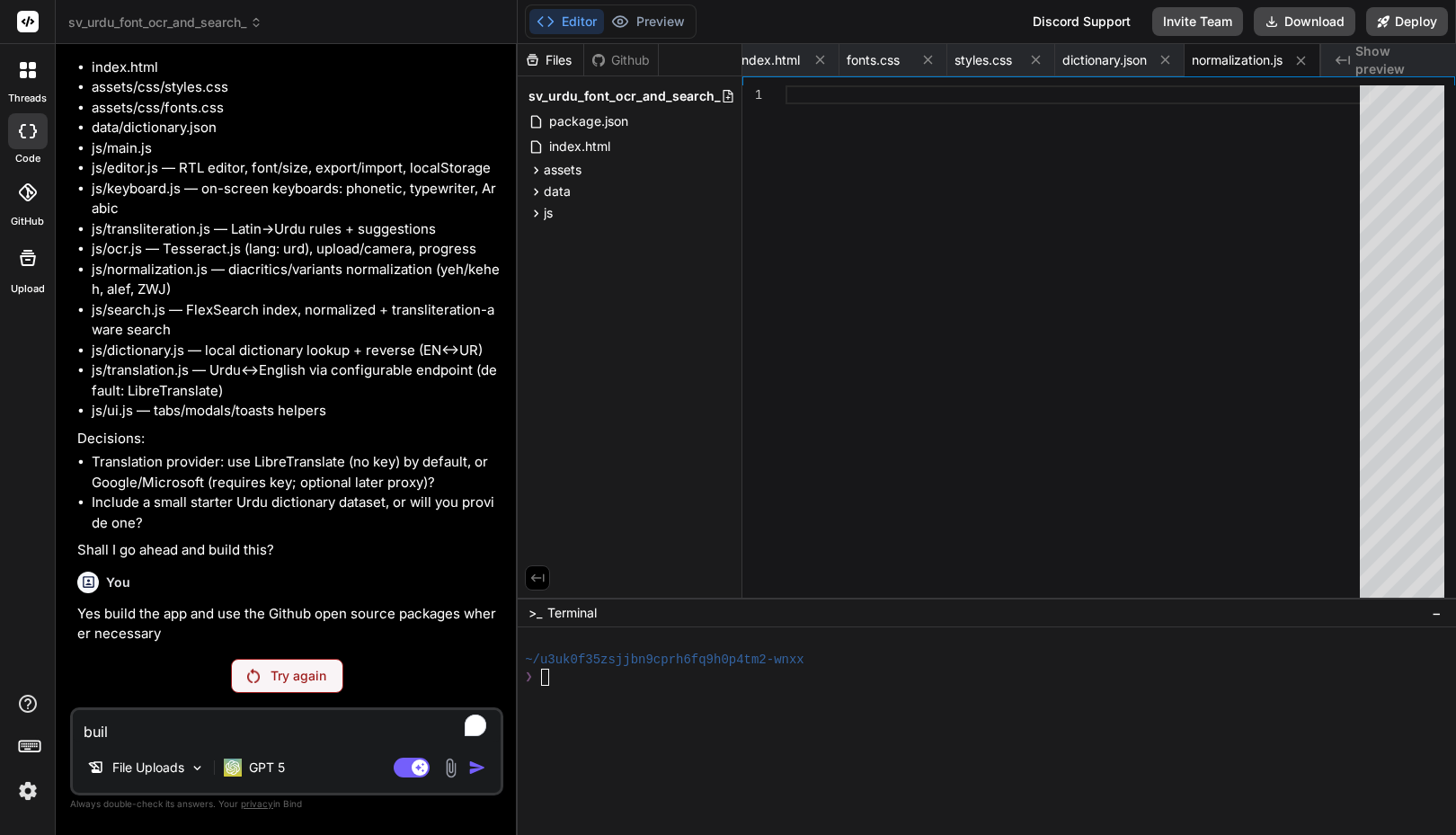
scroll to position [0, 0]
click at [829, 277] on div at bounding box center [1078, 345] width 585 height 521
click at [538, 190] on icon at bounding box center [536, 192] width 15 height 15
click at [538, 236] on icon at bounding box center [536, 242] width 15 height 15
click at [535, 187] on icon at bounding box center [536, 192] width 15 height 15
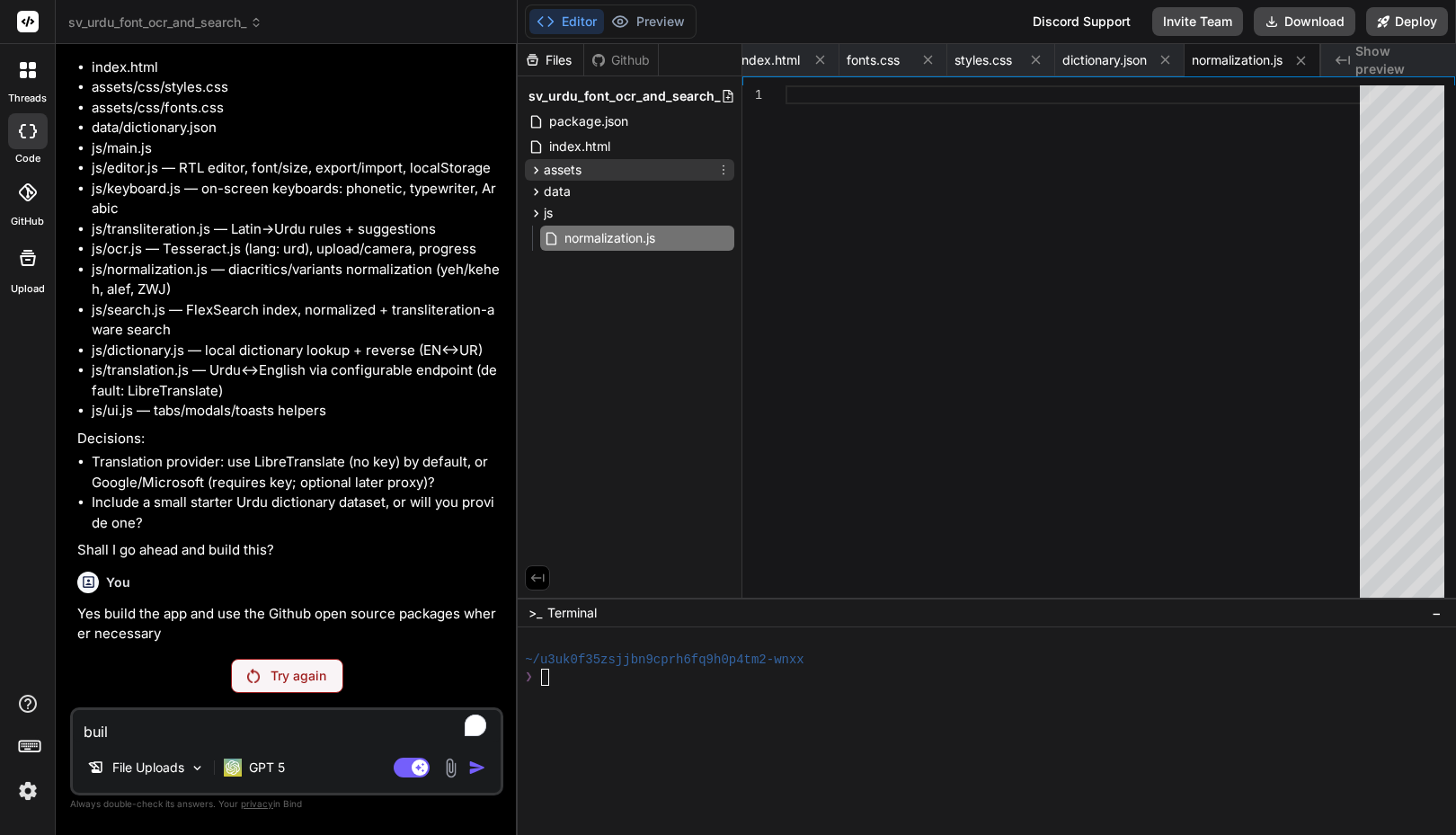
click at [534, 171] on icon at bounding box center [536, 170] width 15 height 15
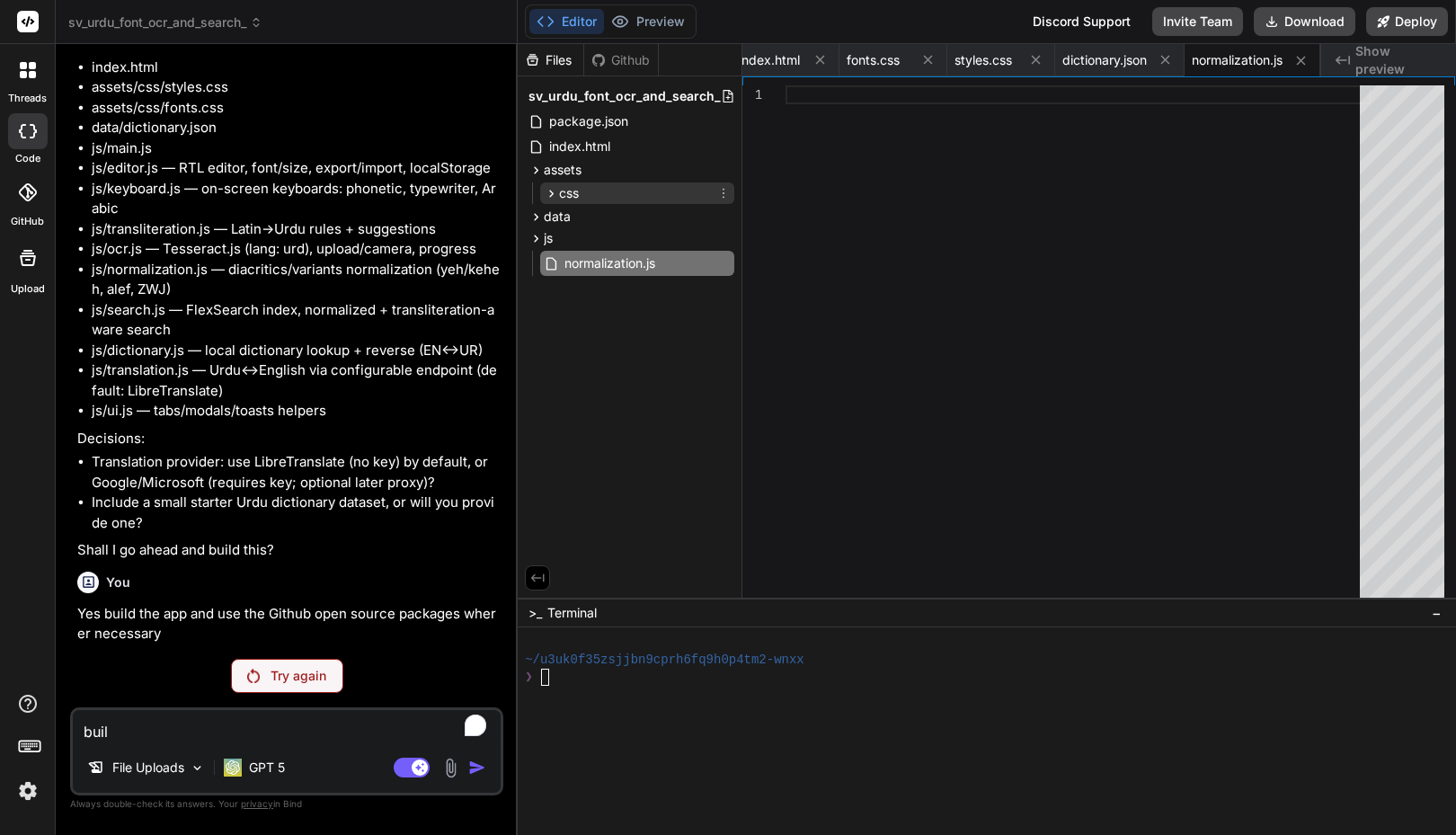
click at [549, 194] on icon at bounding box center [551, 194] width 15 height 15
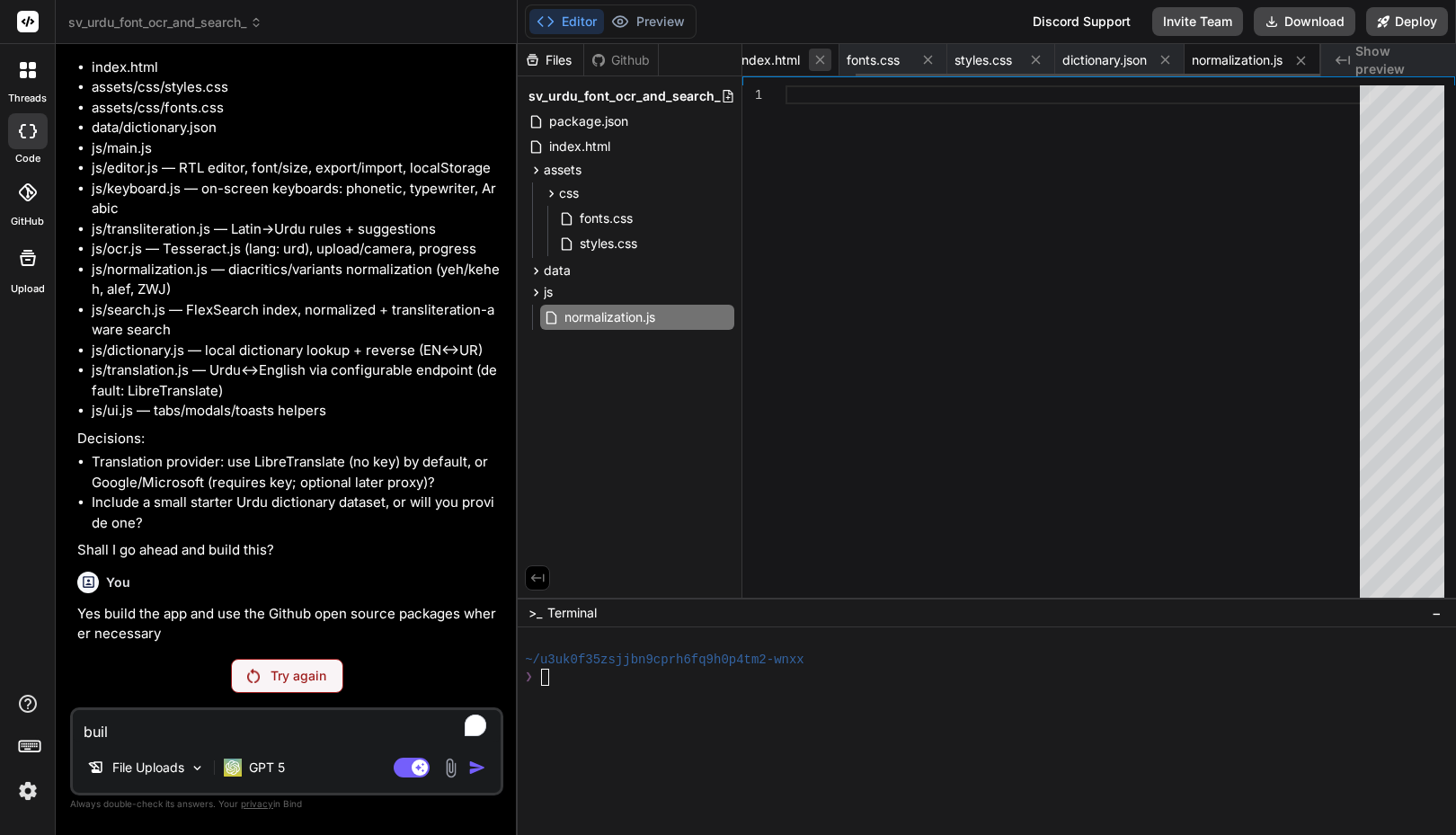
click at [816, 59] on icon at bounding box center [820, 60] width 9 height 9
click at [813, 62] on icon at bounding box center [820, 60] width 15 height 15
click at [813, 62] on div "fonts.css" at bounding box center [797, 60] width 108 height 32
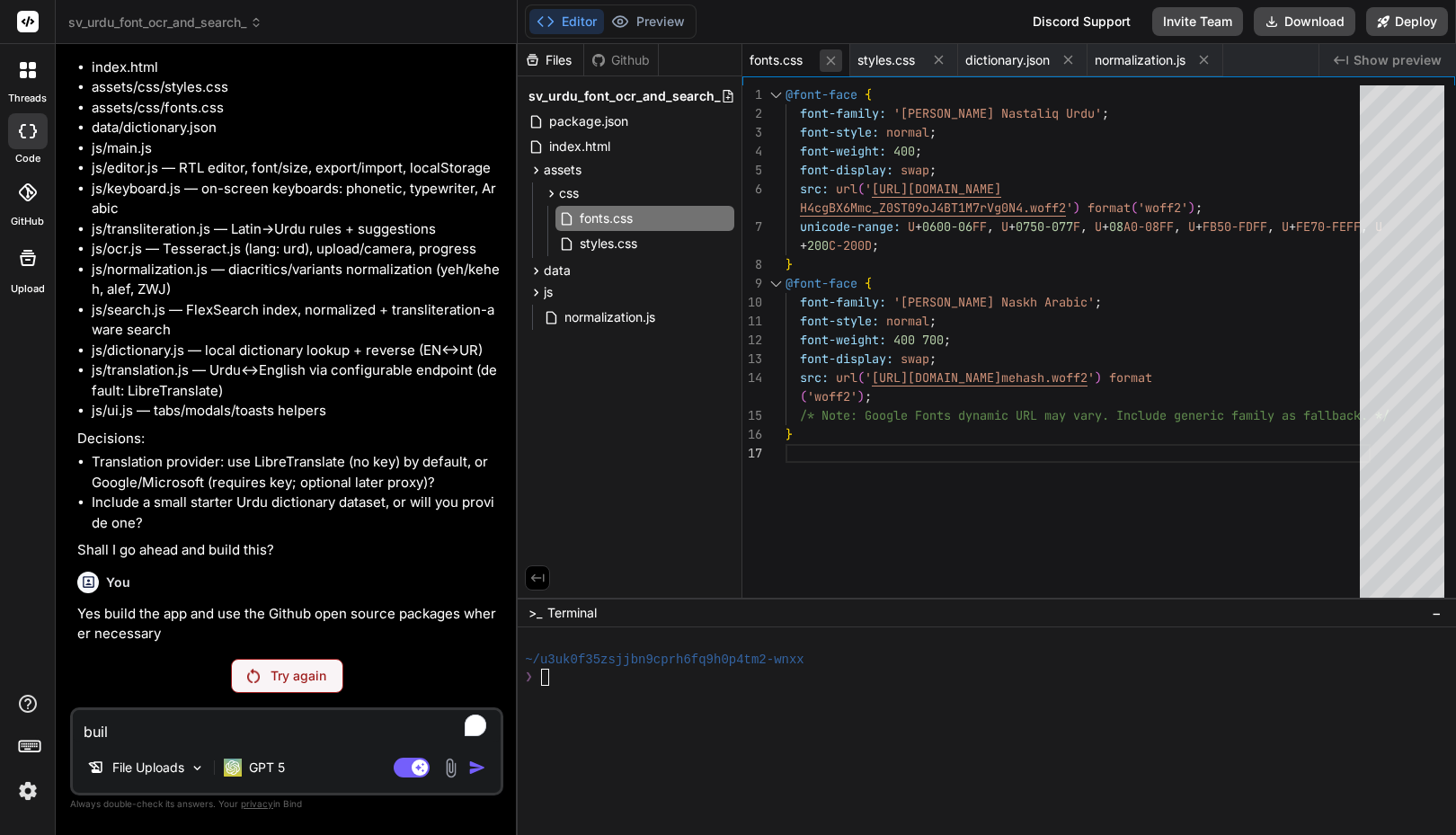
click at [828, 60] on icon at bounding box center [831, 61] width 15 height 15
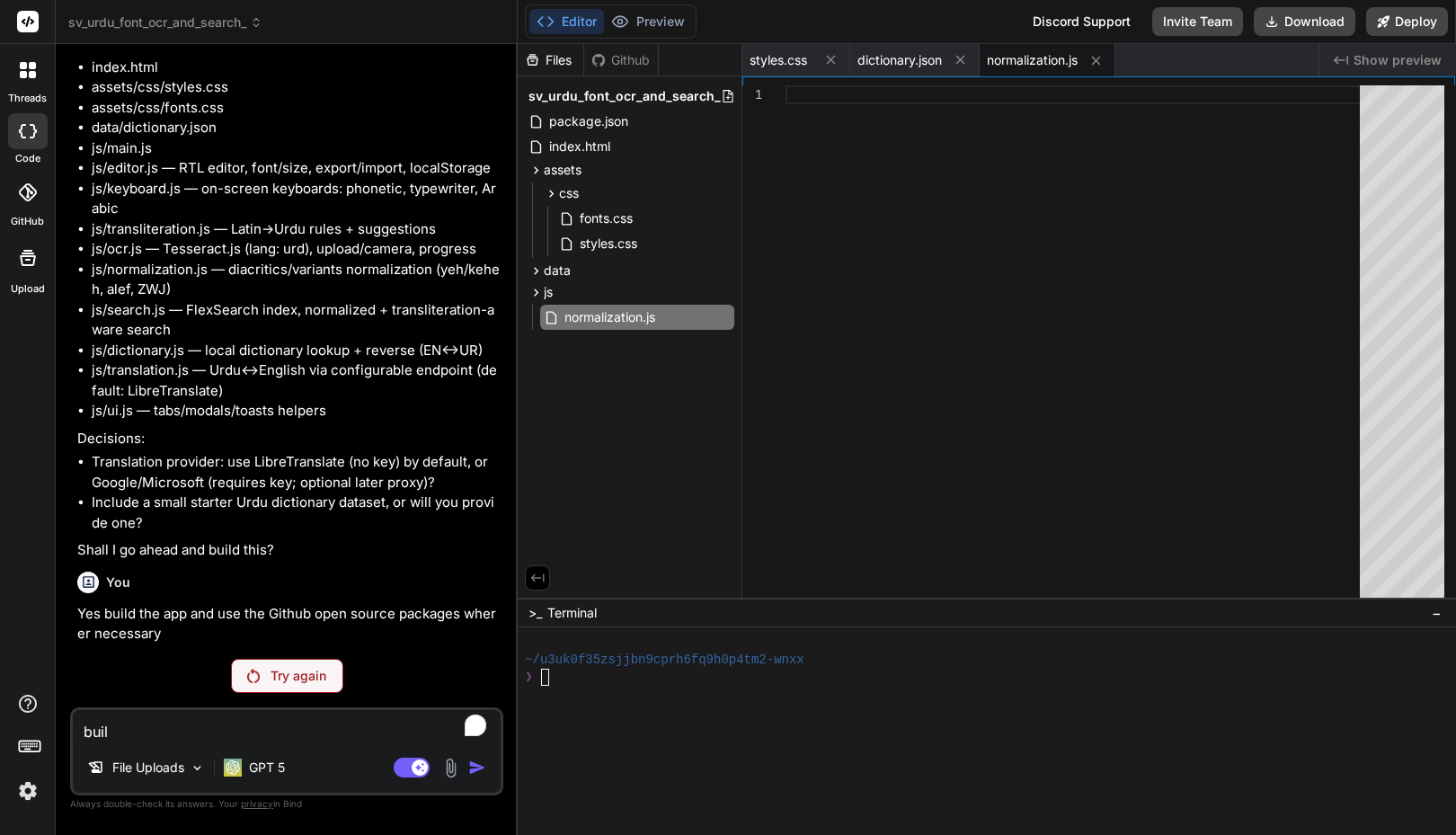
click at [828, 60] on icon at bounding box center [831, 60] width 15 height 15
click at [851, 60] on icon at bounding box center [853, 60] width 15 height 15
click at [866, 60] on icon at bounding box center [858, 61] width 15 height 15
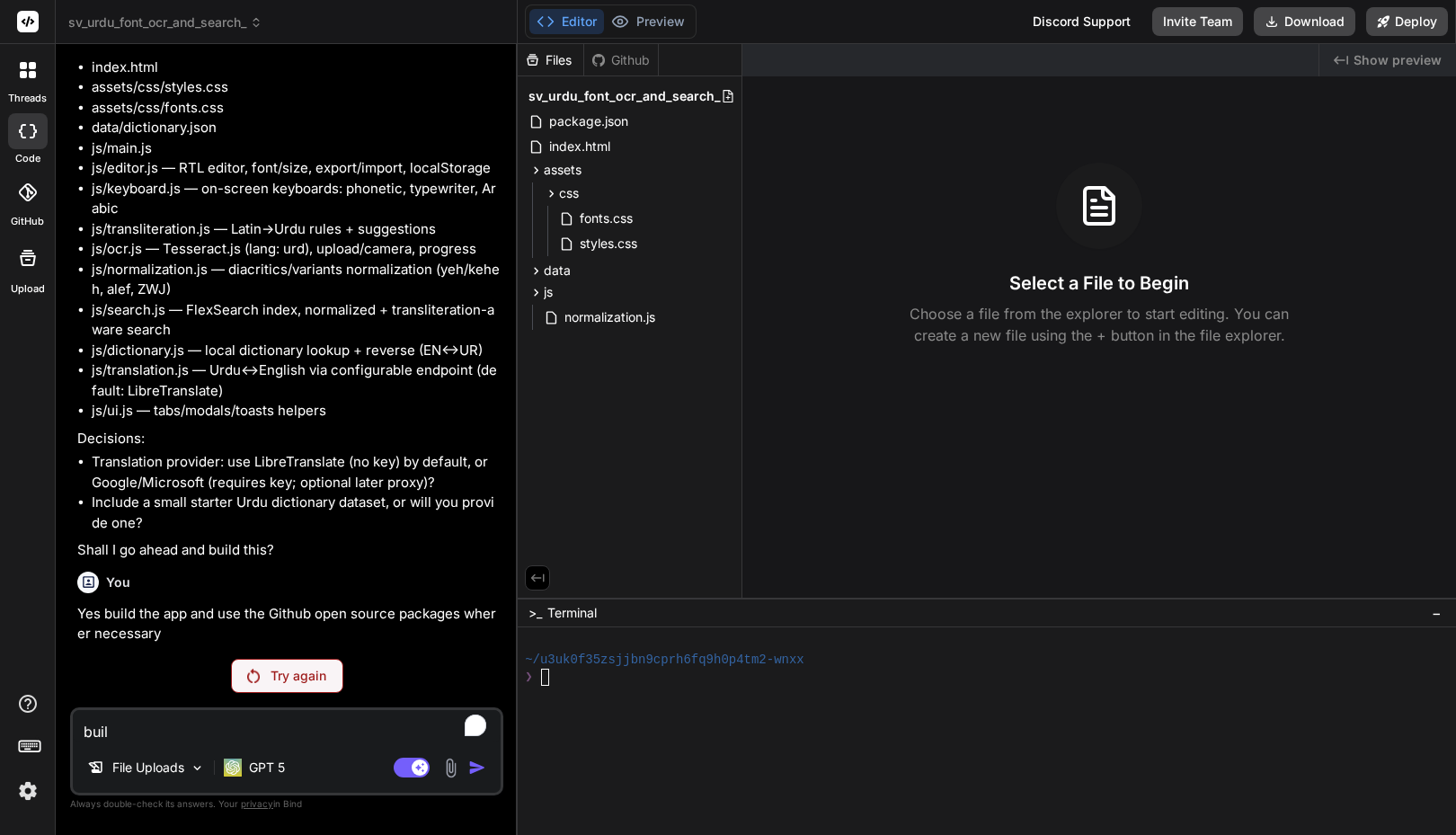
click at [889, 186] on div "Select a File to Begin Choose a file from the explorer to start editing. You ca…" at bounding box center [1099, 253] width 713 height 183
click at [169, 721] on textarea "buil" at bounding box center [286, 726] width 428 height 32
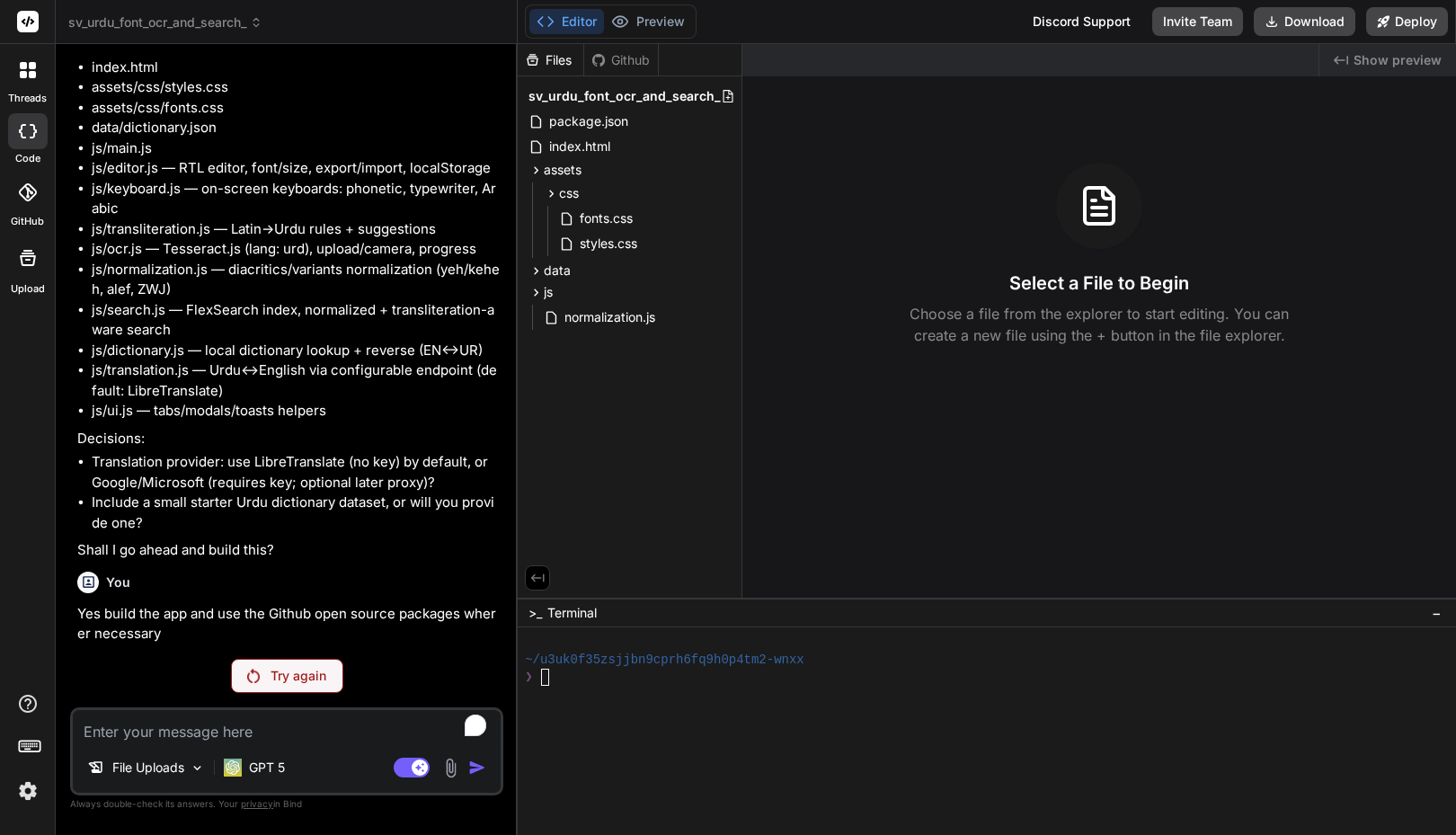
click at [29, 125] on icon at bounding box center [28, 131] width 18 height 14
click at [27, 80] on div at bounding box center [28, 70] width 38 height 38
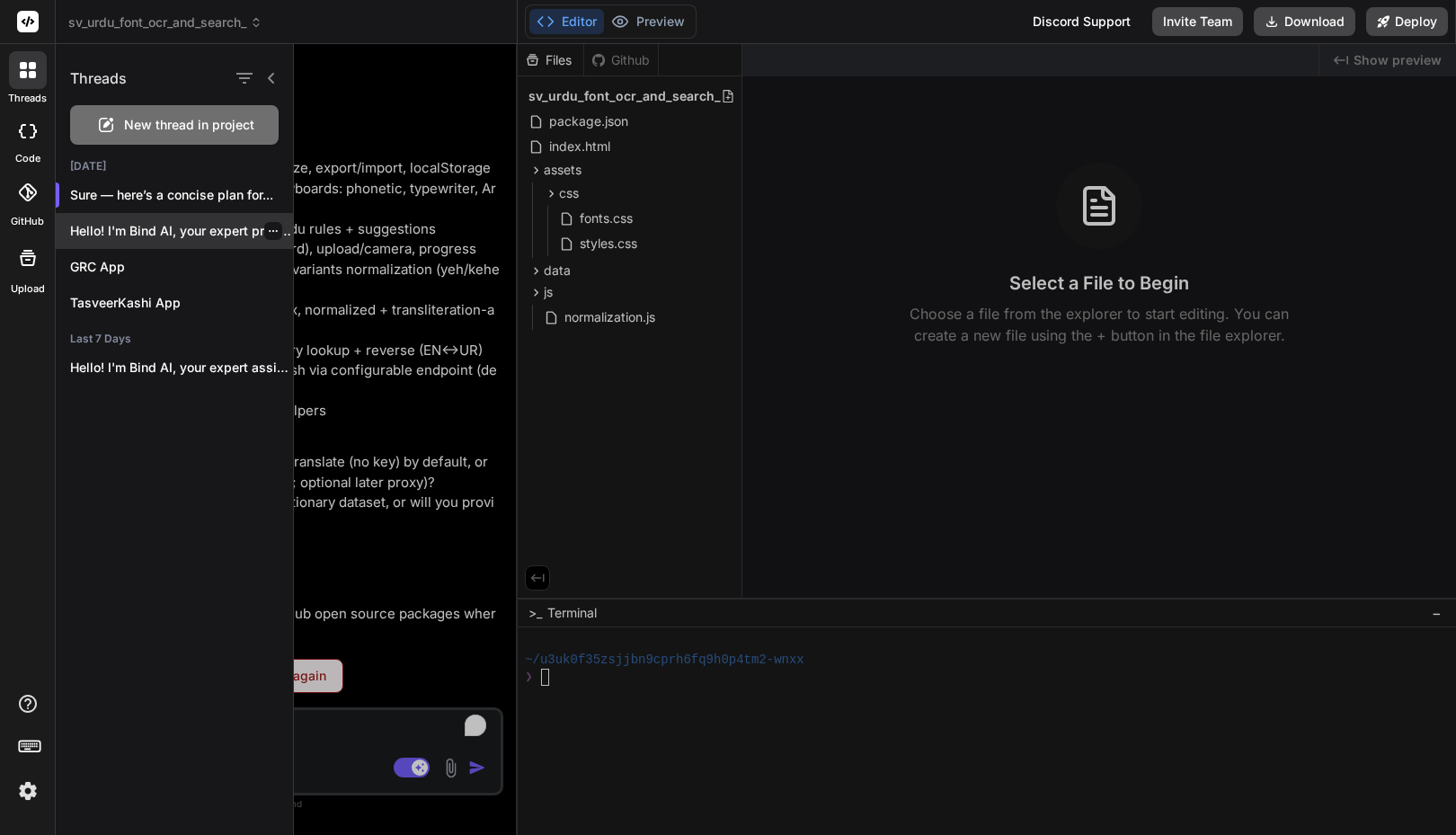
click at [267, 232] on icon "button" at bounding box center [272, 231] width 10 height 10
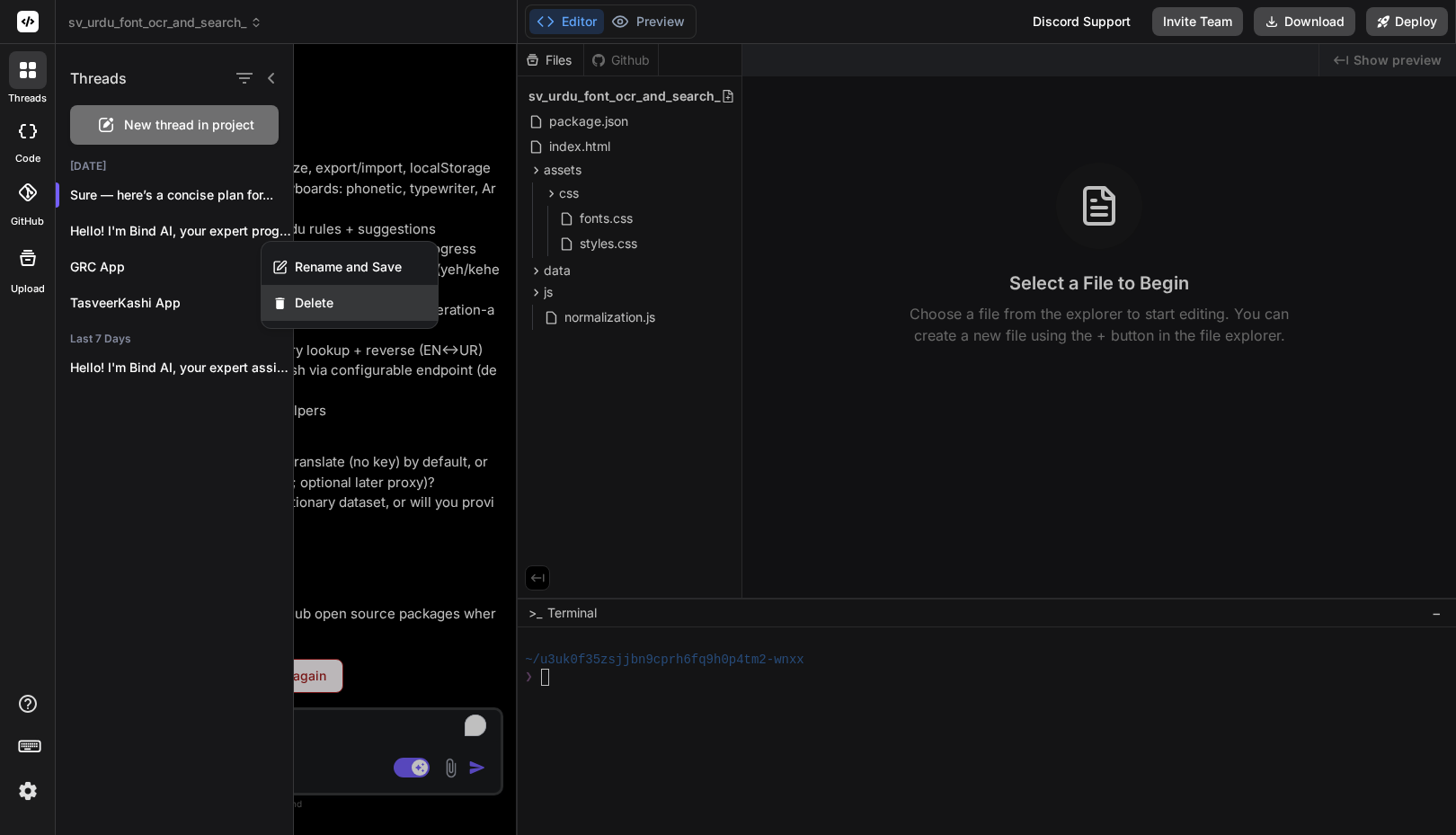
click at [308, 300] on span "Delete" at bounding box center [314, 303] width 39 height 18
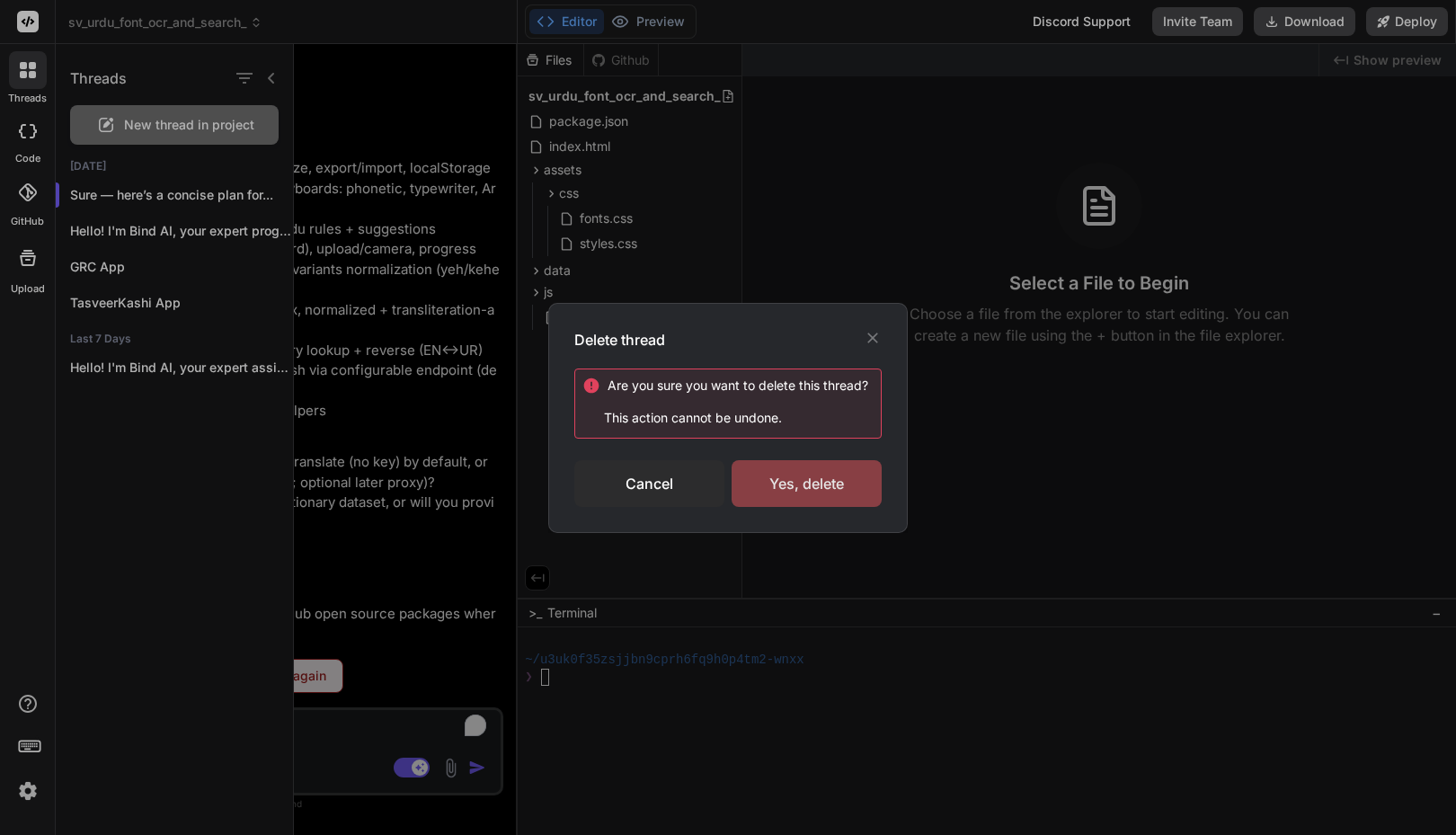
click at [792, 484] on div "Yes, delete" at bounding box center [806, 483] width 150 height 46
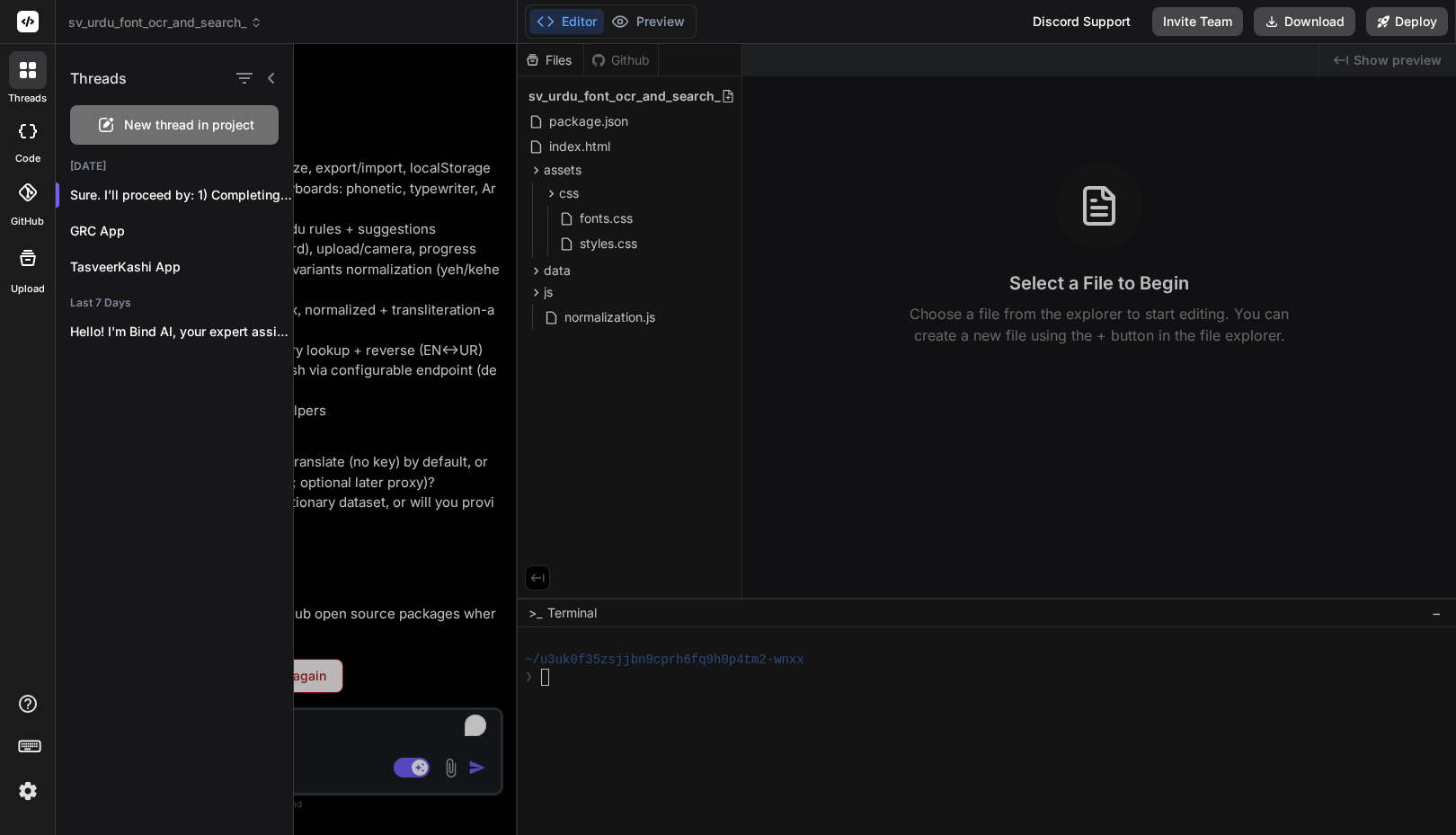
click at [403, 27] on div "sv_urdu_font_ocr_and_search_" at bounding box center [286, 22] width 435 height 18
click at [151, 196] on p "Sure. I’ll proceed by: 1) Completing the..." at bounding box center [181, 195] width 223 height 18
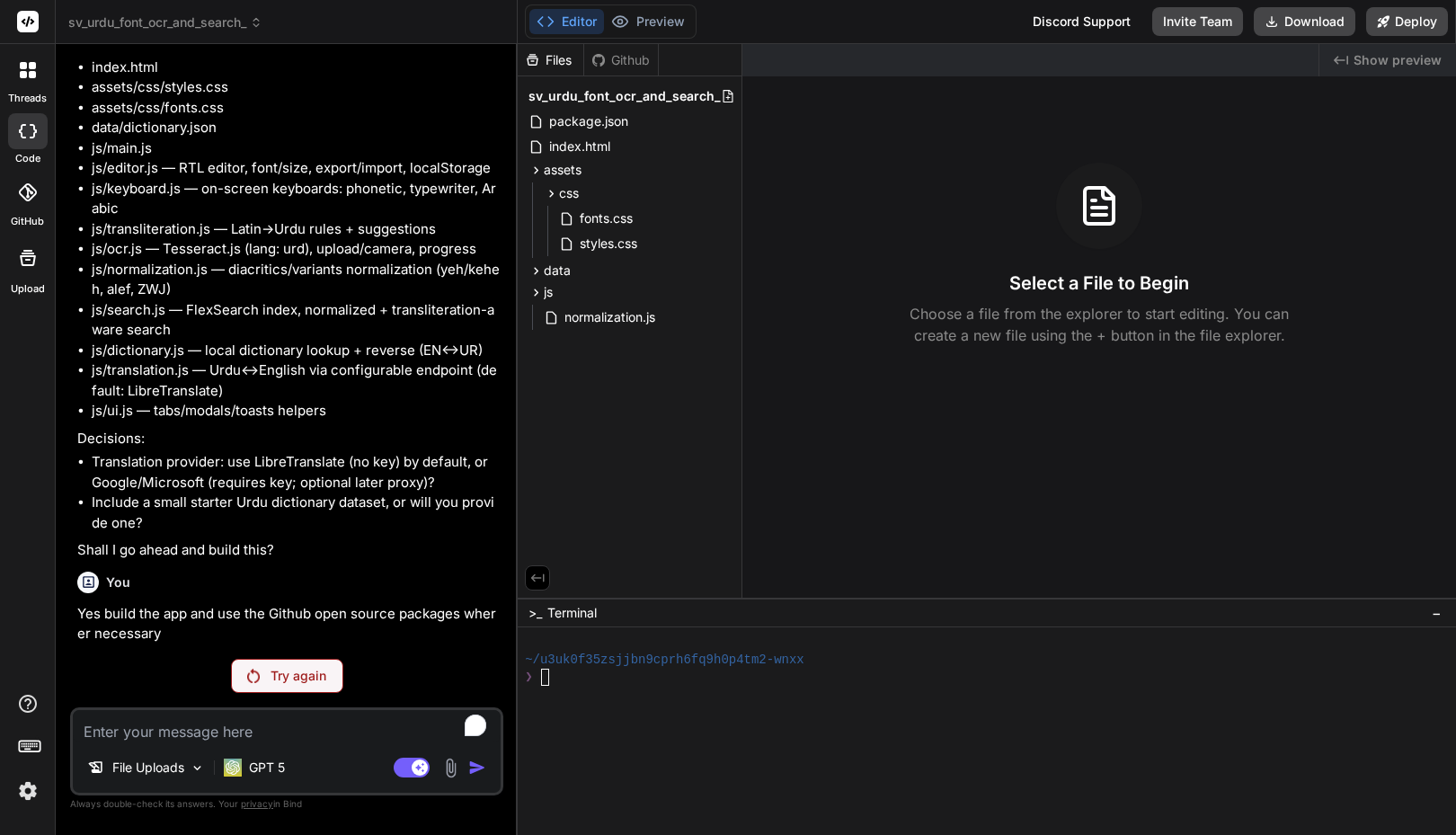
click at [36, 84] on div at bounding box center [28, 70] width 38 height 38
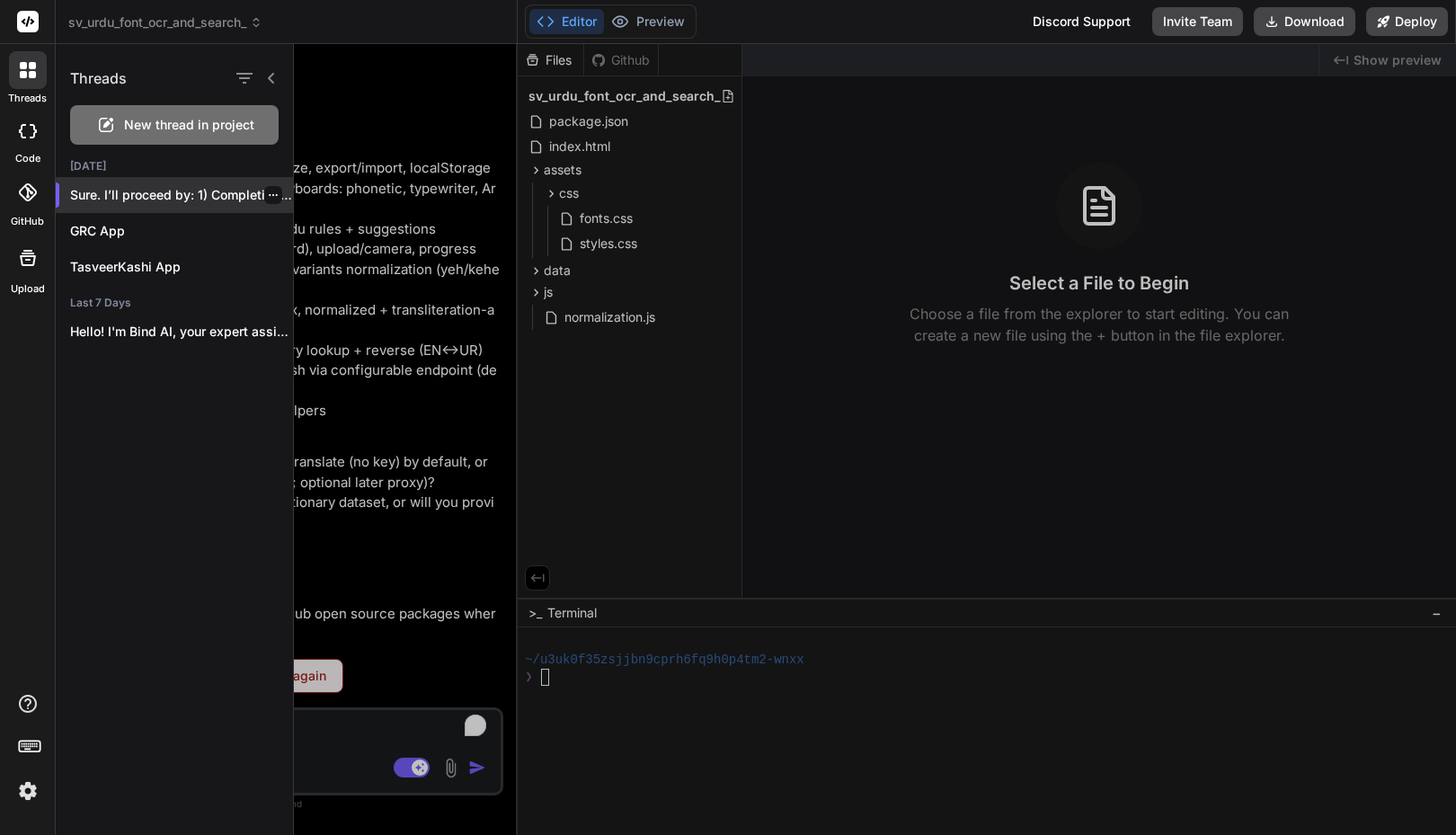
click at [270, 198] on icon "button" at bounding box center [272, 195] width 10 height 10
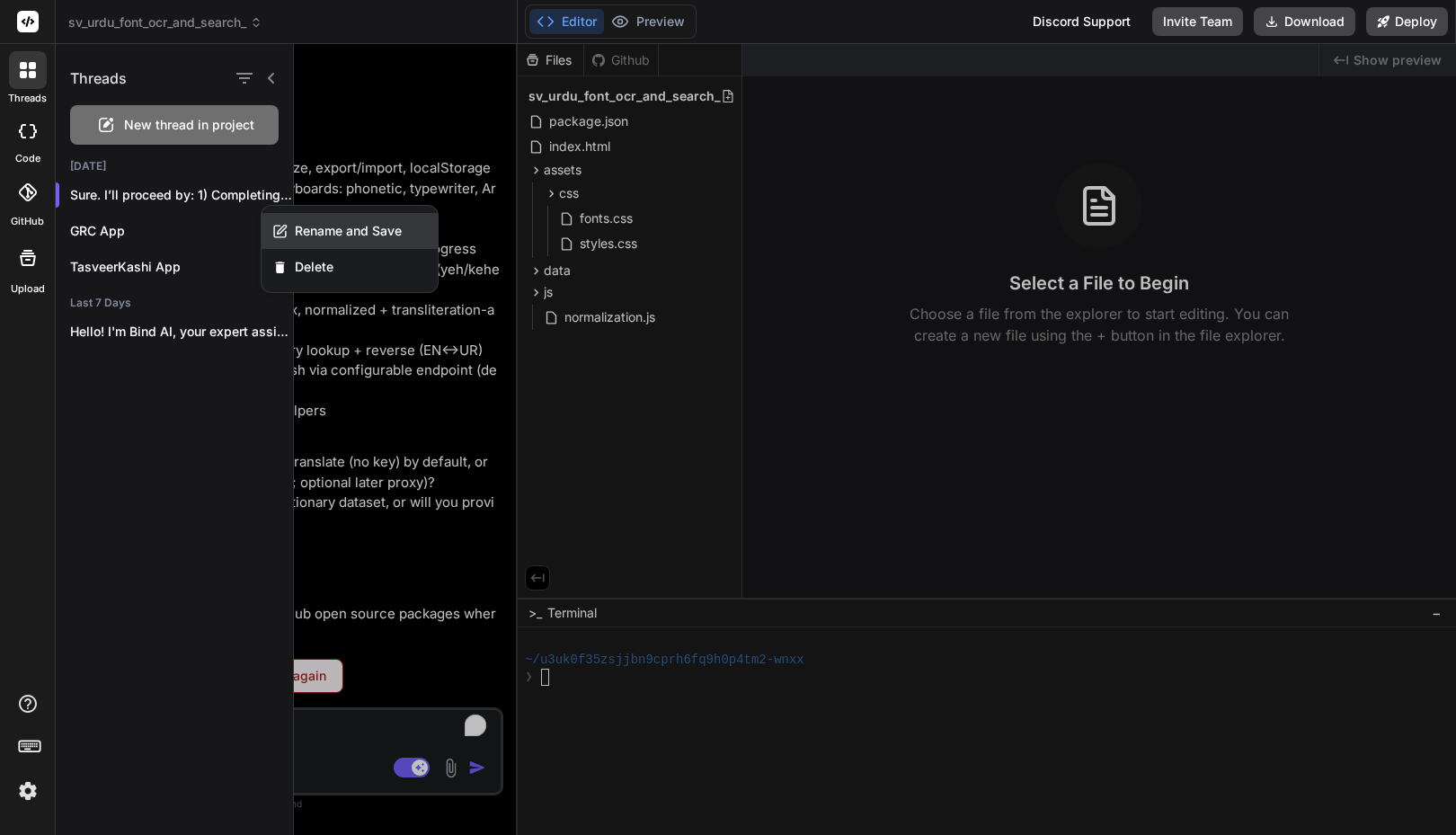
click at [294, 226] on div "Rename and Save" at bounding box center [350, 232] width 176 height 36
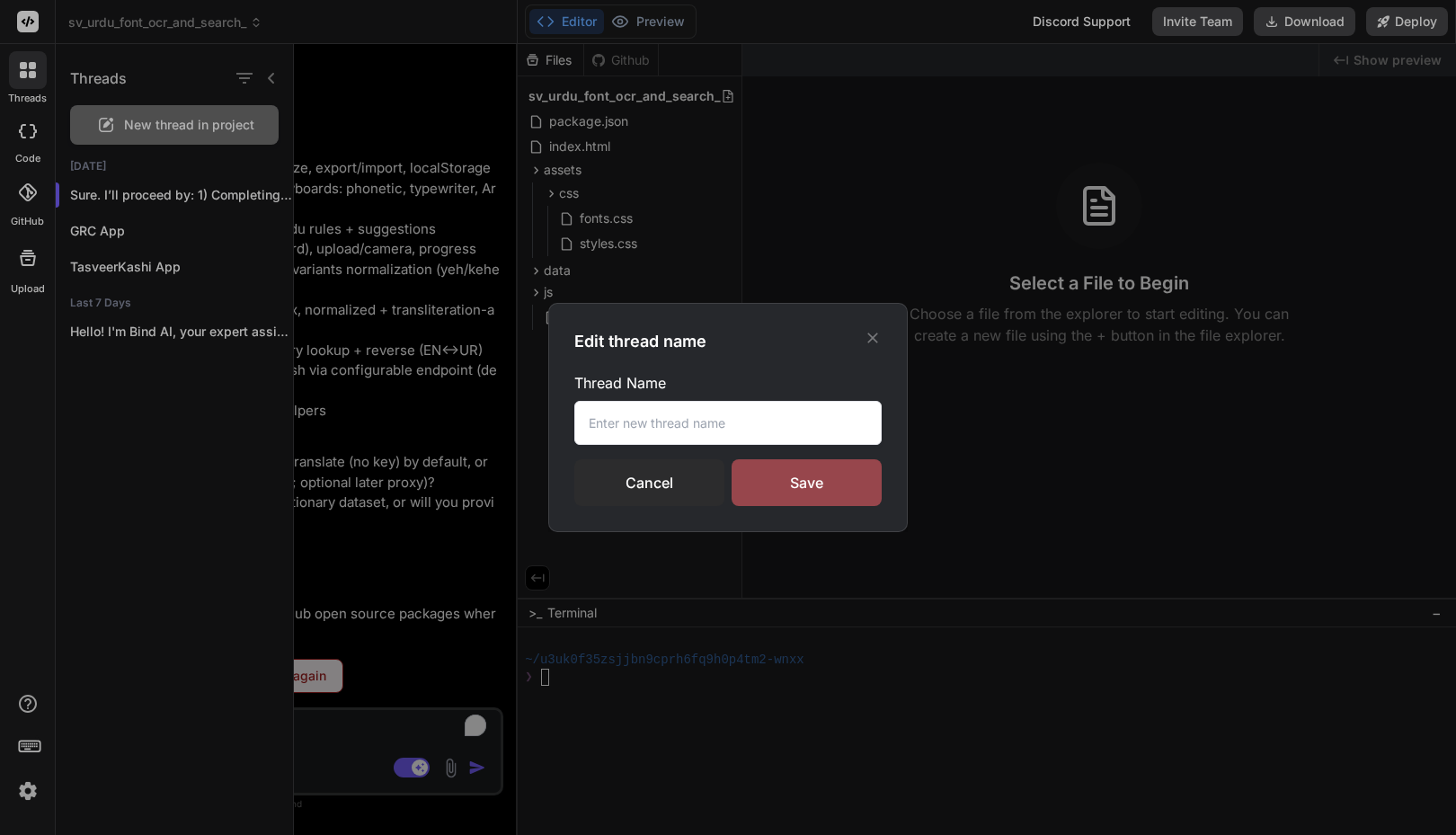
click at [636, 424] on input "text" at bounding box center [728, 423] width 307 height 44
click at [817, 479] on div "Save" at bounding box center [806, 482] width 150 height 46
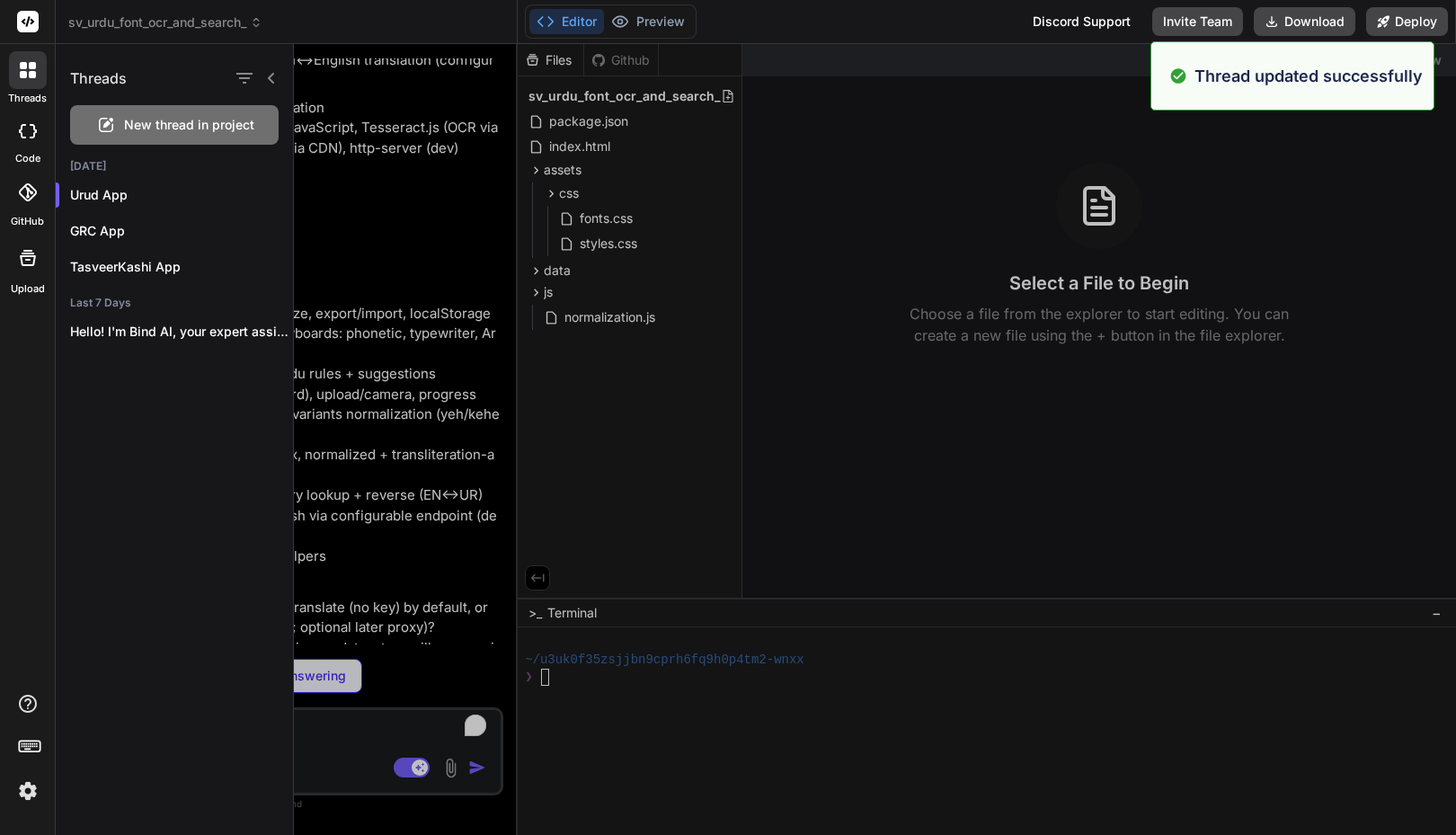
click at [27, 386] on div "threads code GitHub Upload" at bounding box center [28, 418] width 56 height 835
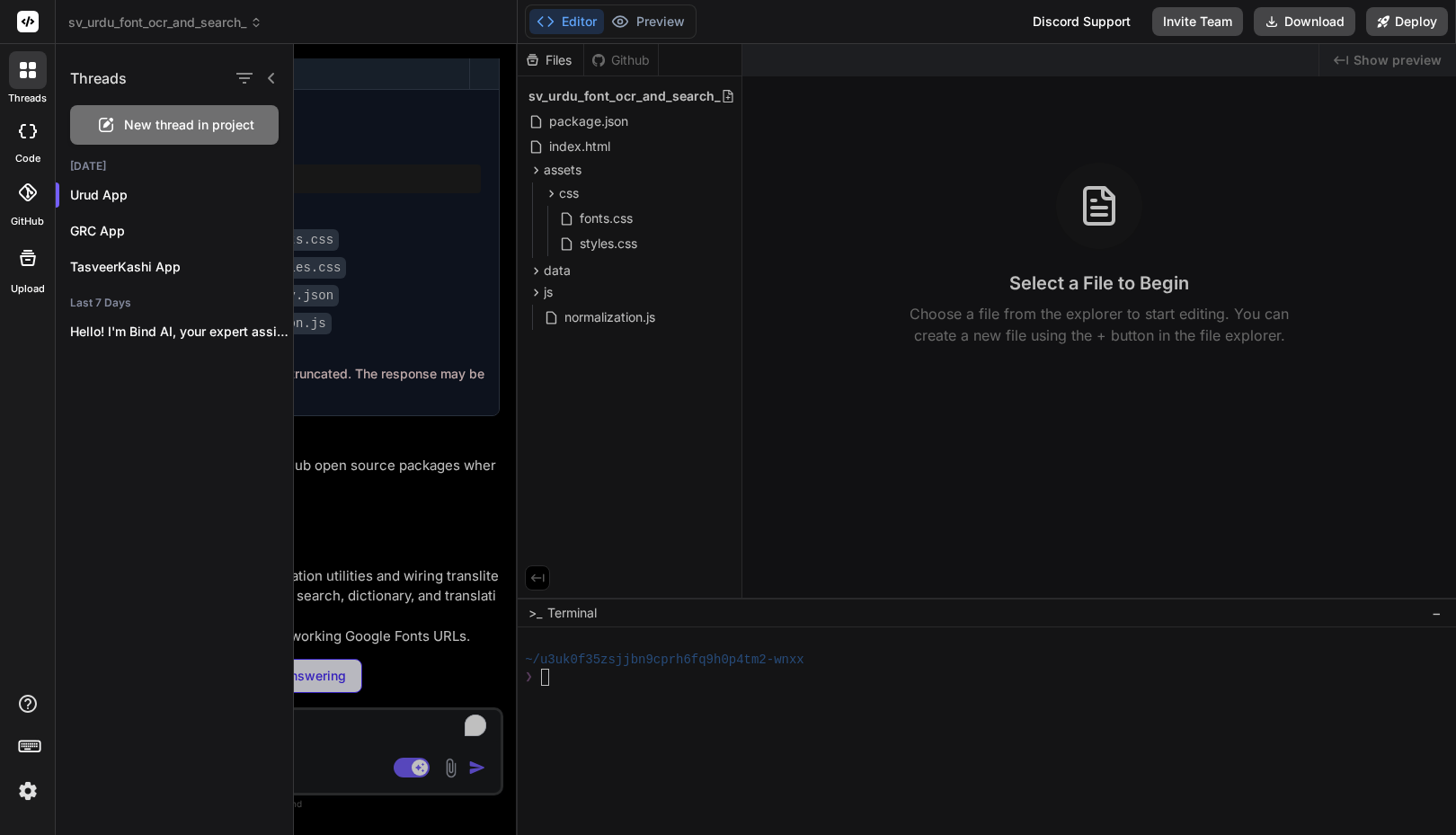
scroll to position [3418, 0]
click at [35, 139] on div at bounding box center [28, 131] width 40 height 36
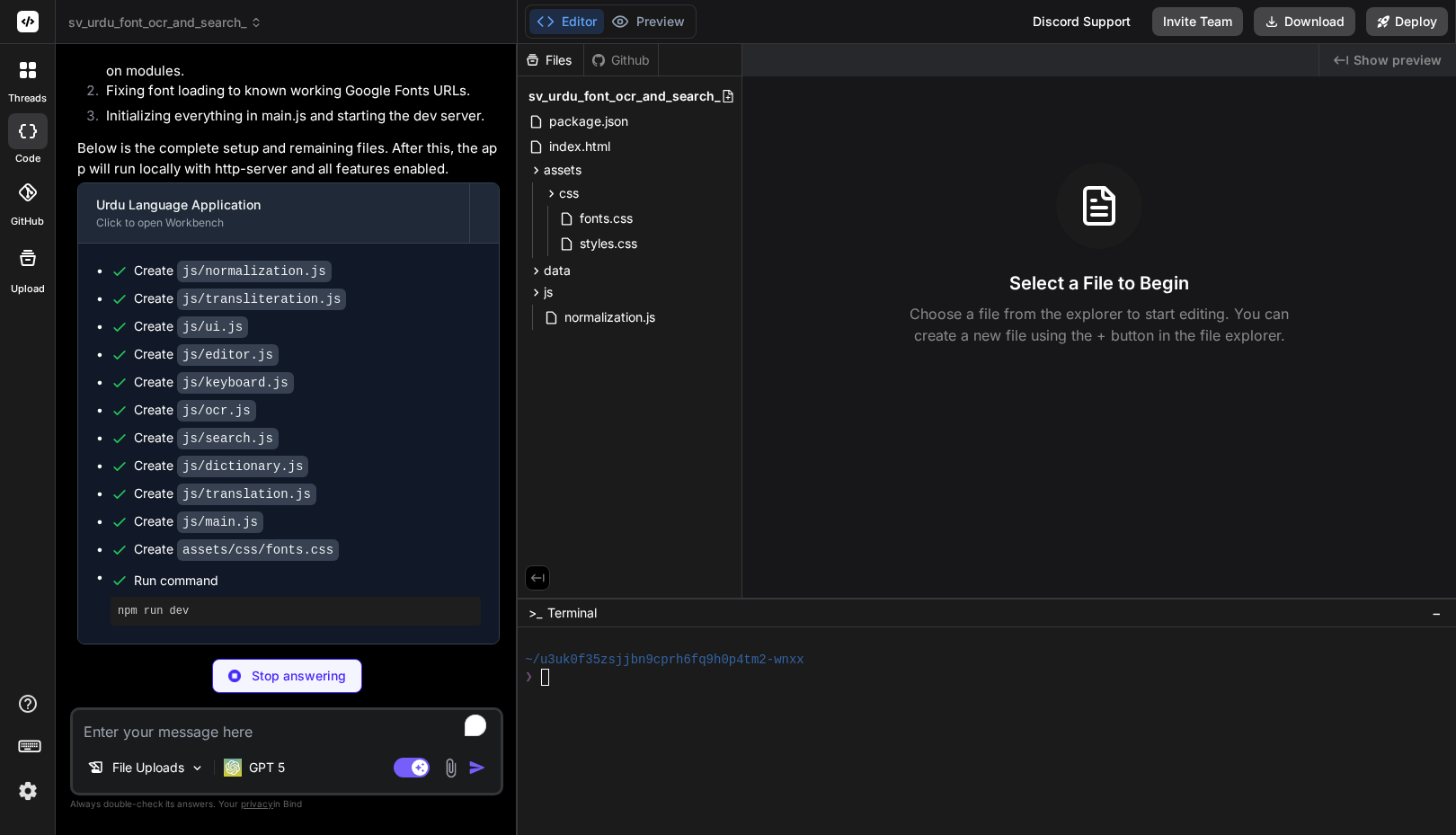
scroll to position [4073, 0]
click at [798, 21] on div "Editor Preview Disabled until preview for your project is generated Discord Sup…" at bounding box center [986, 22] width 938 height 44
click at [592, 687] on div at bounding box center [977, 695] width 906 height 17
click at [222, 714] on textarea "To enrich screen reader interactions, please activate Accessibility in Grammarl…" at bounding box center [286, 726] width 428 height 32
click at [249, 770] on p "GPT 5" at bounding box center [267, 768] width 36 height 18
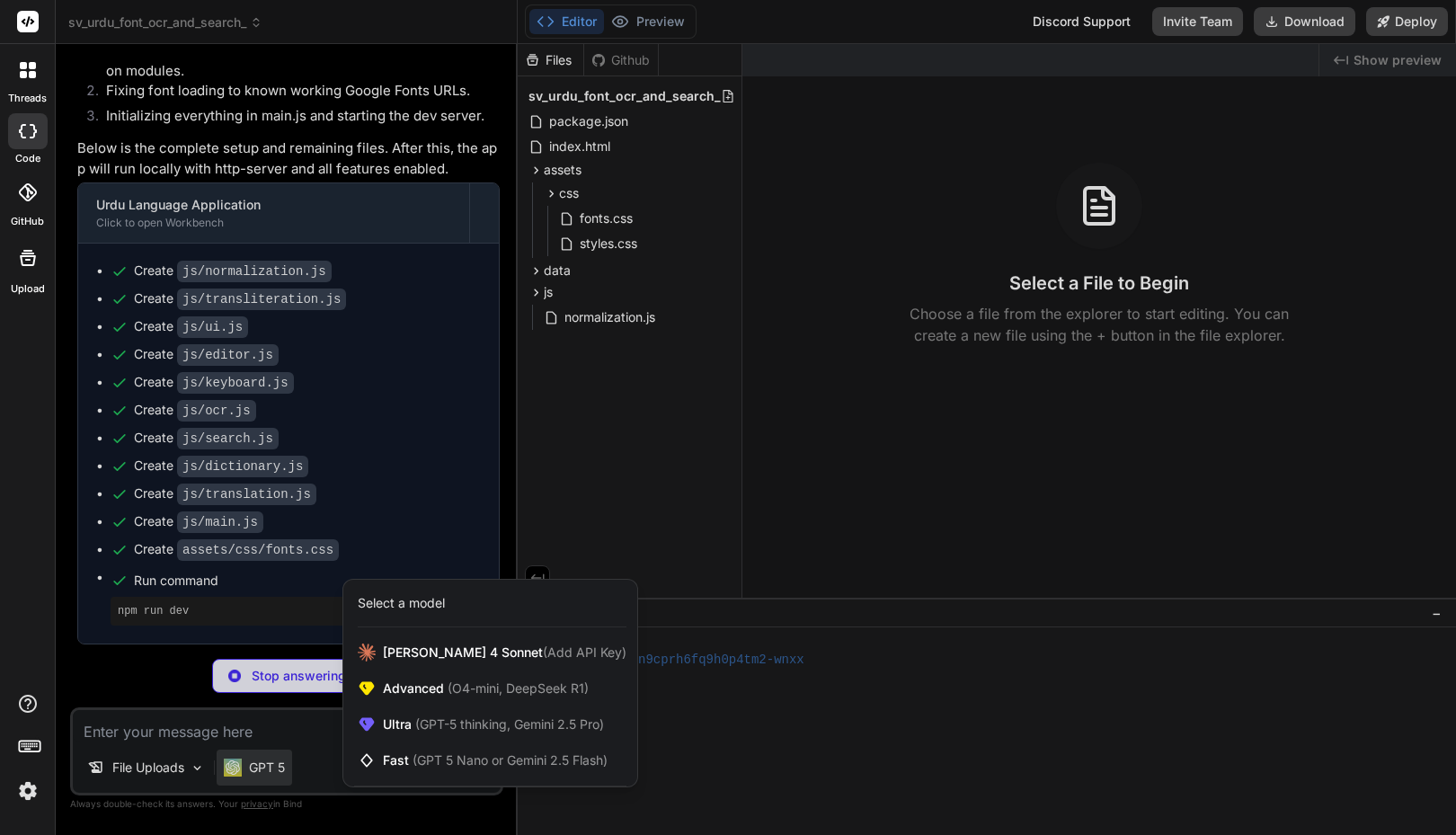
click at [175, 733] on div at bounding box center [728, 418] width 1456 height 835
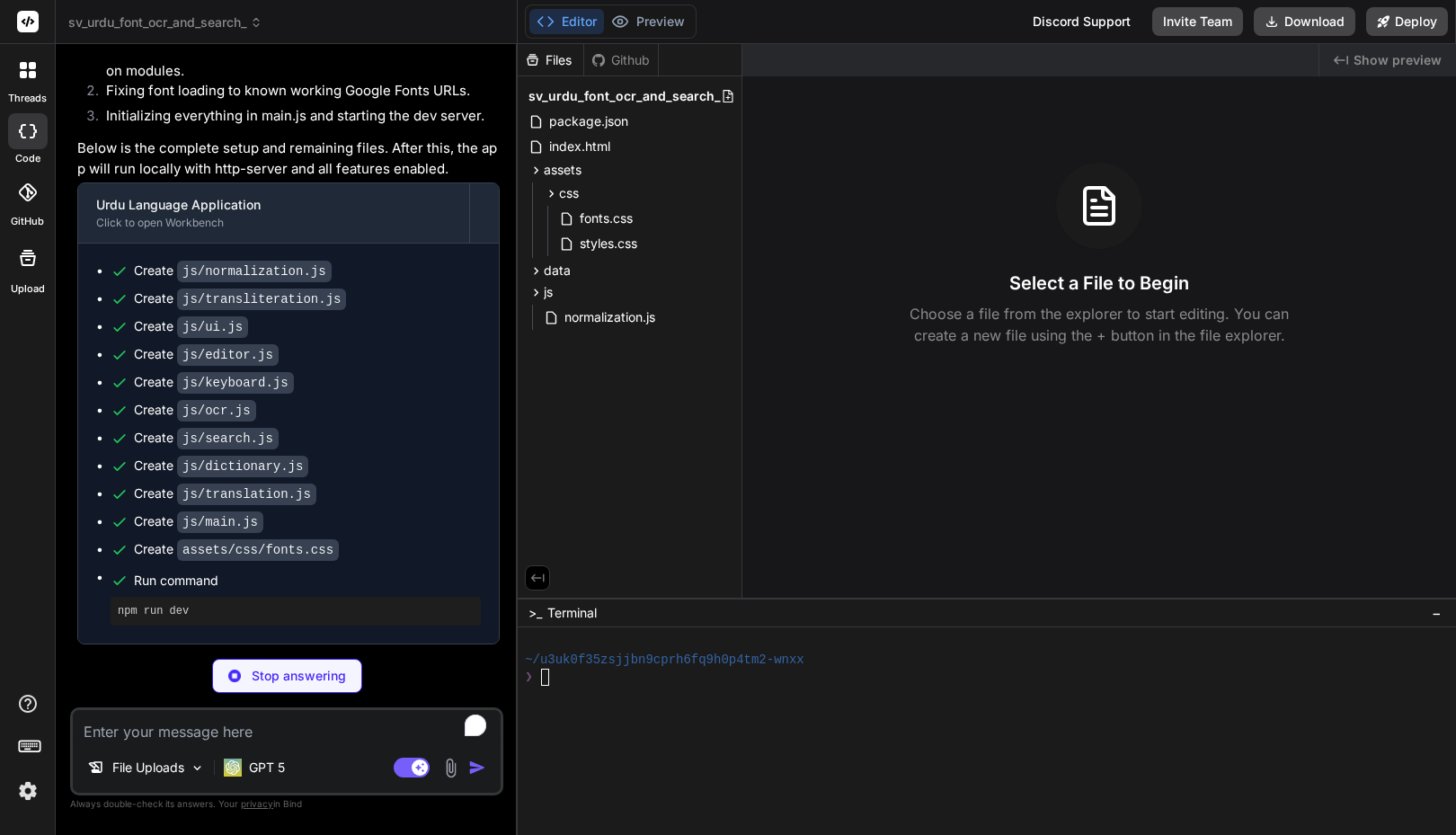
click at [198, 729] on textarea "To enrich screen reader interactions, please activate Accessibility in Grammarl…" at bounding box center [286, 726] width 428 height 32
click at [255, 783] on div "GPT 5" at bounding box center [254, 768] width 76 height 36
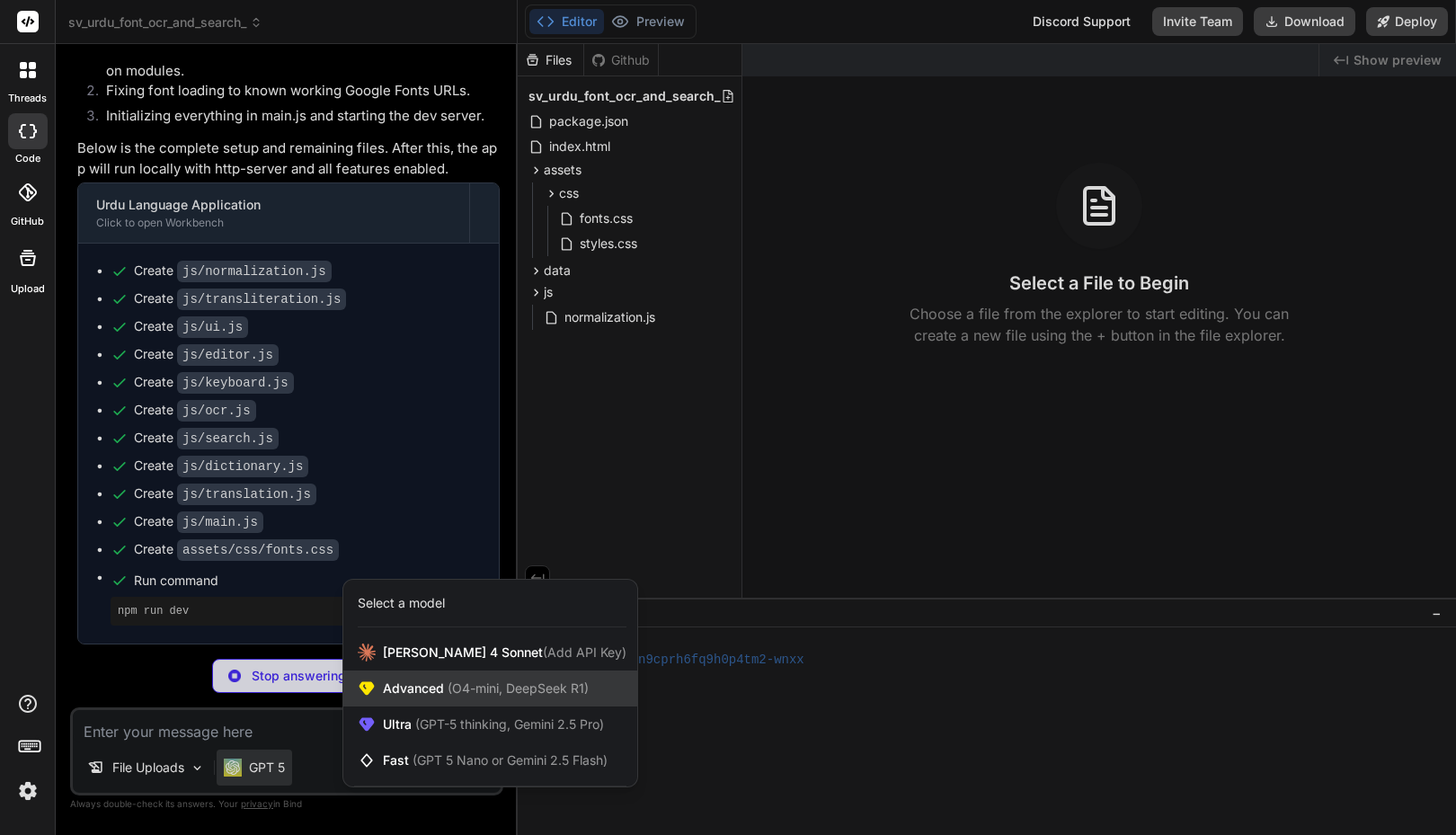
click at [424, 692] on span "Advanced (O4-mini, DeepSeek R1)" at bounding box center [486, 688] width 206 height 18
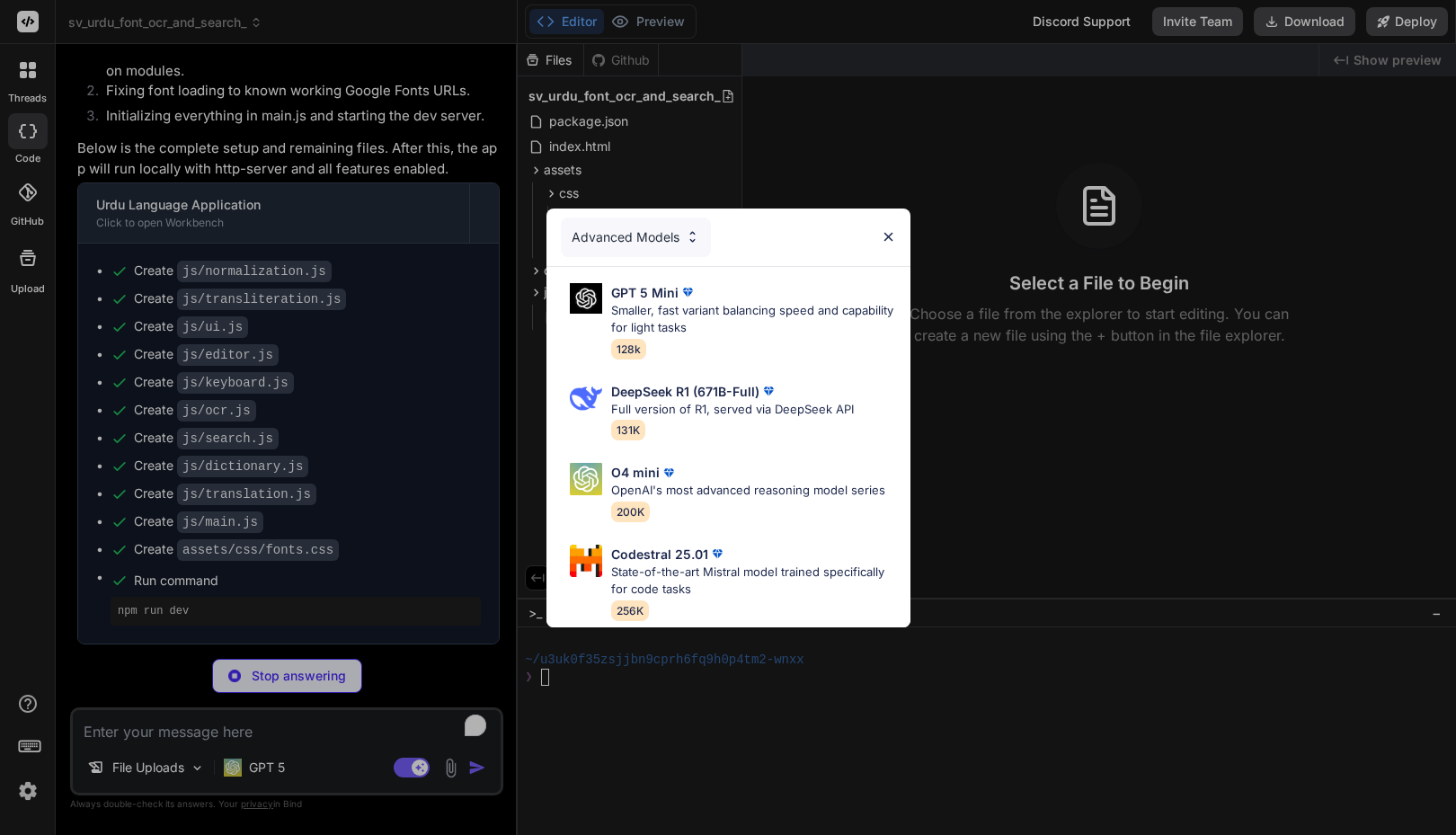
click at [284, 757] on div "Advanced Models GPT 5 Mini Smaller, fast variant balancing speed and capability…" at bounding box center [728, 418] width 1456 height 835
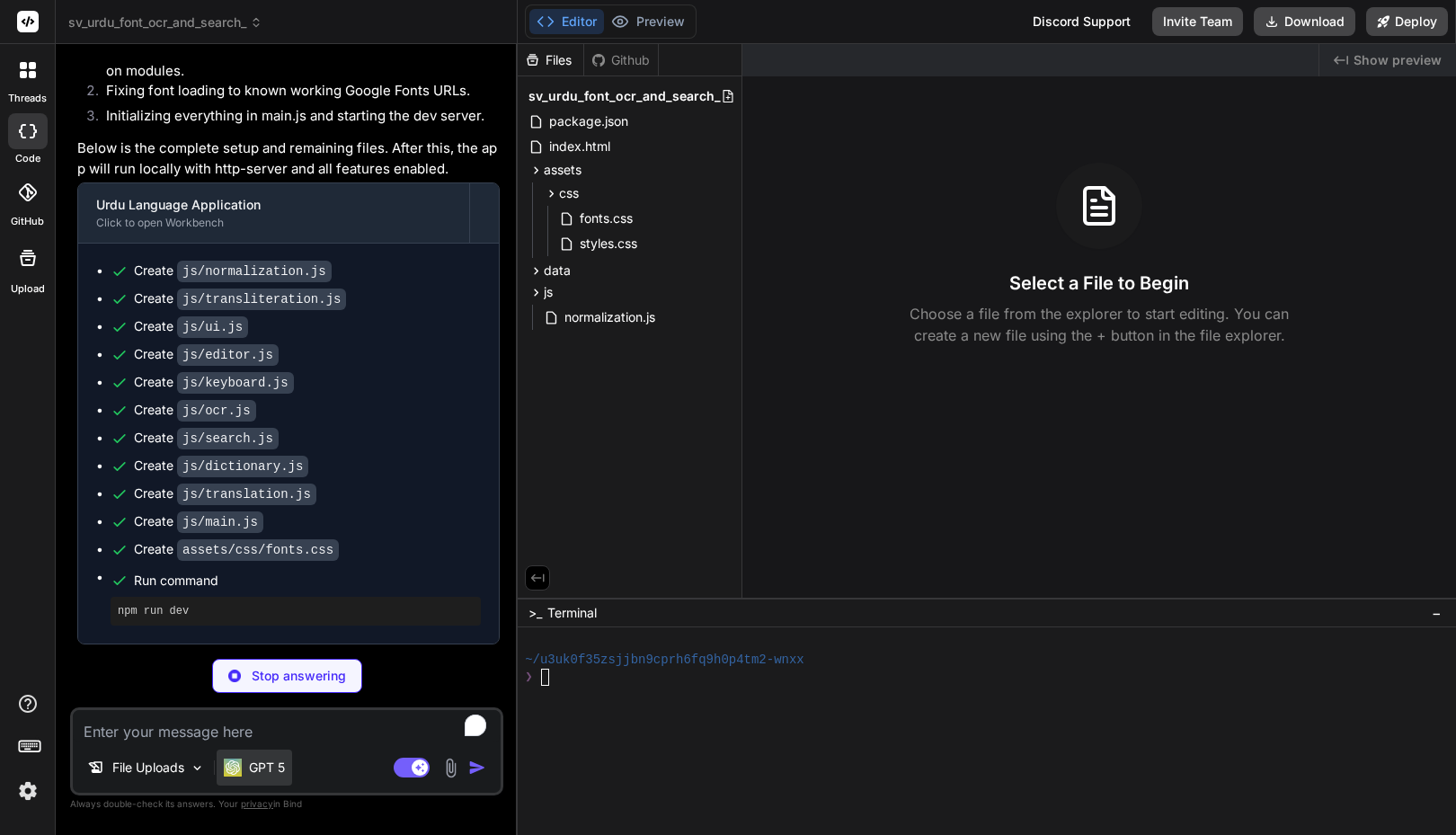
click at [266, 767] on p "GPT 5" at bounding box center [267, 768] width 36 height 18
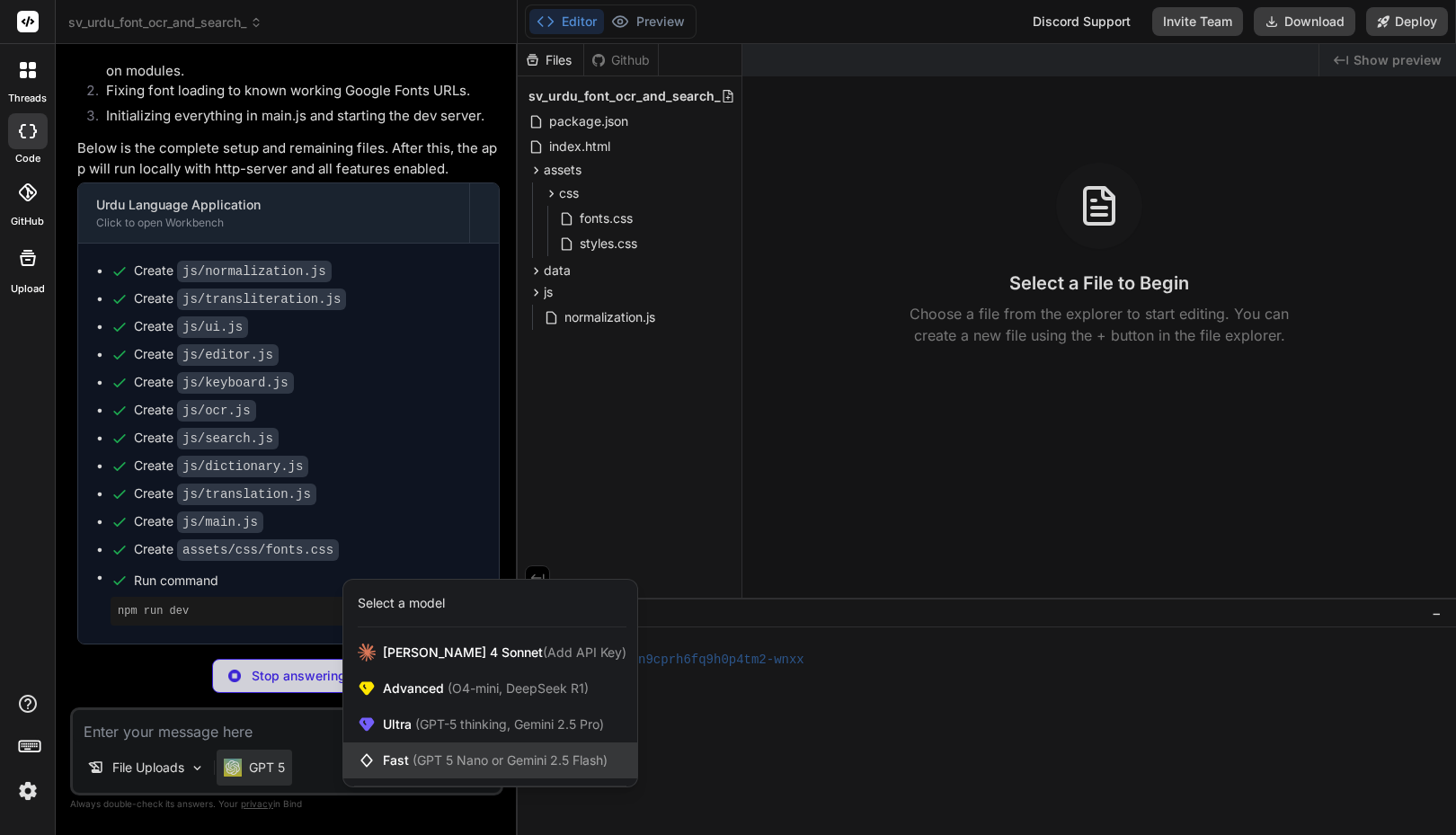
click at [441, 752] on span "Fast (GPT 5 Nano or Gemini 2.5 Flash)" at bounding box center [495, 760] width 225 height 18
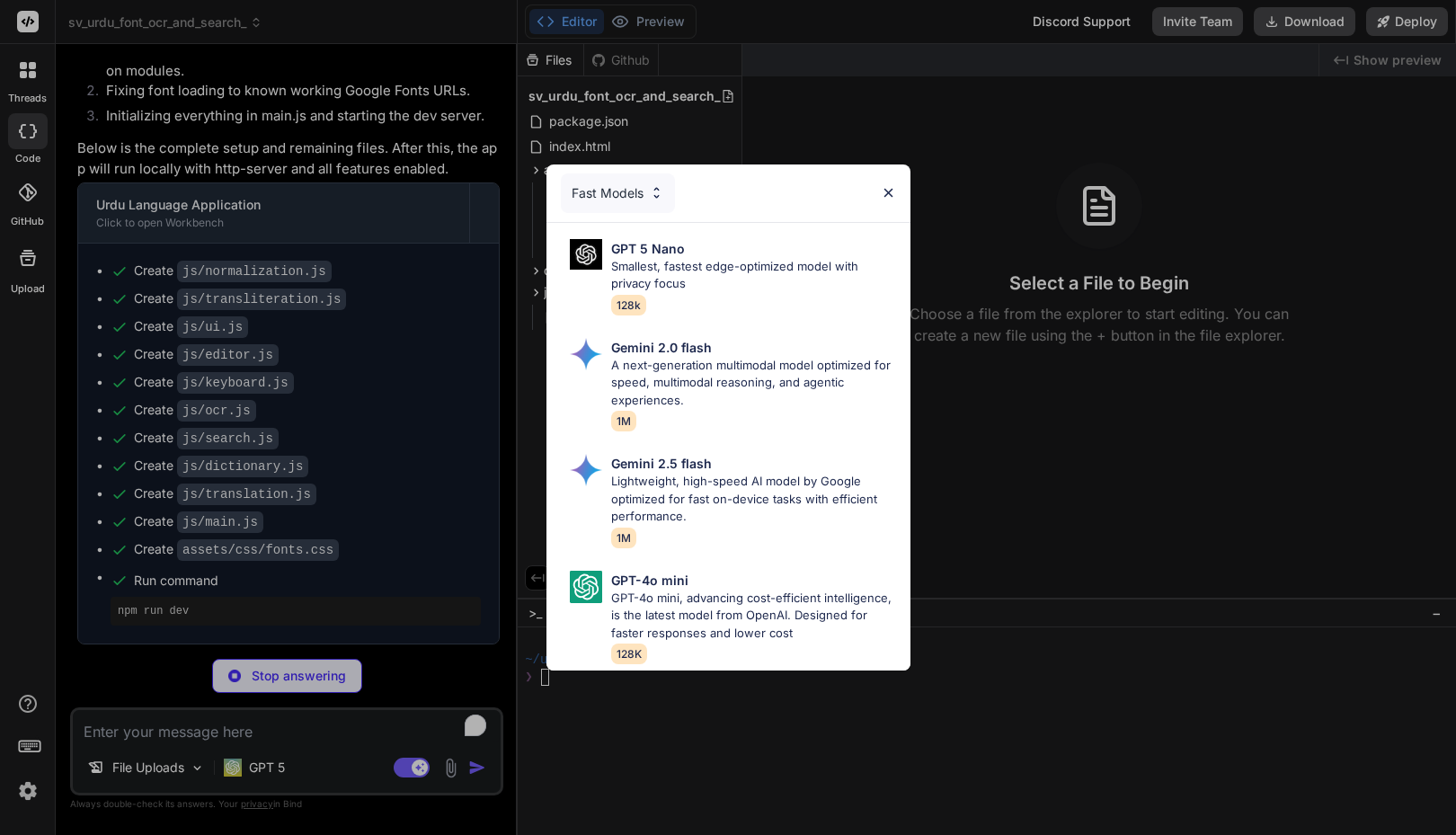
click at [619, 184] on div "Fast Models" at bounding box center [617, 194] width 114 height 40
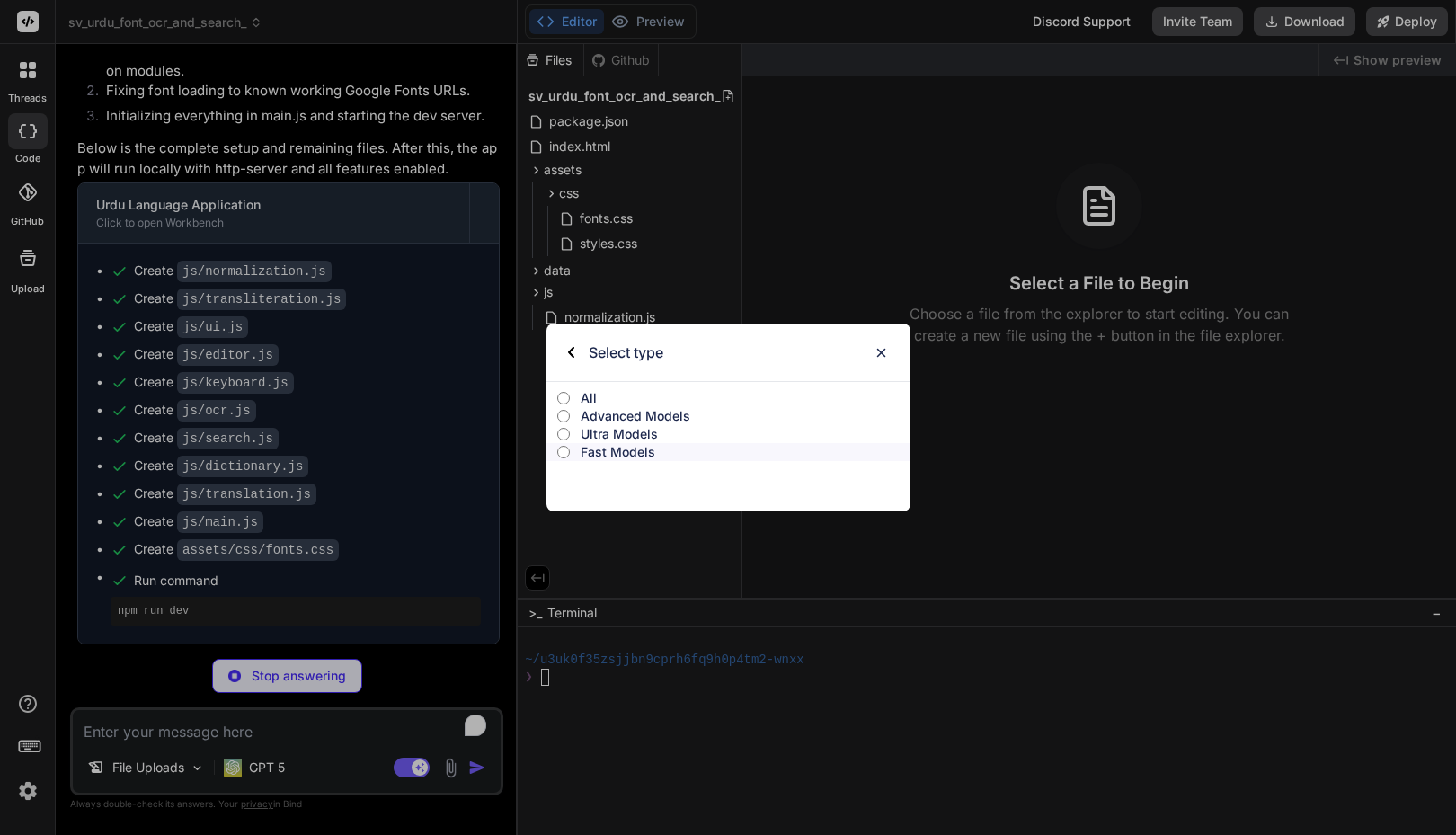
click at [616, 433] on p "Ultra Models" at bounding box center [745, 434] width 329 height 18
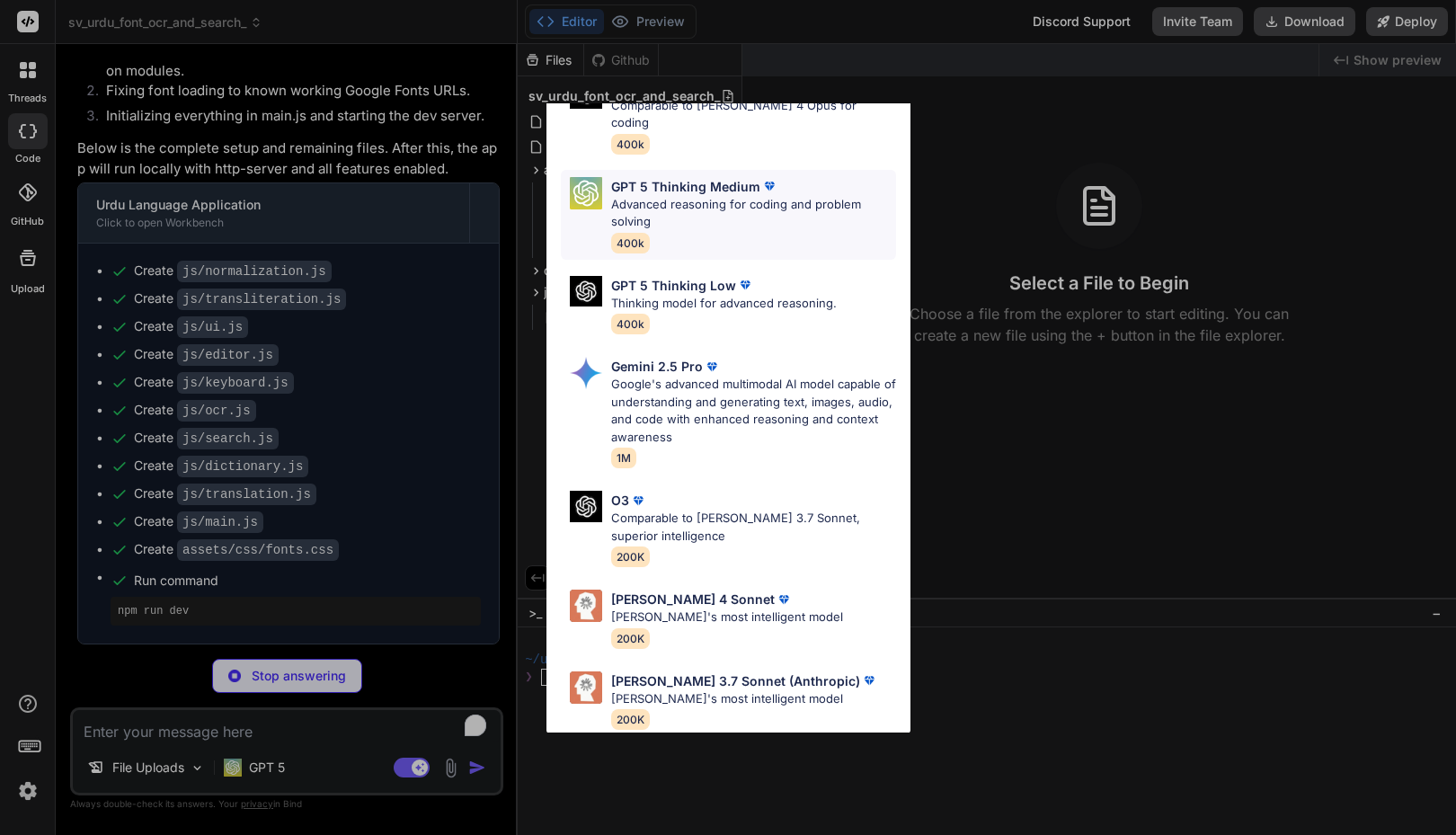
scroll to position [0, 0]
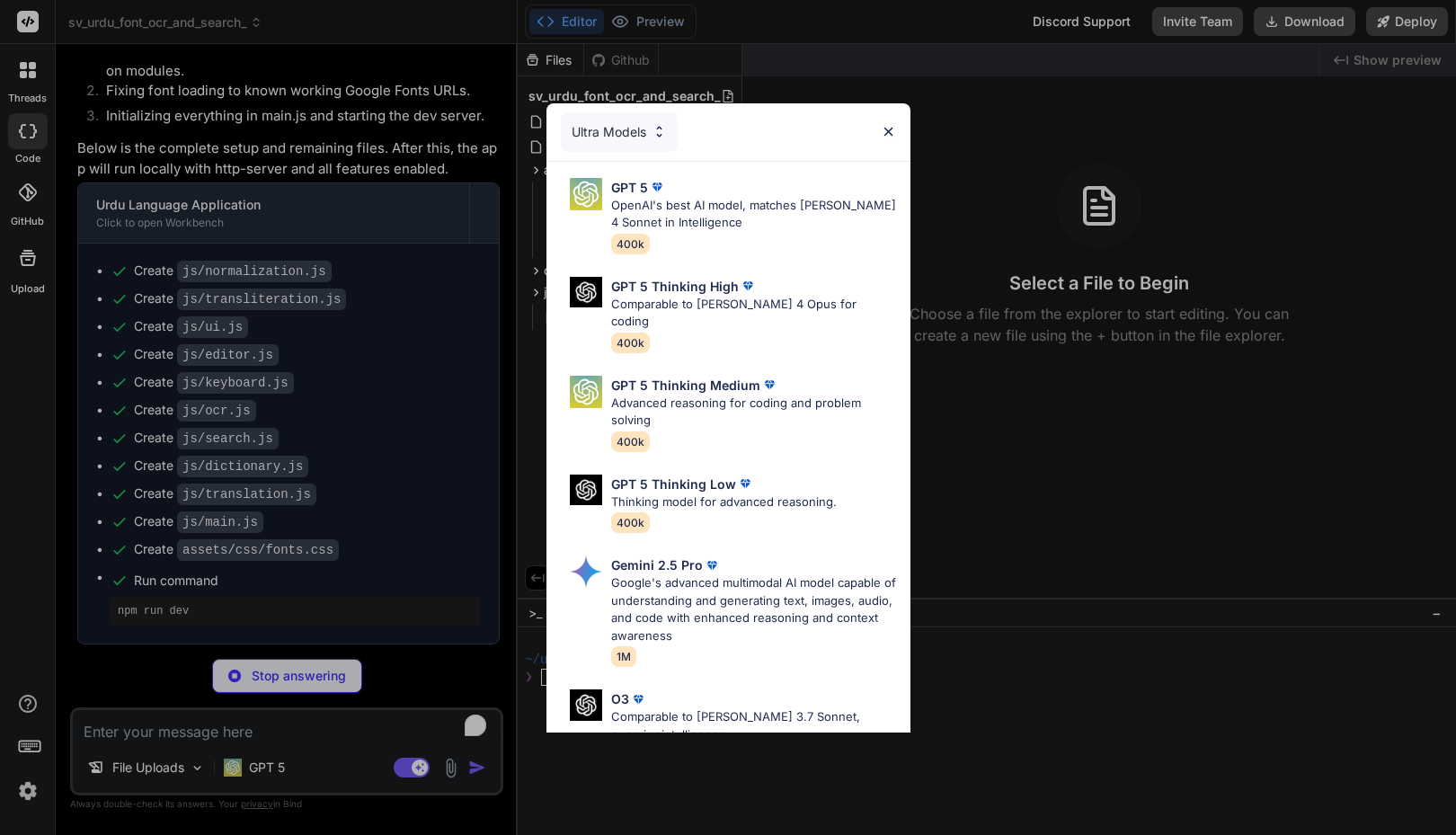
click at [633, 132] on div "Ultra Models" at bounding box center [618, 132] width 117 height 40
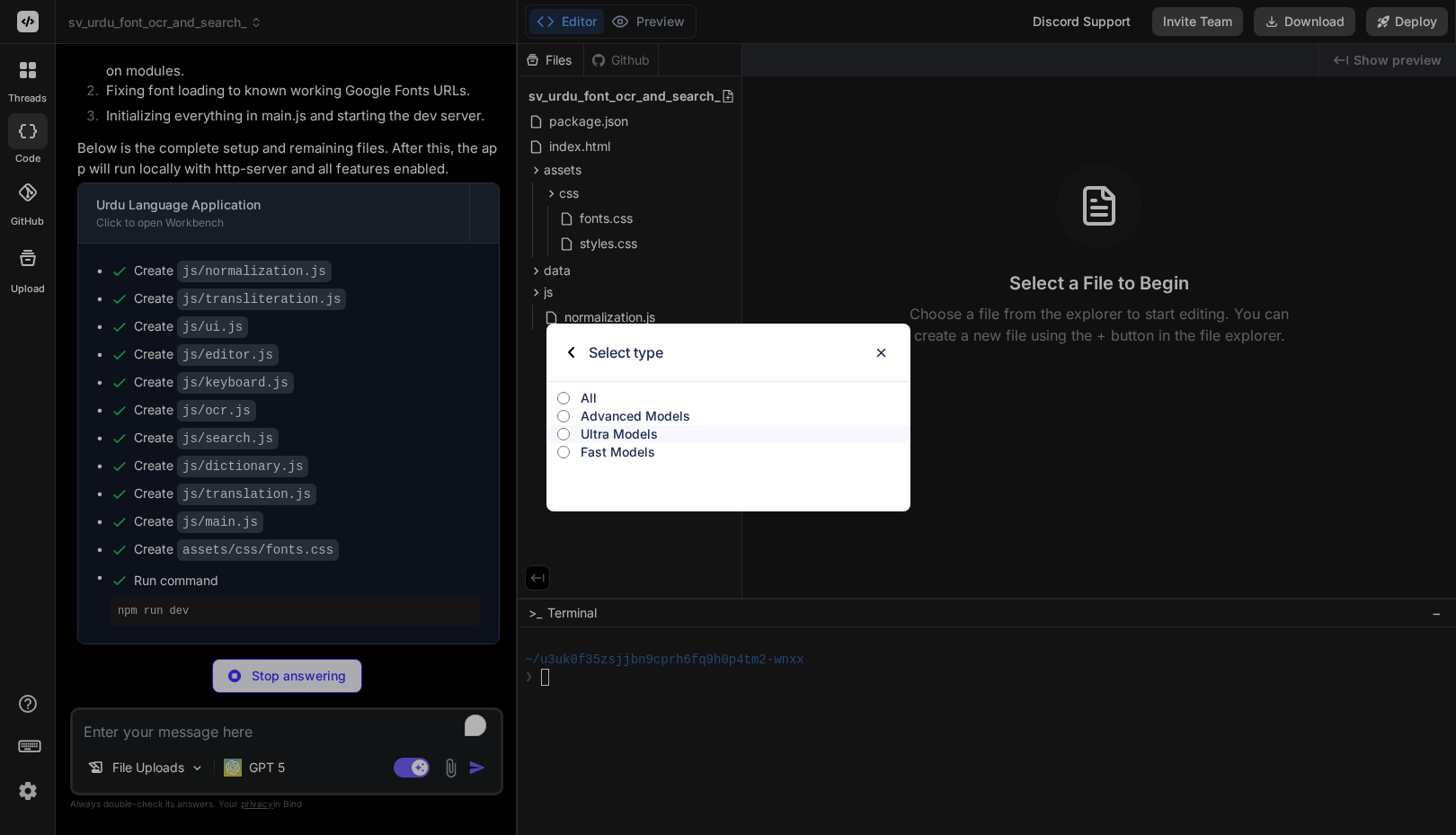
click at [637, 414] on p "Advanced Models" at bounding box center [745, 416] width 329 height 18
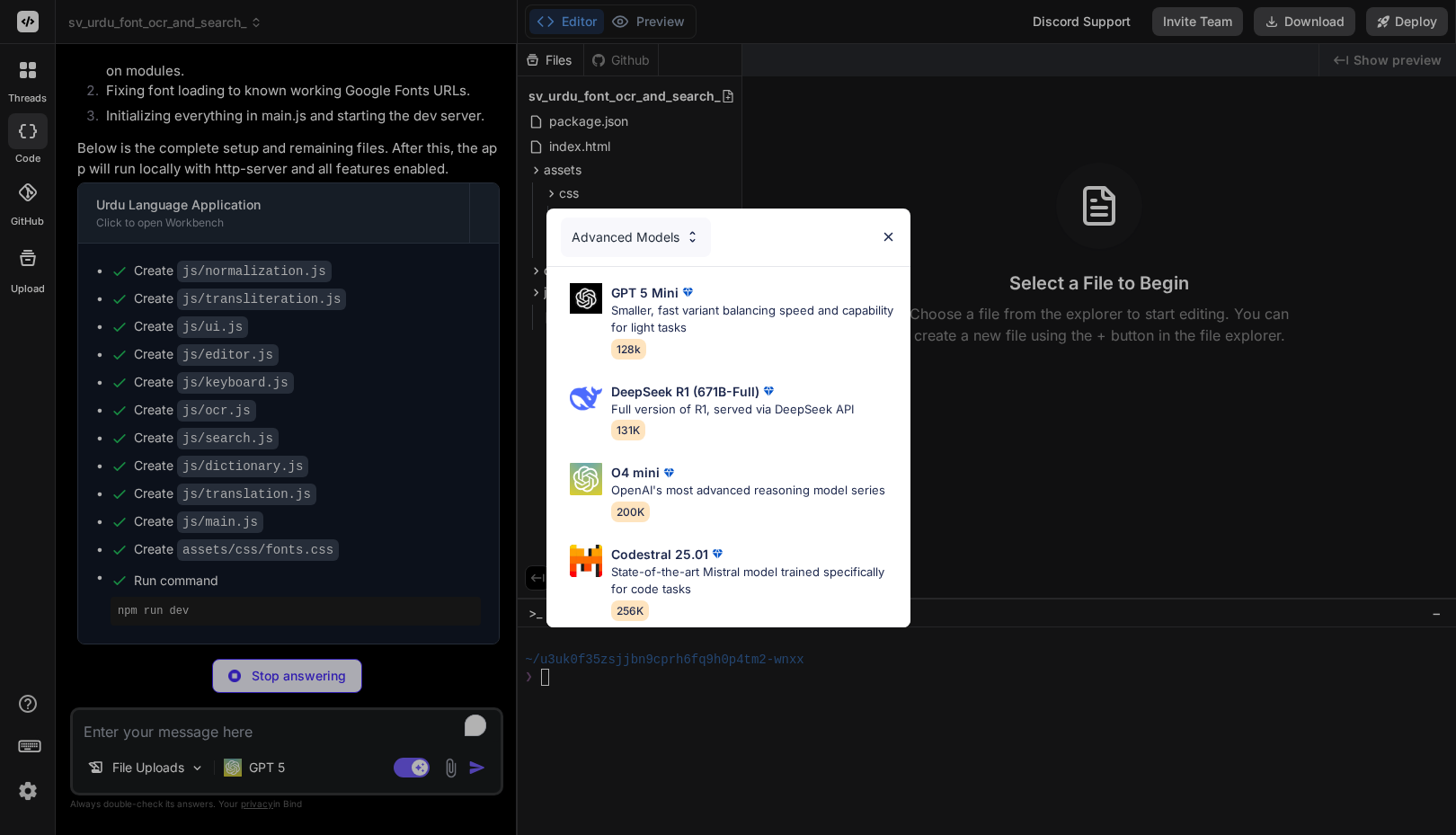
click at [891, 236] on img at bounding box center [888, 237] width 15 height 15
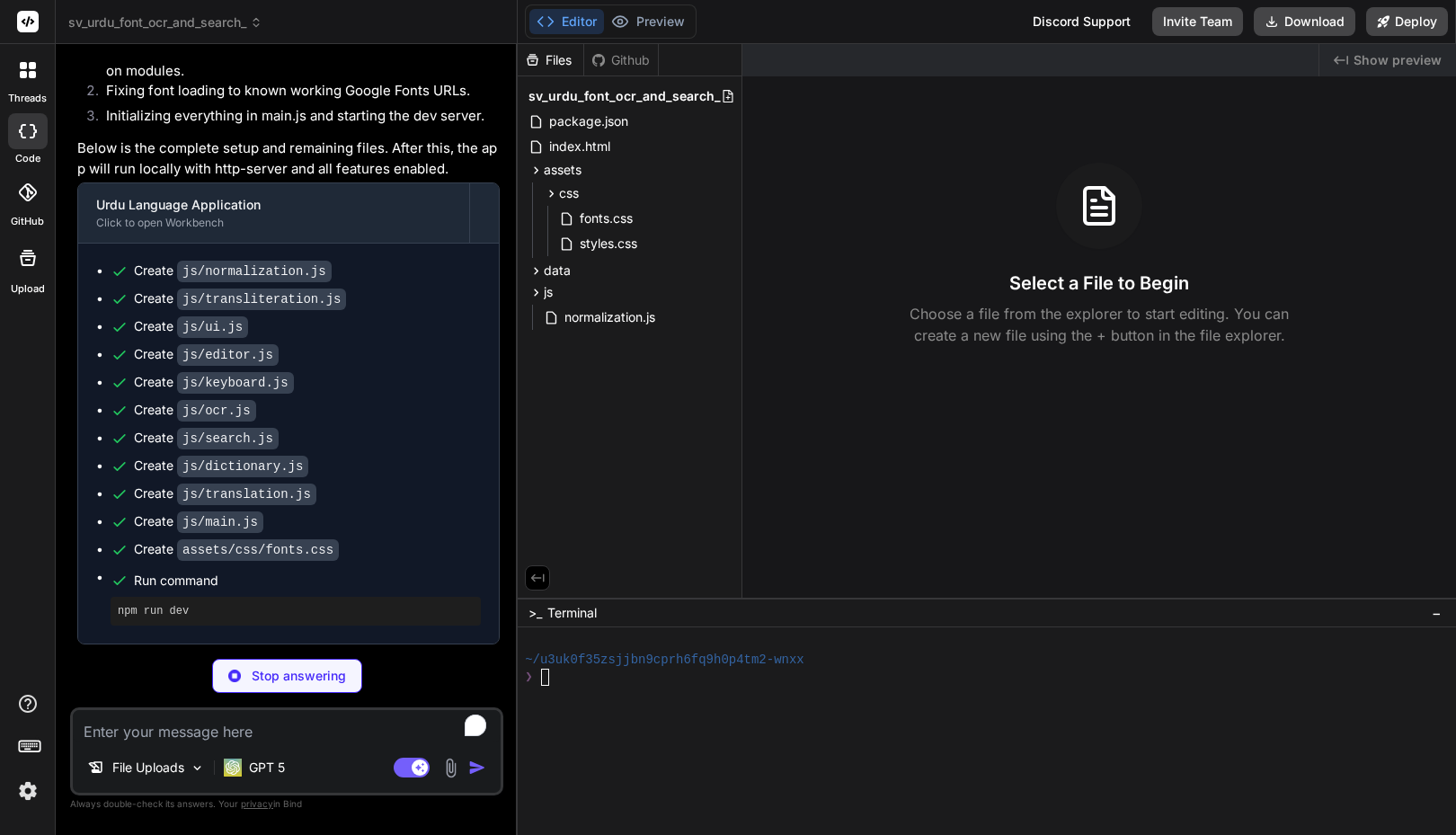
click at [464, 29] on div "sv_urdu_font_ocr_and_search_" at bounding box center [286, 22] width 435 height 18
click at [144, 672] on div "Stop answering" at bounding box center [286, 676] width 433 height 34
click at [37, 138] on div at bounding box center [28, 131] width 40 height 36
click at [30, 85] on div at bounding box center [28, 70] width 38 height 38
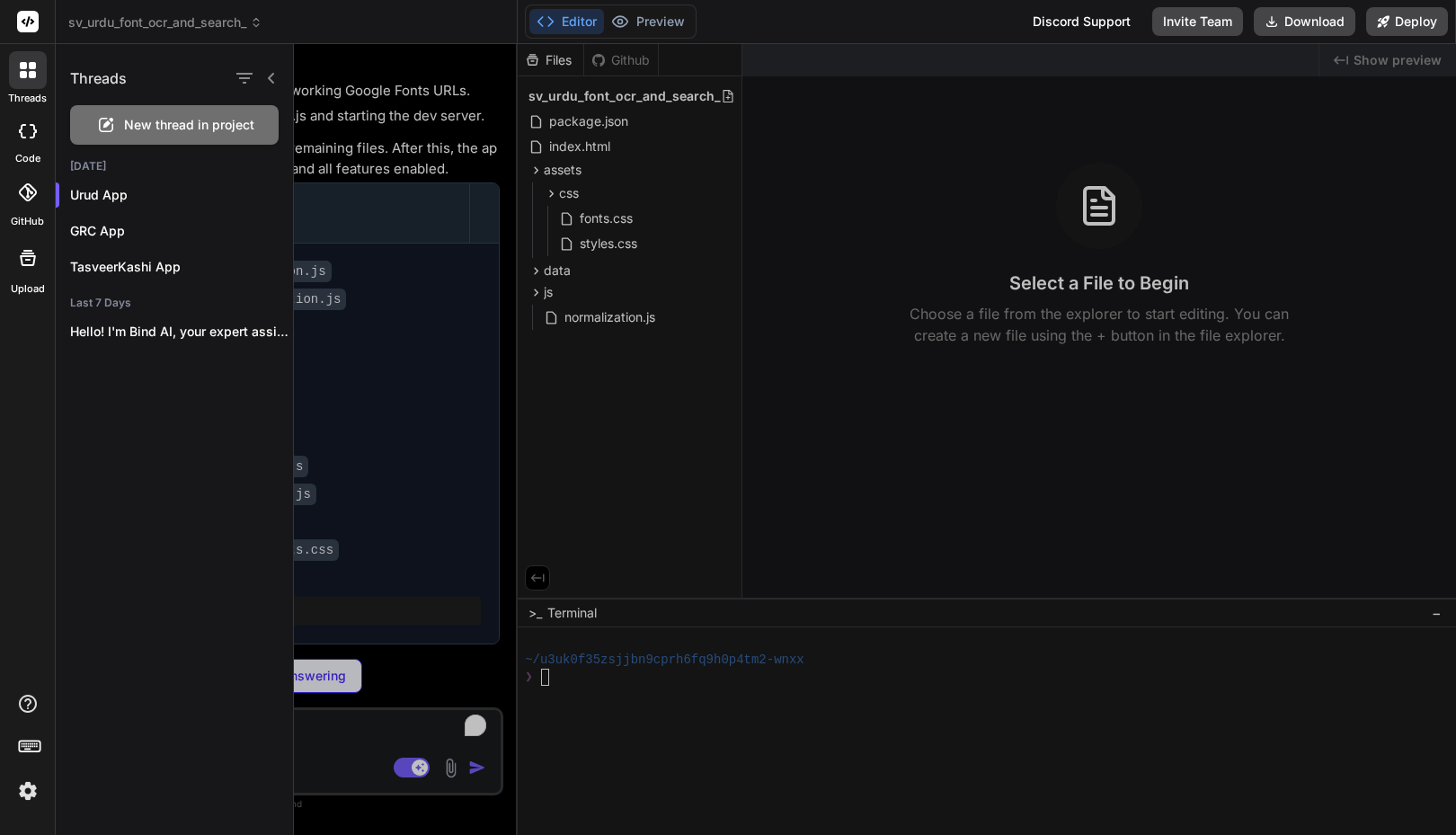
click at [30, 85] on div at bounding box center [28, 70] width 38 height 38
click at [270, 77] on icon at bounding box center [270, 78] width 7 height 10
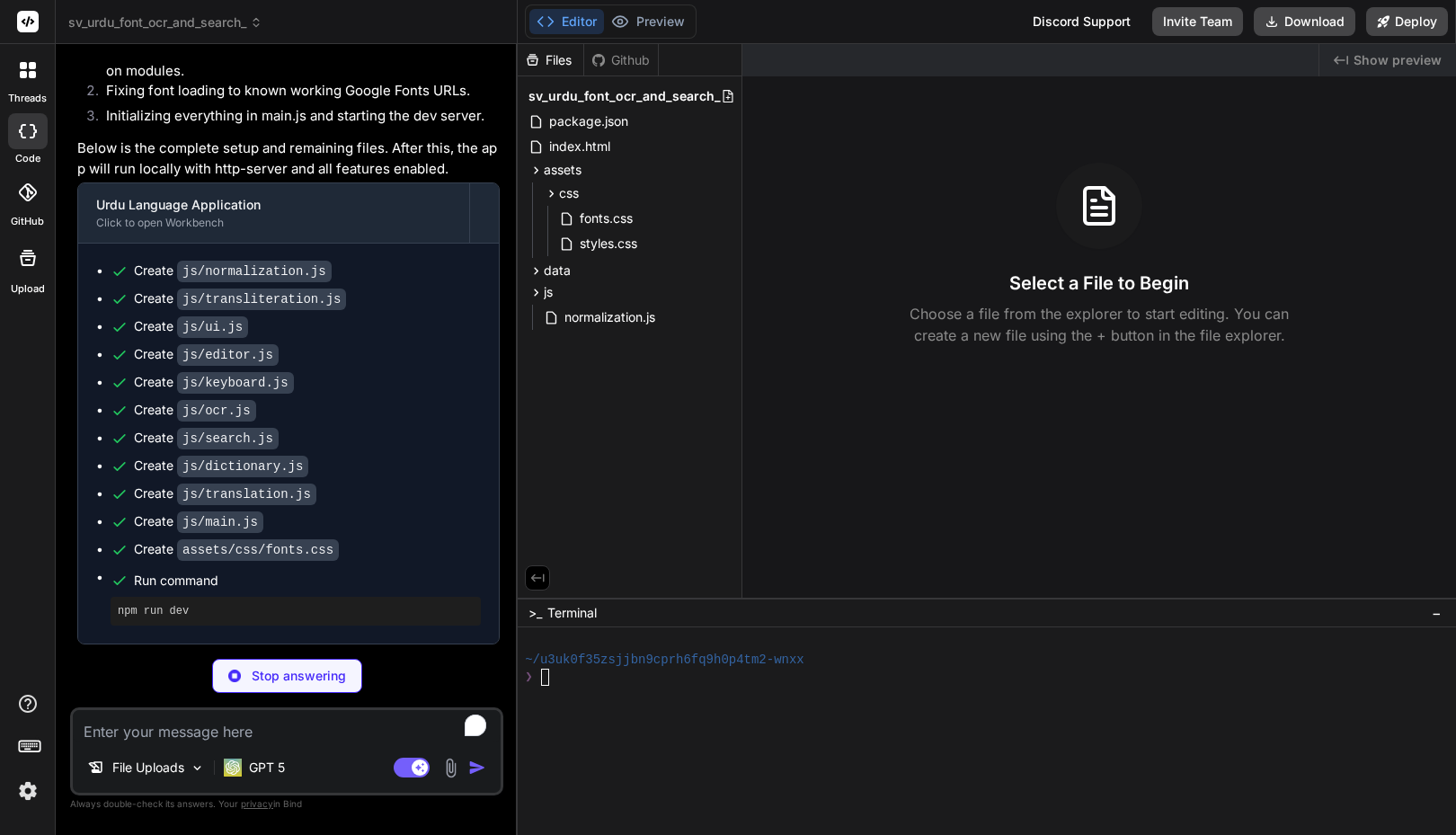
click at [213, 25] on span "sv_urdu_font_ocr_and_search_" at bounding box center [165, 22] width 194 height 18
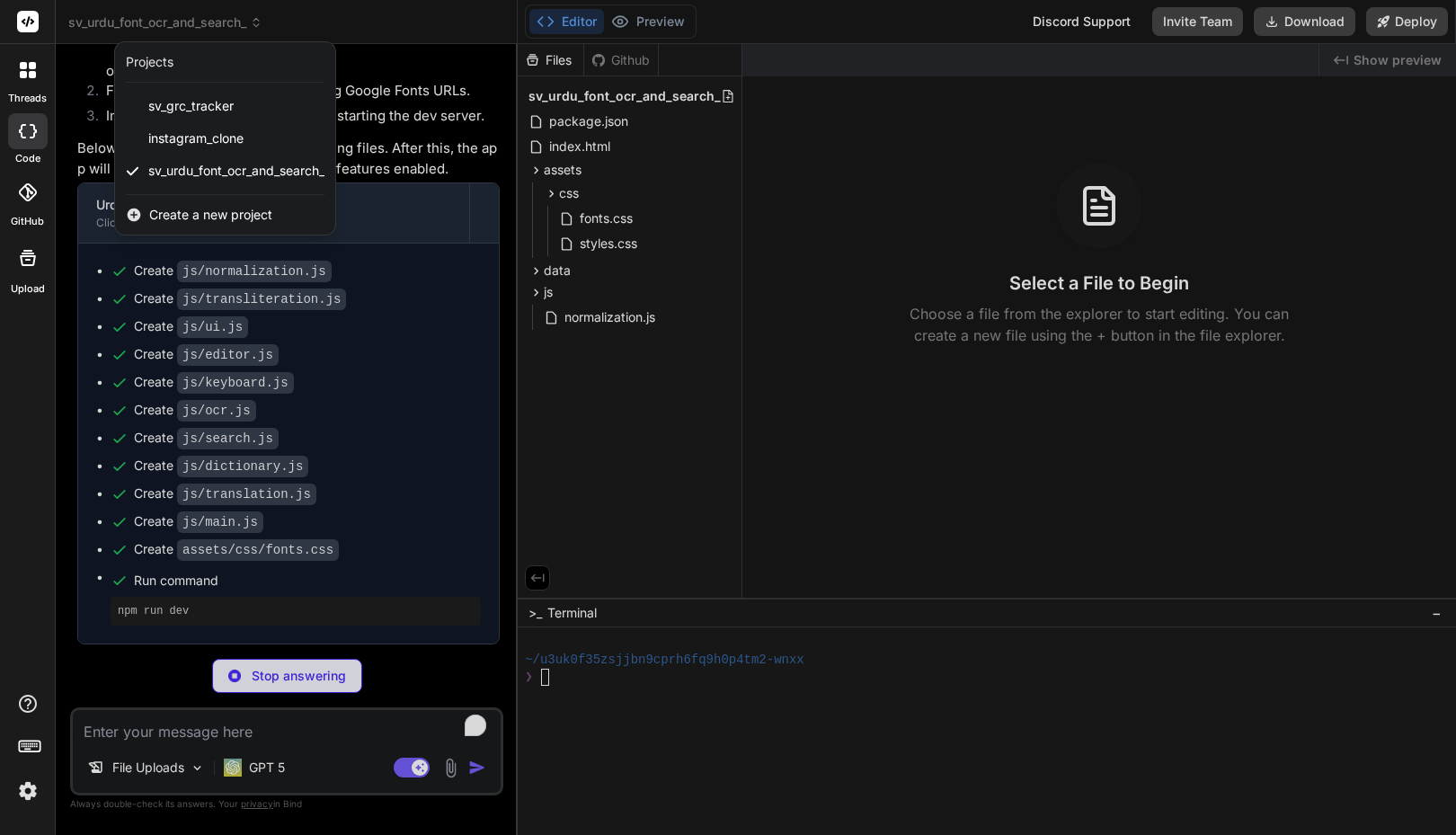
click at [377, 24] on div at bounding box center [728, 418] width 1456 height 835
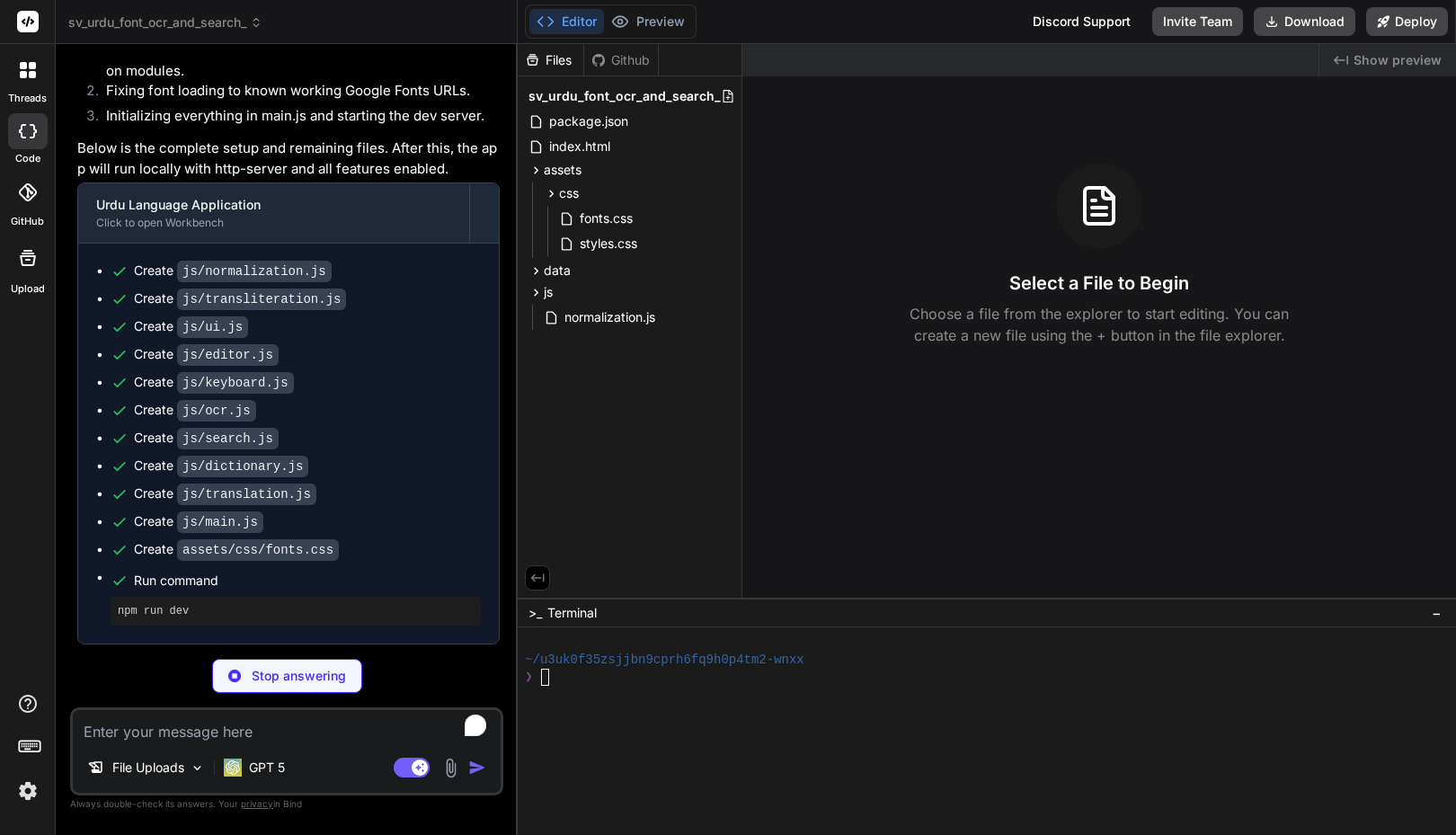
click at [384, 31] on header "sv_urdu_font_ocr_and_search_ Created with Pixso." at bounding box center [286, 22] width 462 height 44
click at [17, 76] on div at bounding box center [28, 70] width 38 height 38
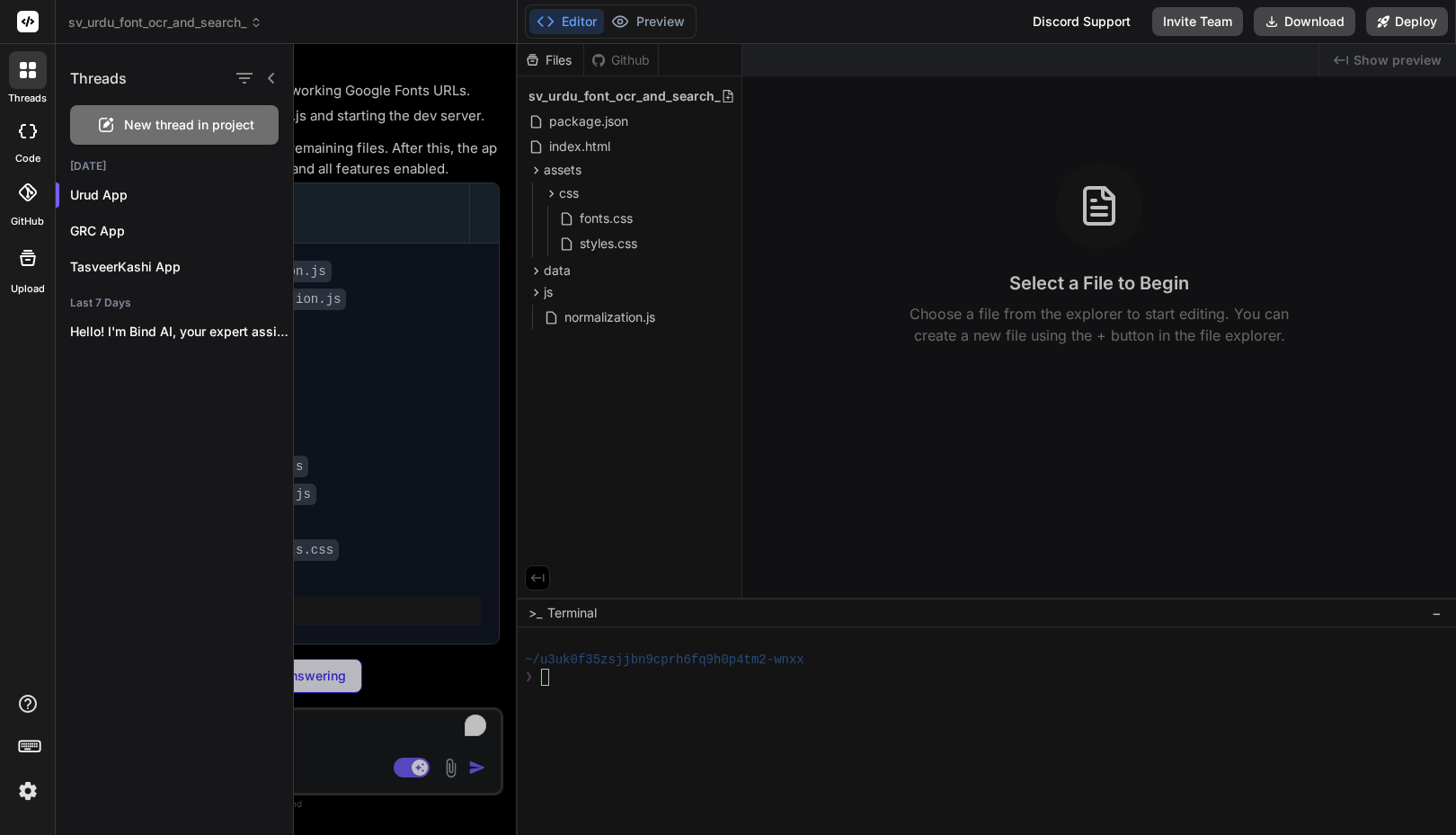
click at [828, 377] on div at bounding box center [875, 439] width 1162 height 791
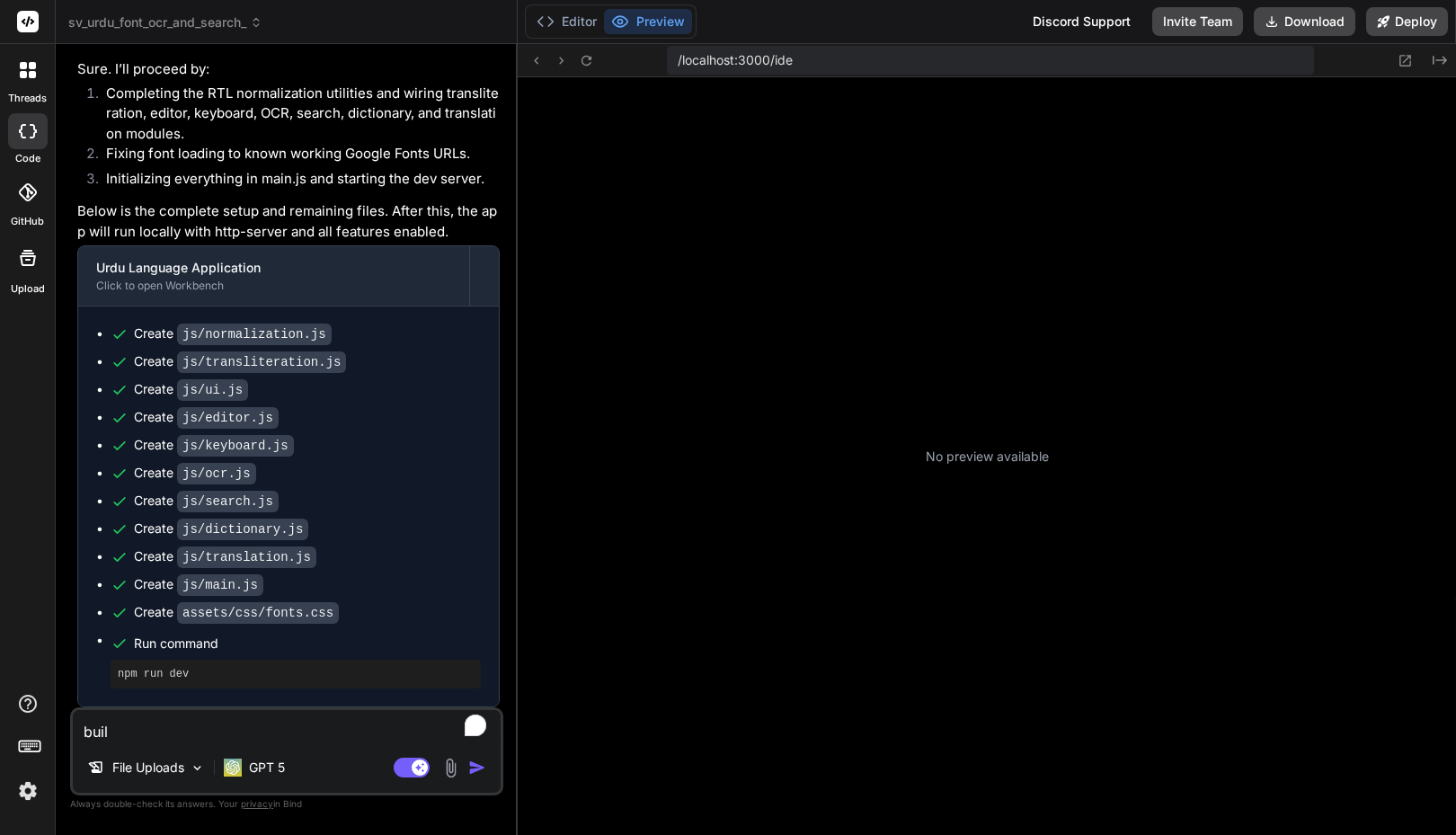
scroll to position [171, 0]
type textarea "x"
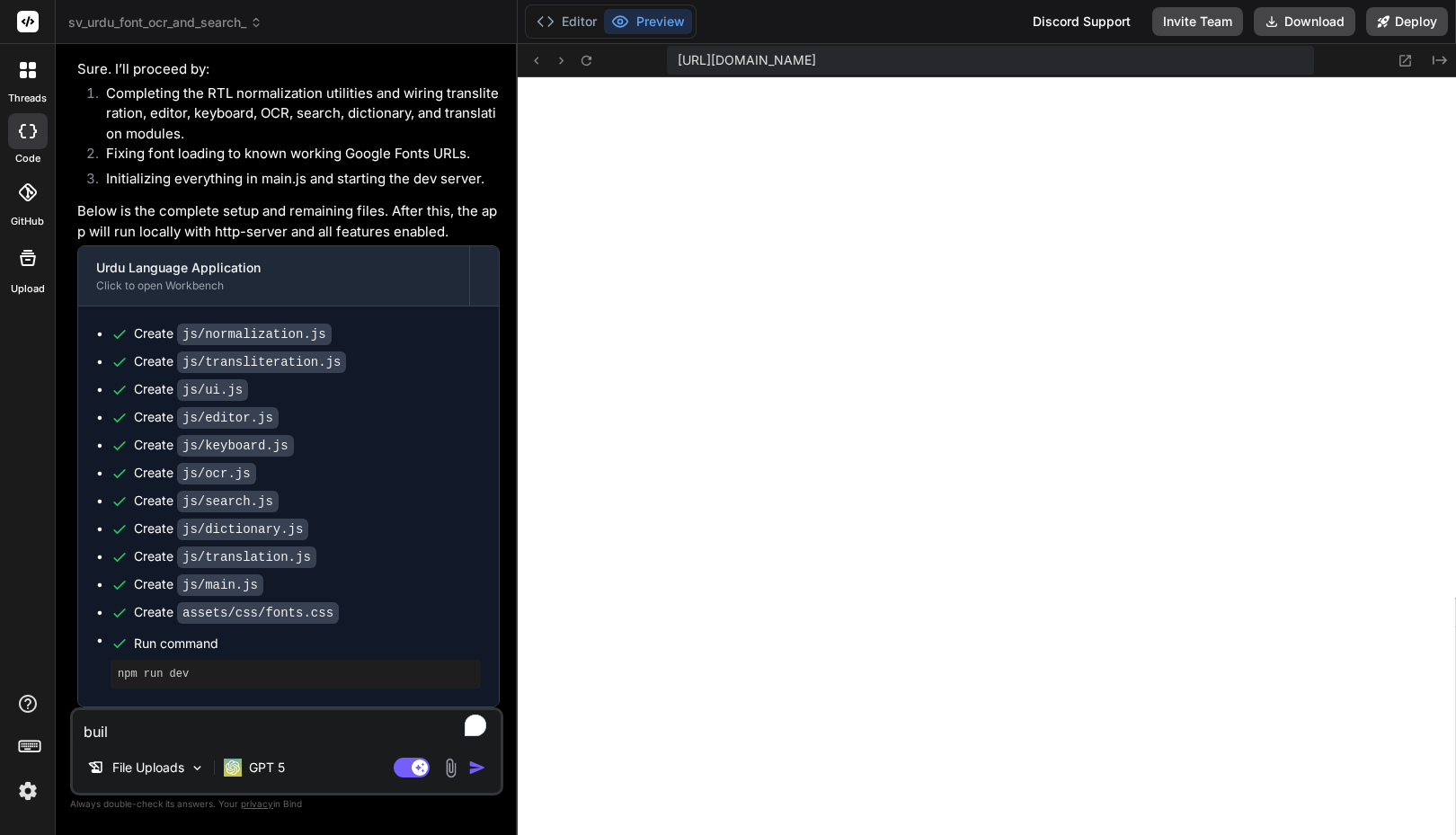
scroll to position [1110, 0]
click at [361, 216] on p "Below is the complete setup and remaining files. After this, the app will run l…" at bounding box center [287, 221] width 422 height 41
click at [263, 728] on textarea "buil" at bounding box center [286, 726] width 428 height 32
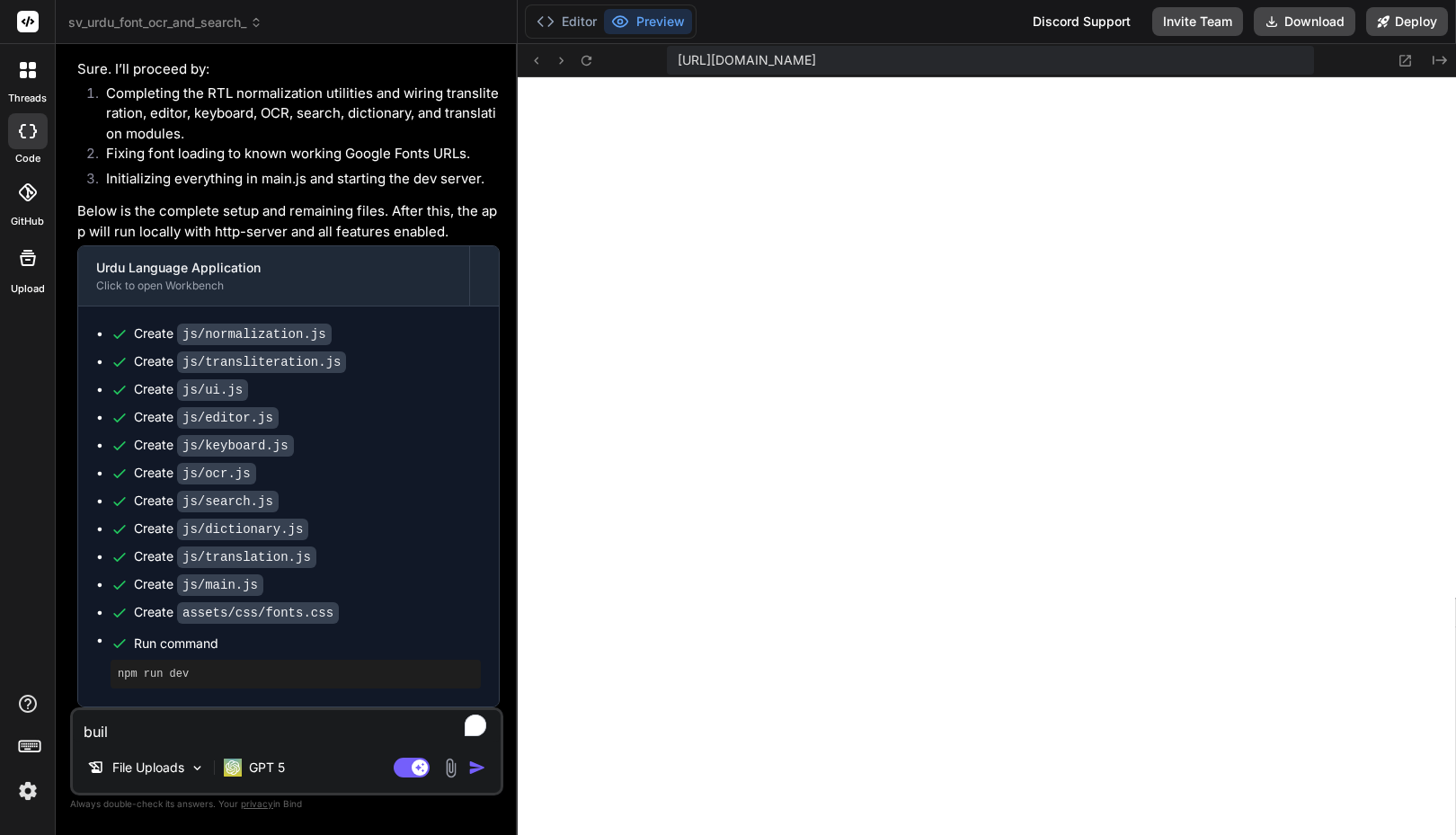
click at [263, 728] on textarea "buil" at bounding box center [286, 726] width 428 height 32
type textarea "x"
click at [265, 773] on p "GPT 5" at bounding box center [267, 768] width 36 height 18
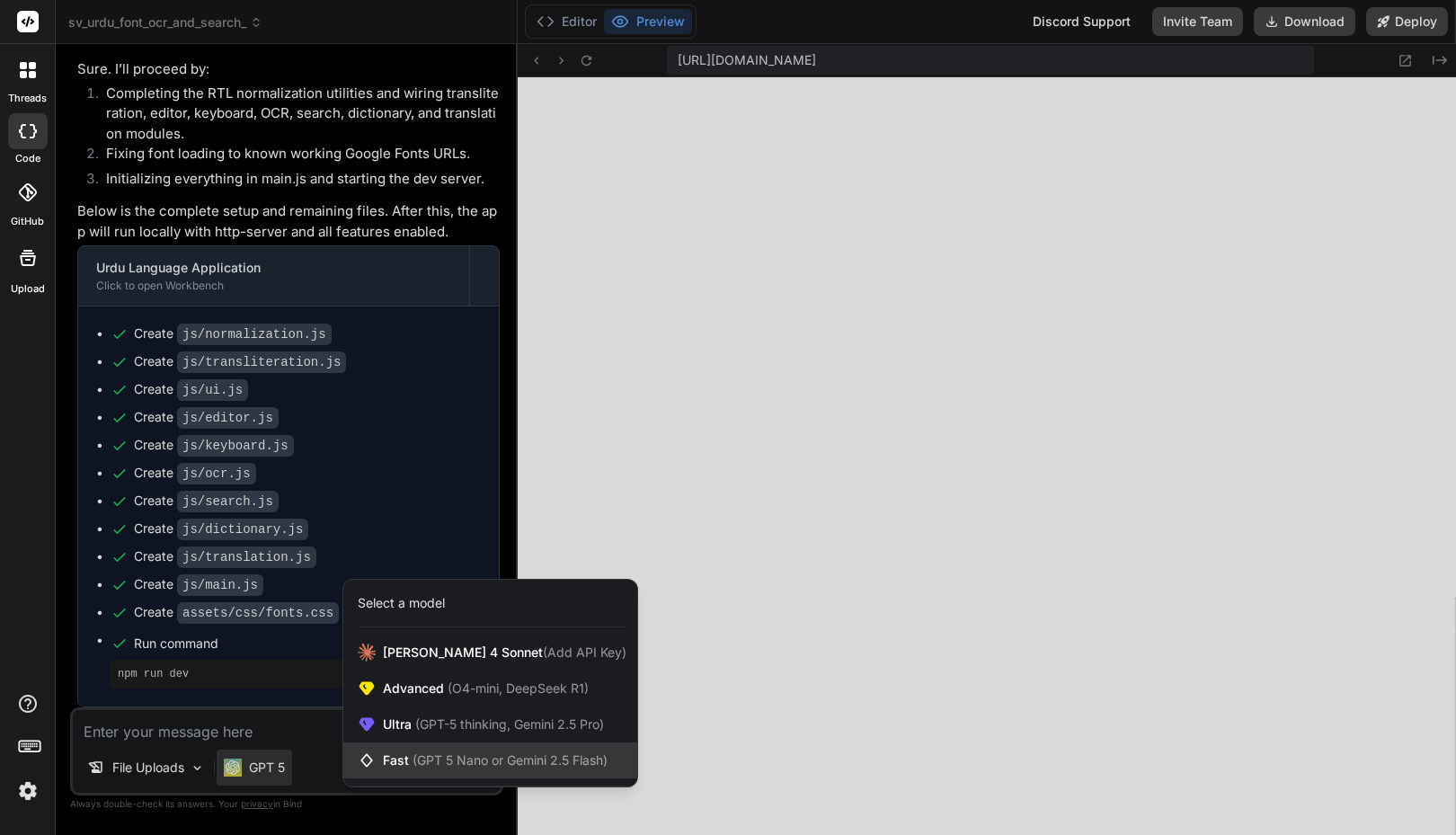
click at [414, 761] on span "(GPT 5 Nano or Gemini 2.5 Flash)" at bounding box center [510, 760] width 195 height 15
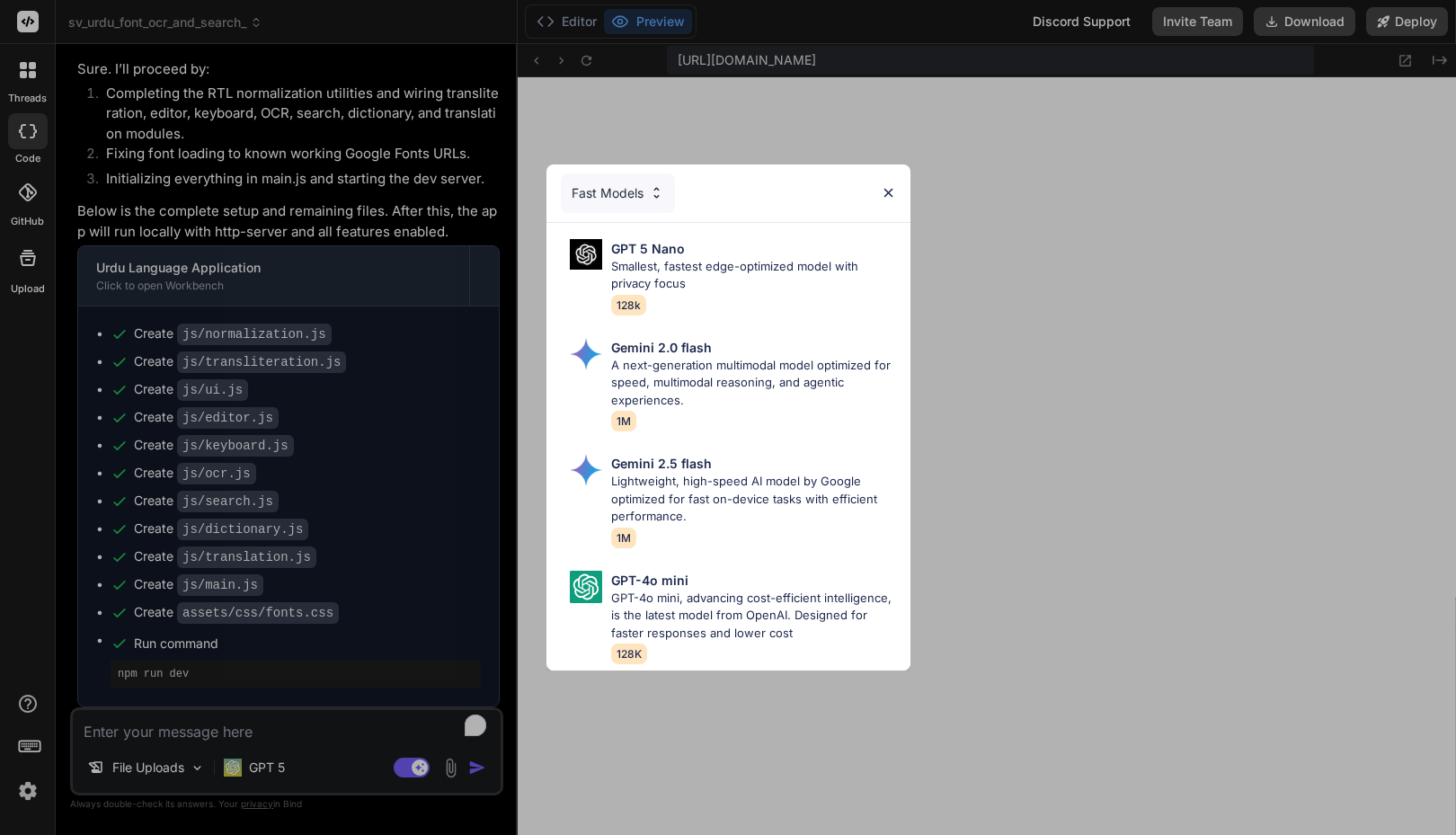
click at [624, 176] on div "Fast Models" at bounding box center [617, 194] width 114 height 40
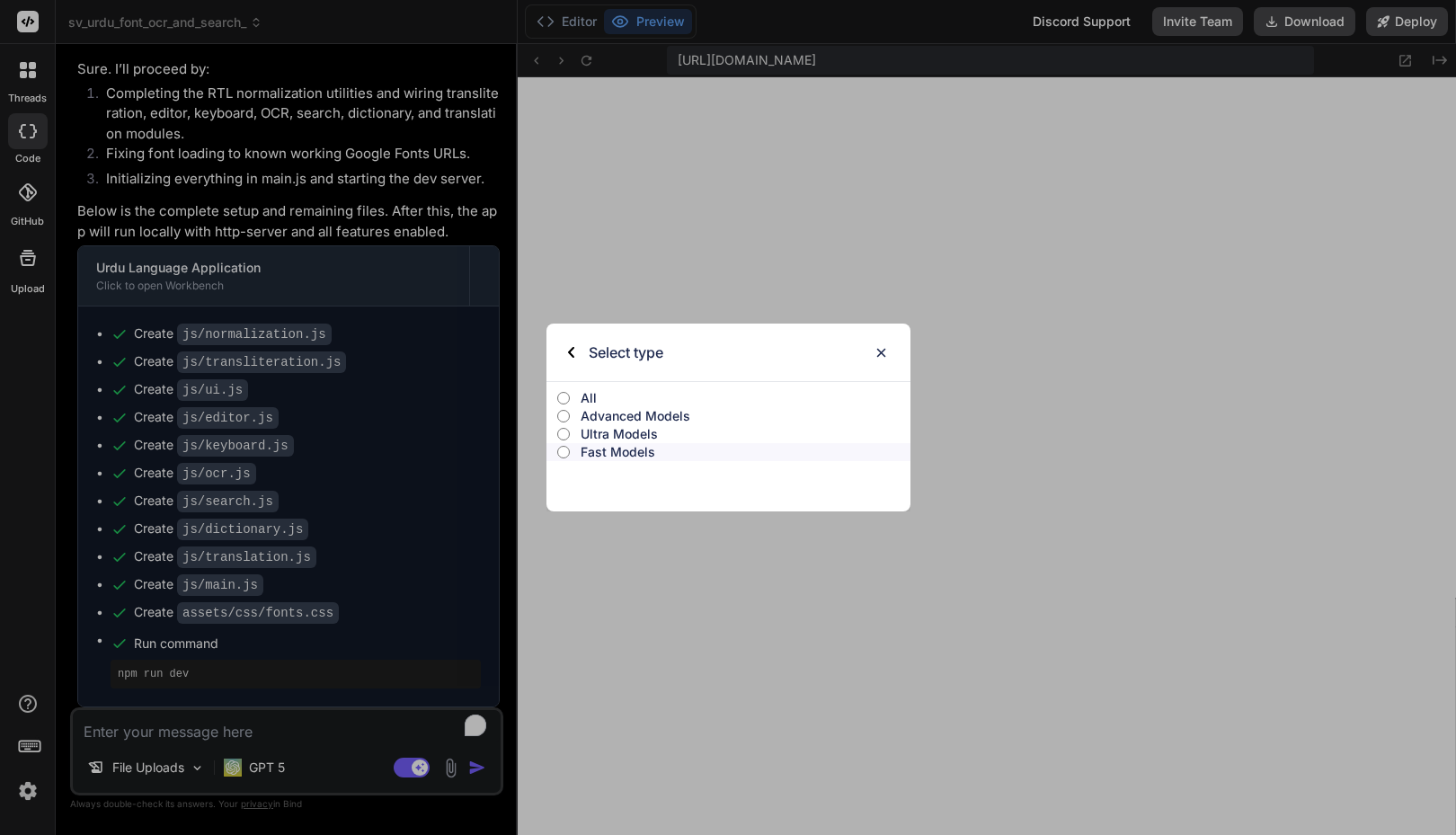
click at [609, 442] on p "Ultra Models" at bounding box center [745, 434] width 329 height 18
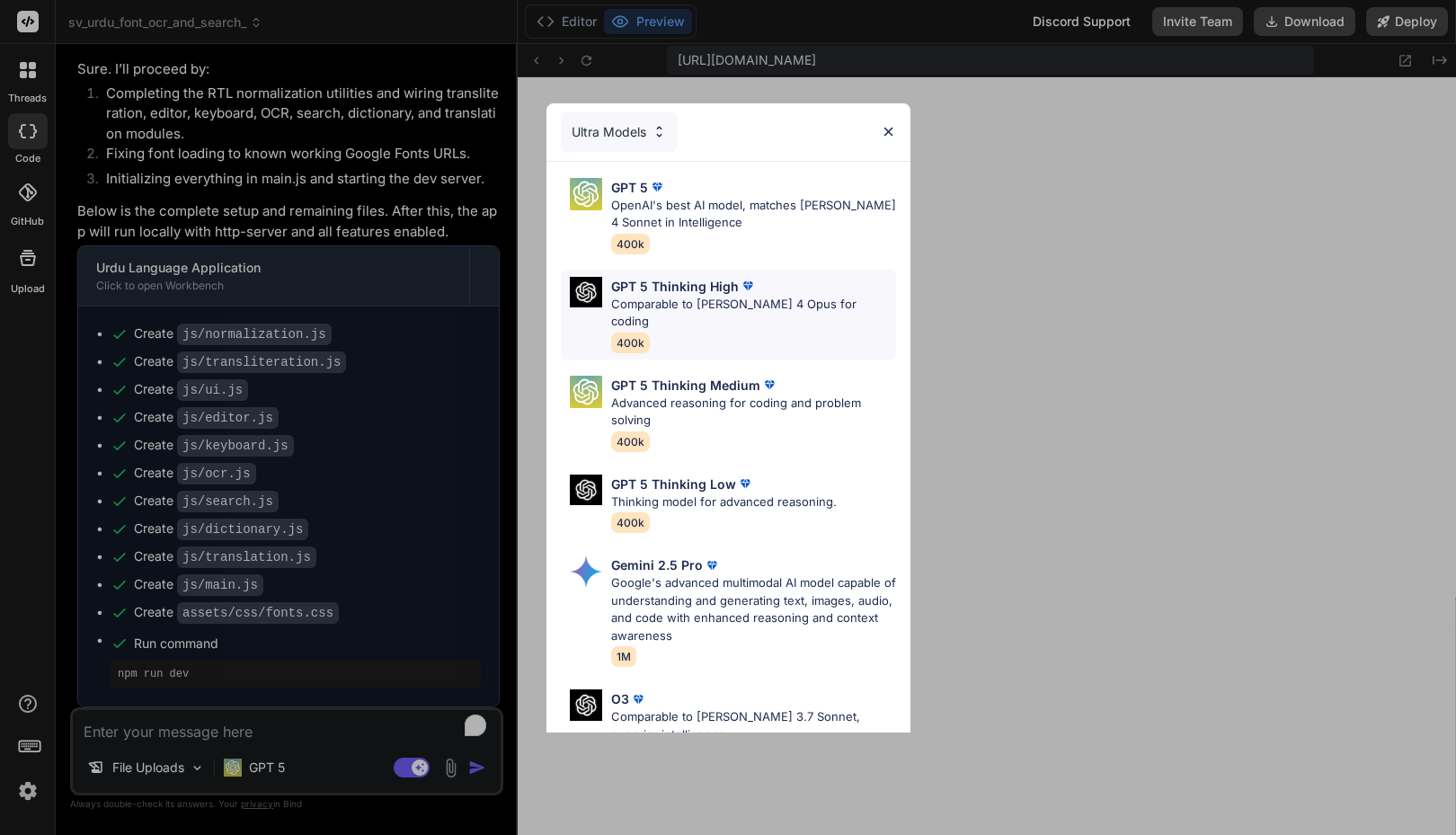
scroll to position [198, 0]
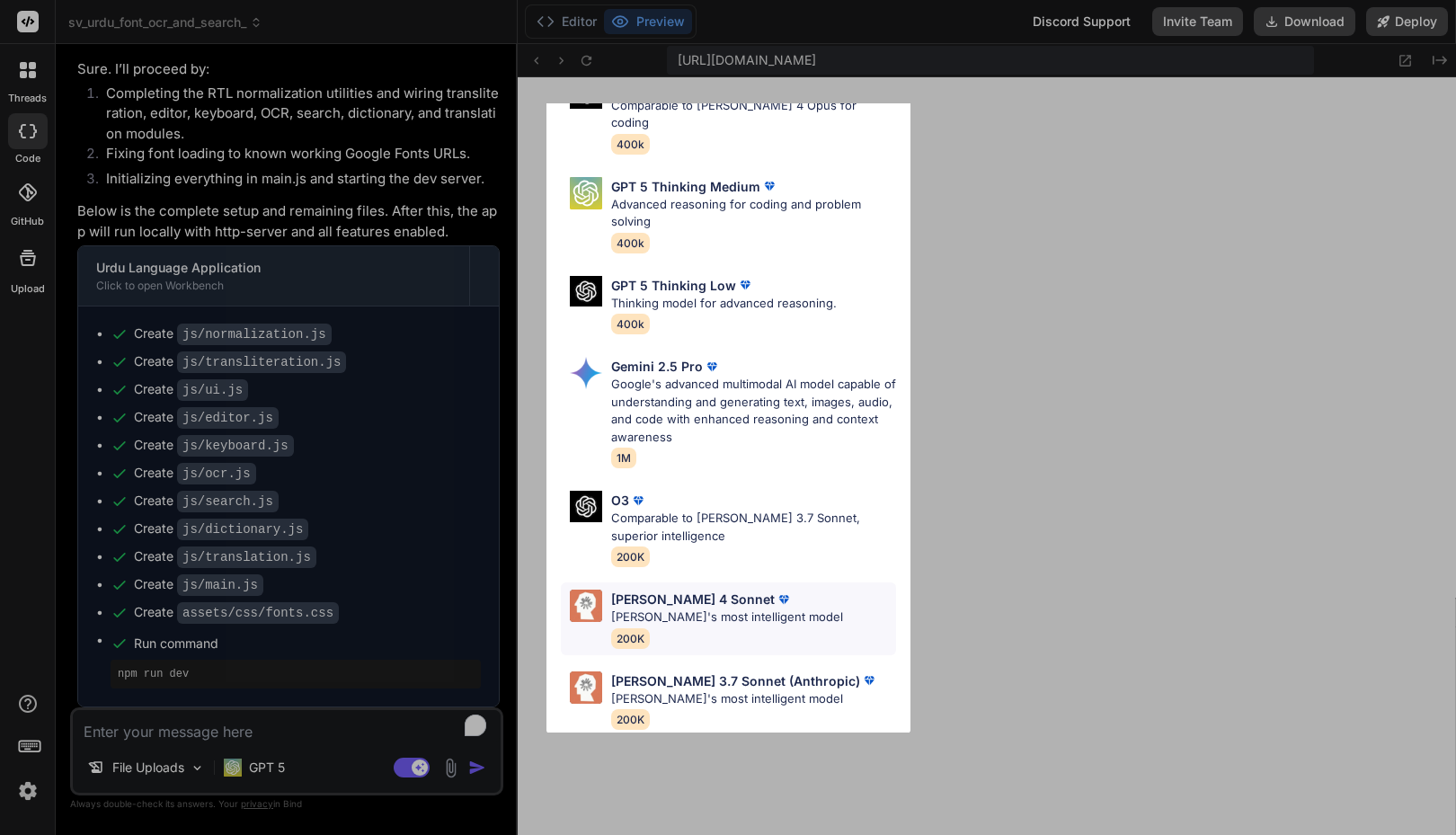
click at [696, 608] on p "[PERSON_NAME]'s most intelligent model" at bounding box center [727, 617] width 231 height 18
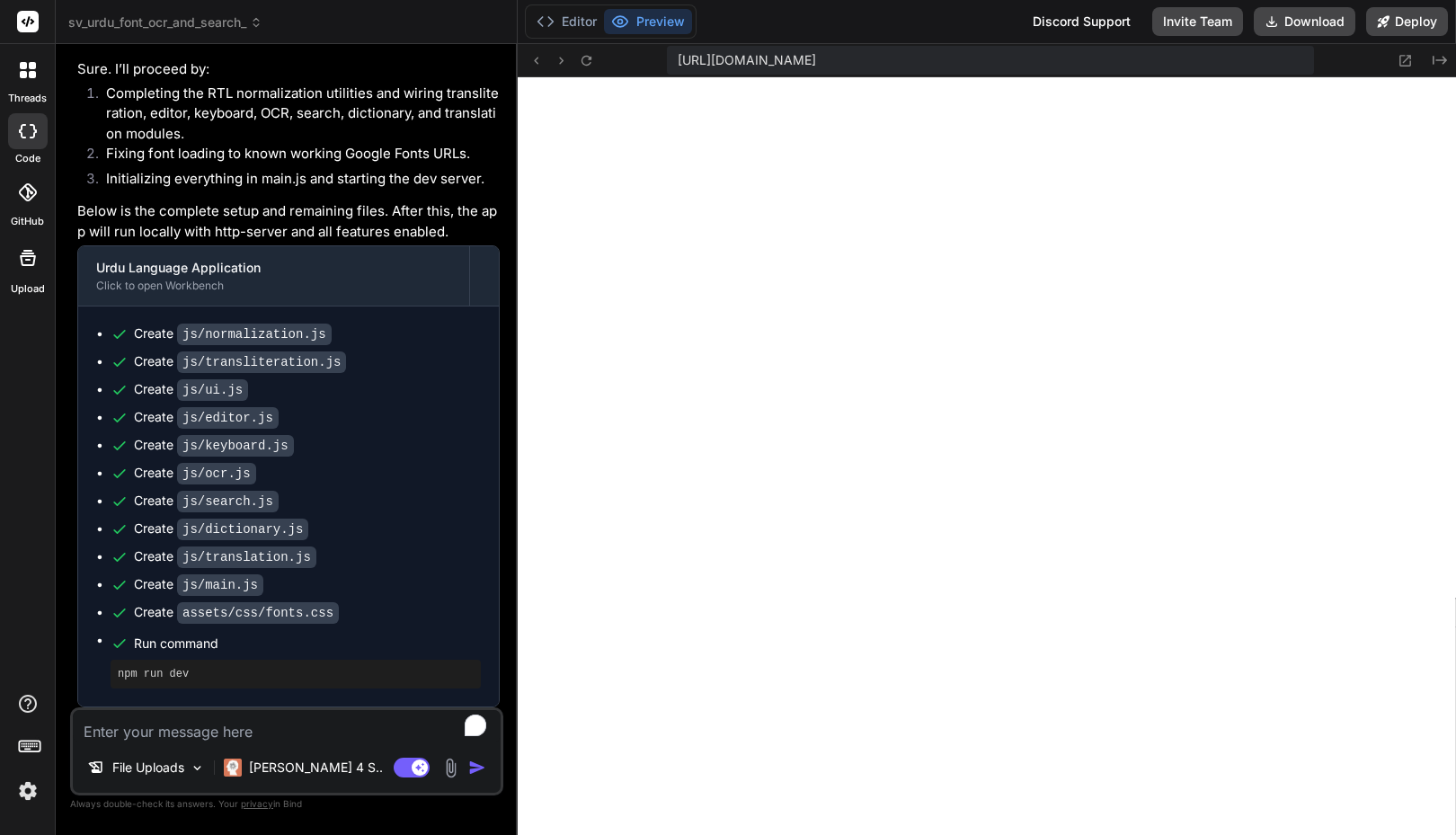
click at [311, 739] on textarea "To enrich screen reader interactions, please activate Accessibility in Grammarl…" at bounding box center [286, 726] width 428 height 32
click at [1287, 22] on button "Download" at bounding box center [1304, 22] width 101 height 28
click at [1406, 58] on icon at bounding box center [1405, 61] width 15 height 15
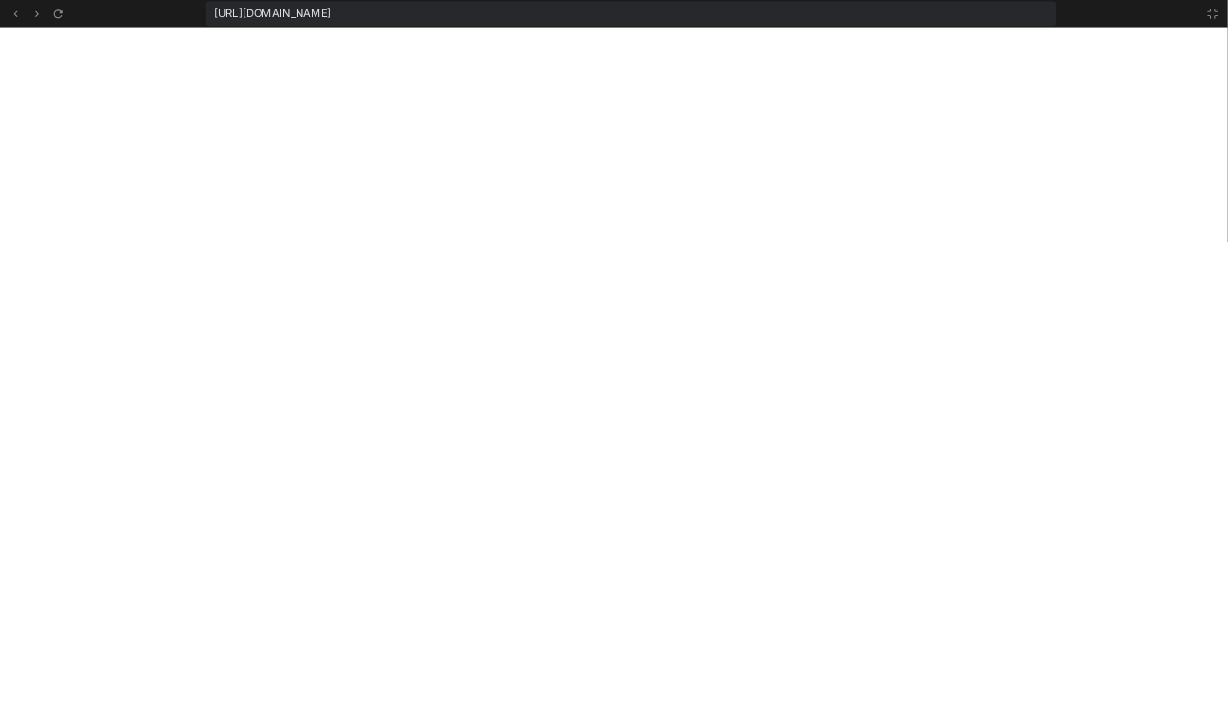
scroll to position [1800, 0]
click at [929, 17] on div "[URL][DOMAIN_NAME]" at bounding box center [789, 17] width 1064 height 30
click at [908, 15] on div "[URL][DOMAIN_NAME]" at bounding box center [789, 17] width 1064 height 30
drag, startPoint x: 908, startPoint y: 15, endPoint x: 259, endPoint y: 23, distance: 649.0
click at [259, 23] on div "[URL][DOMAIN_NAME]" at bounding box center [789, 17] width 1064 height 30
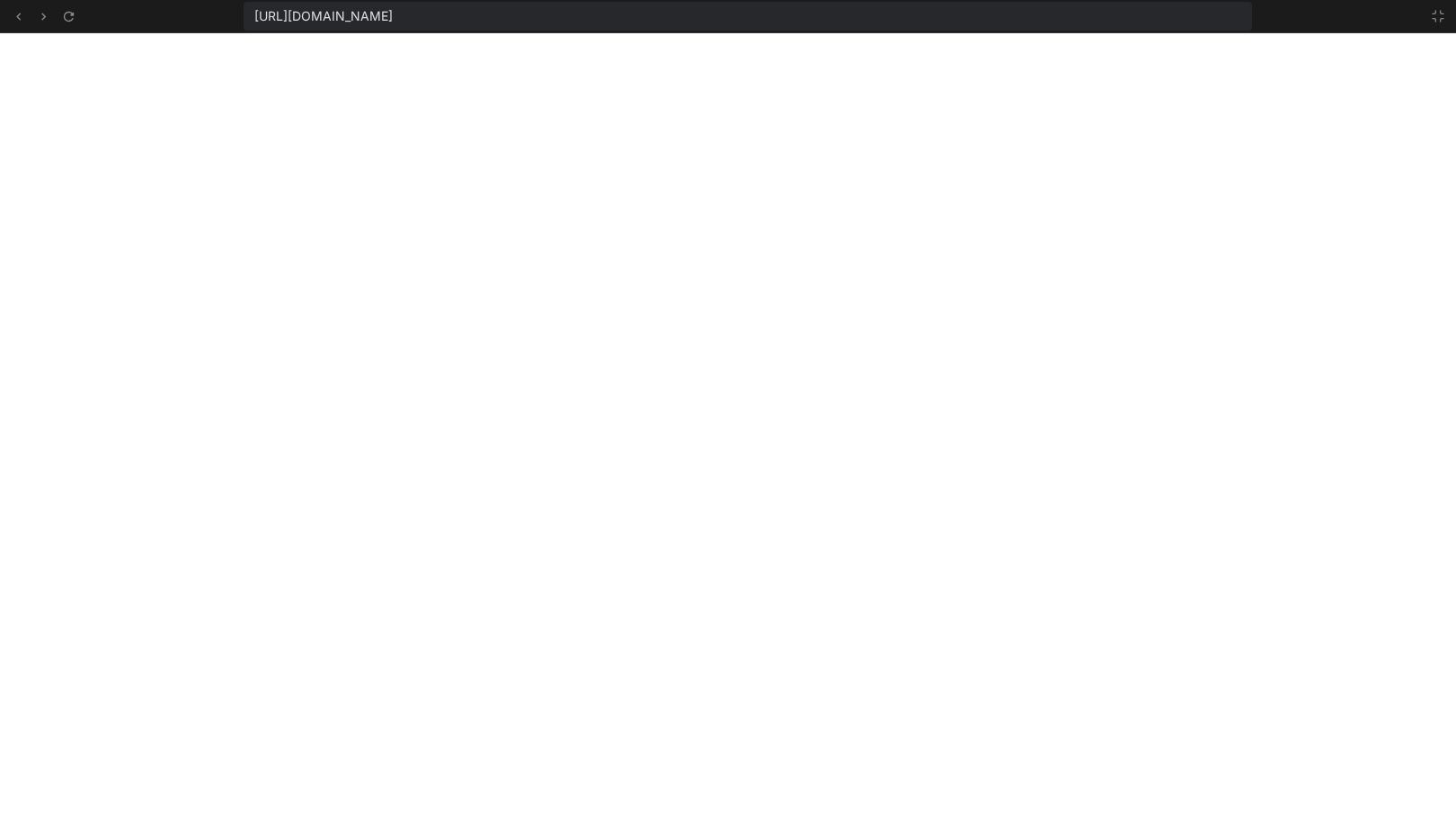
copy span "[URL][DOMAIN_NAME]"
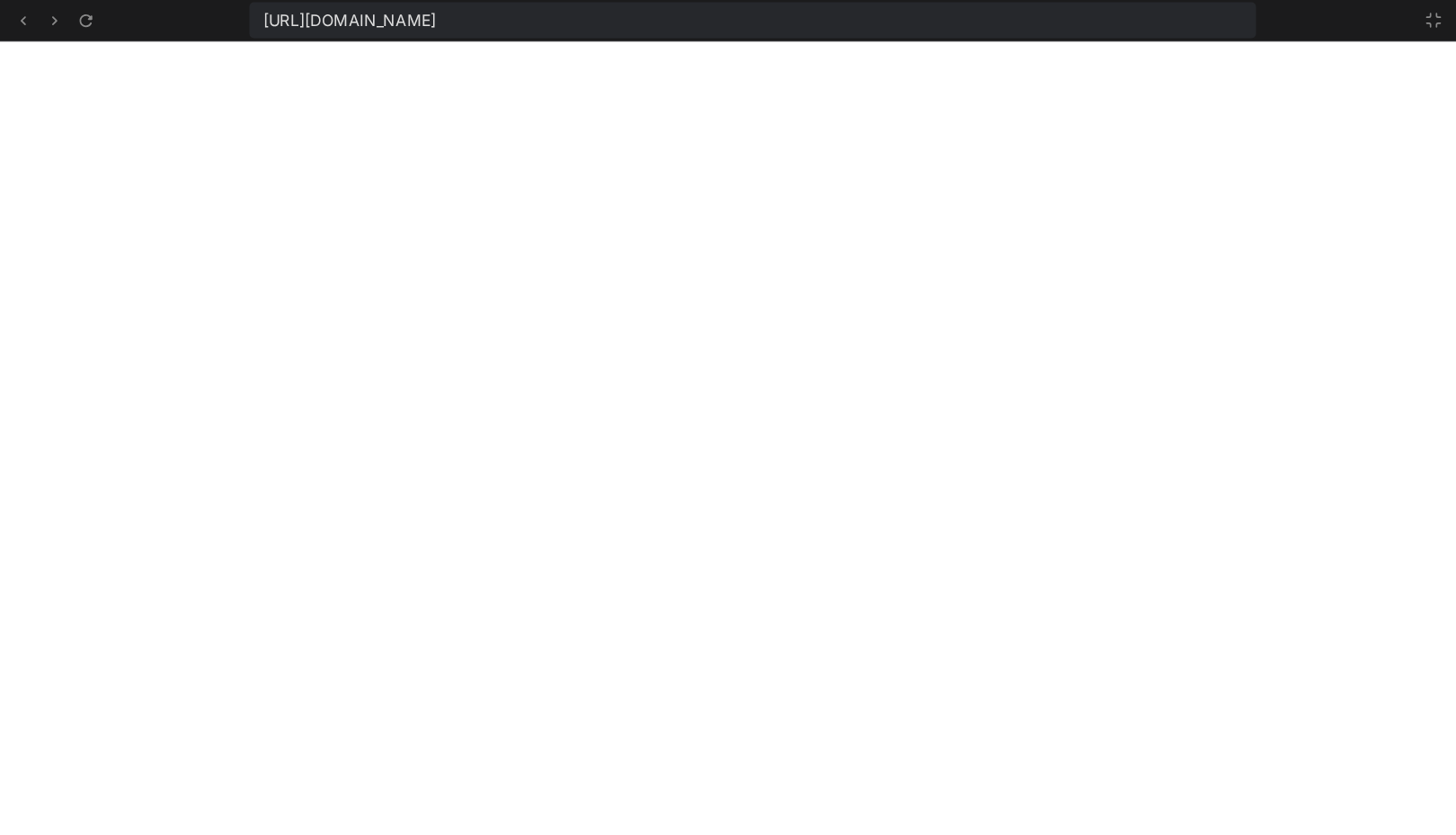
scroll to position [2528, 0]
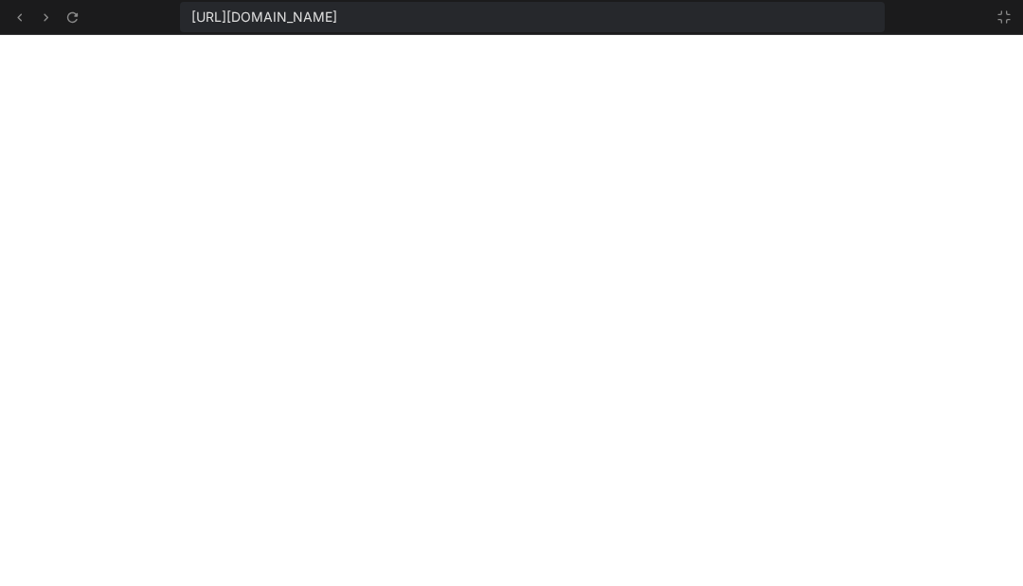
type textarea "x"
